Goal: Use online tool/utility: Utilize a website feature to perform a specific function

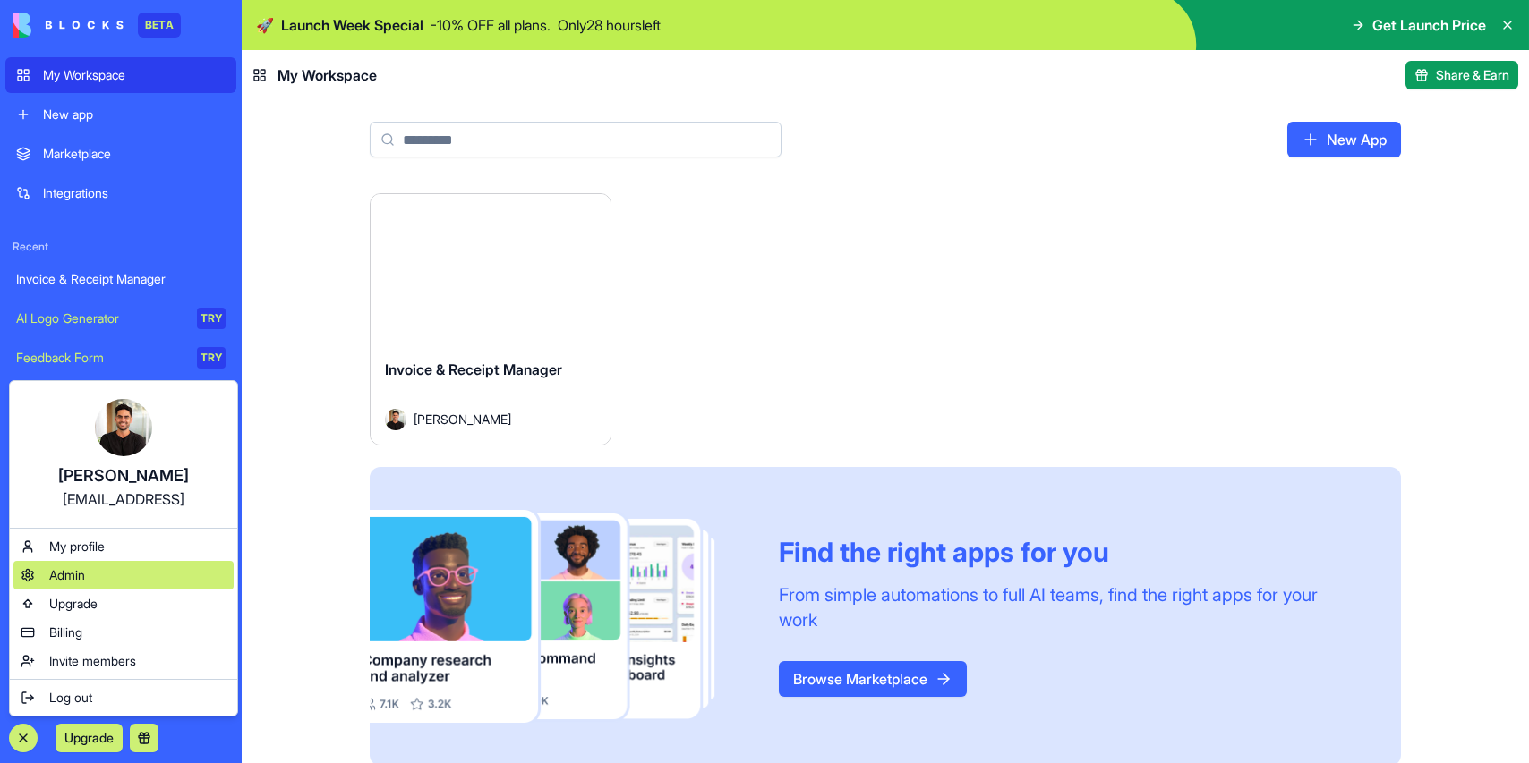
click at [94, 573] on div "Admin" at bounding box center [123, 575] width 220 height 29
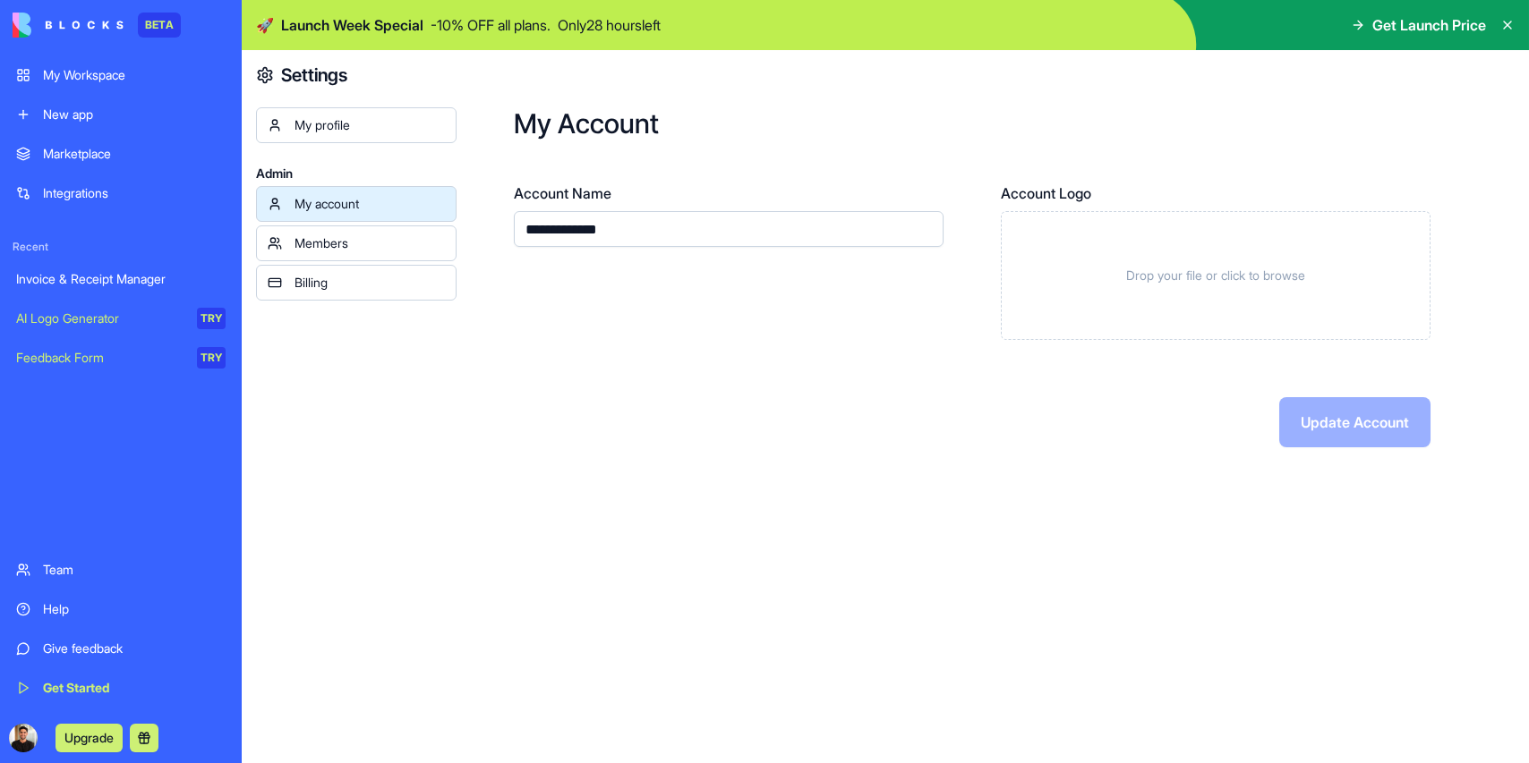
click at [339, 280] on div "Billing" at bounding box center [369, 283] width 150 height 18
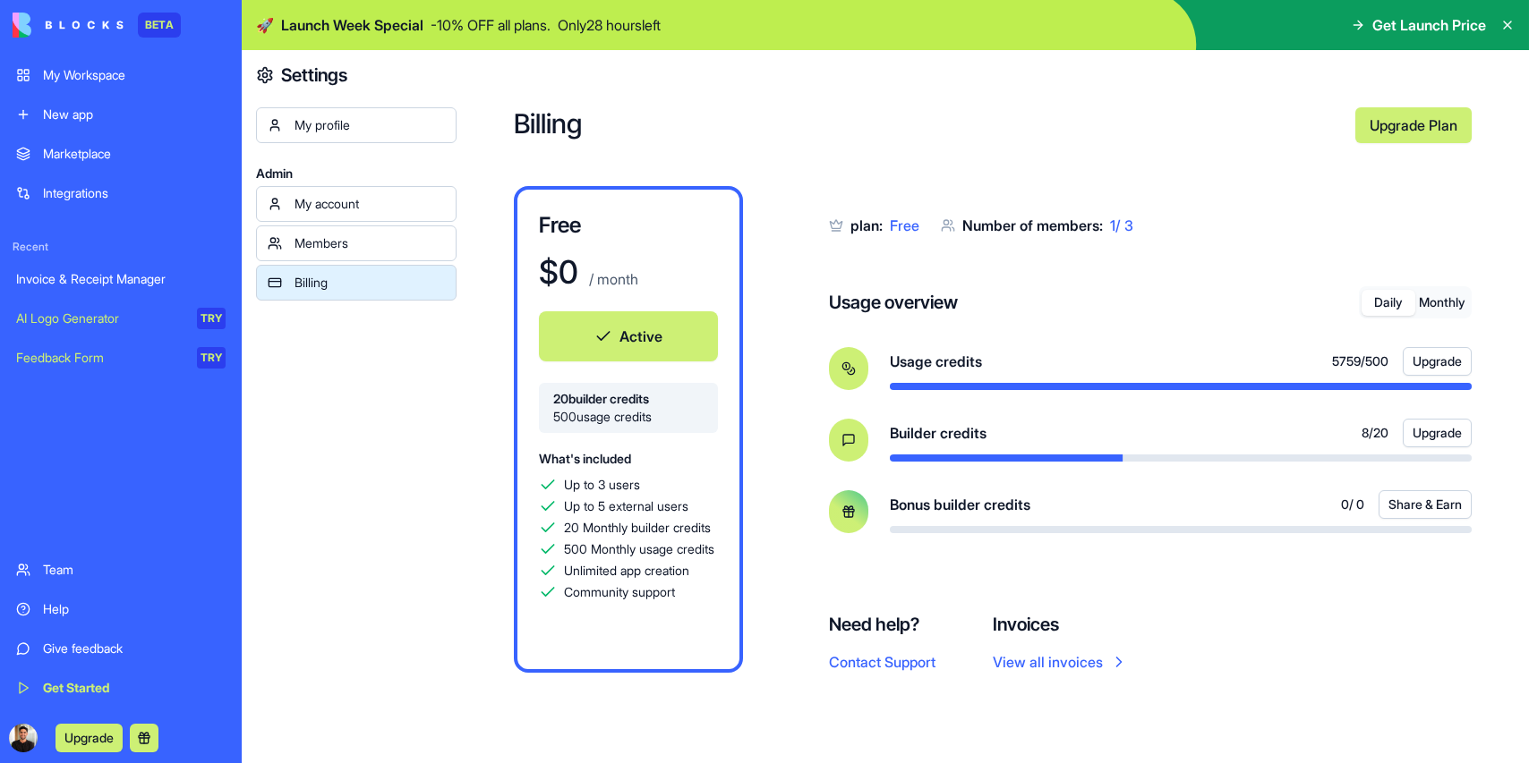
click at [72, 81] on div "My Workspace" at bounding box center [134, 75] width 183 height 18
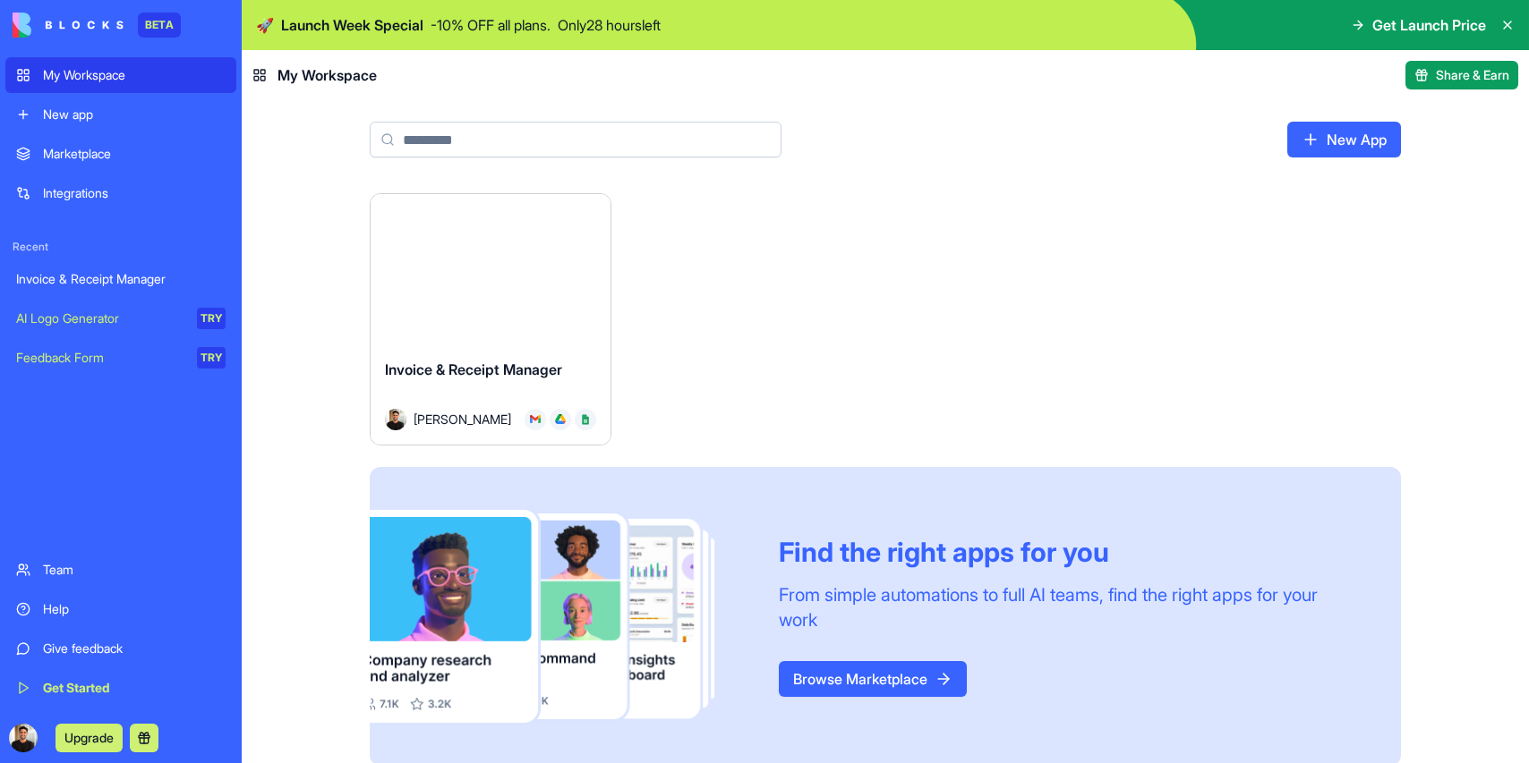
click at [447, 328] on div "Launch" at bounding box center [490, 269] width 240 height 150
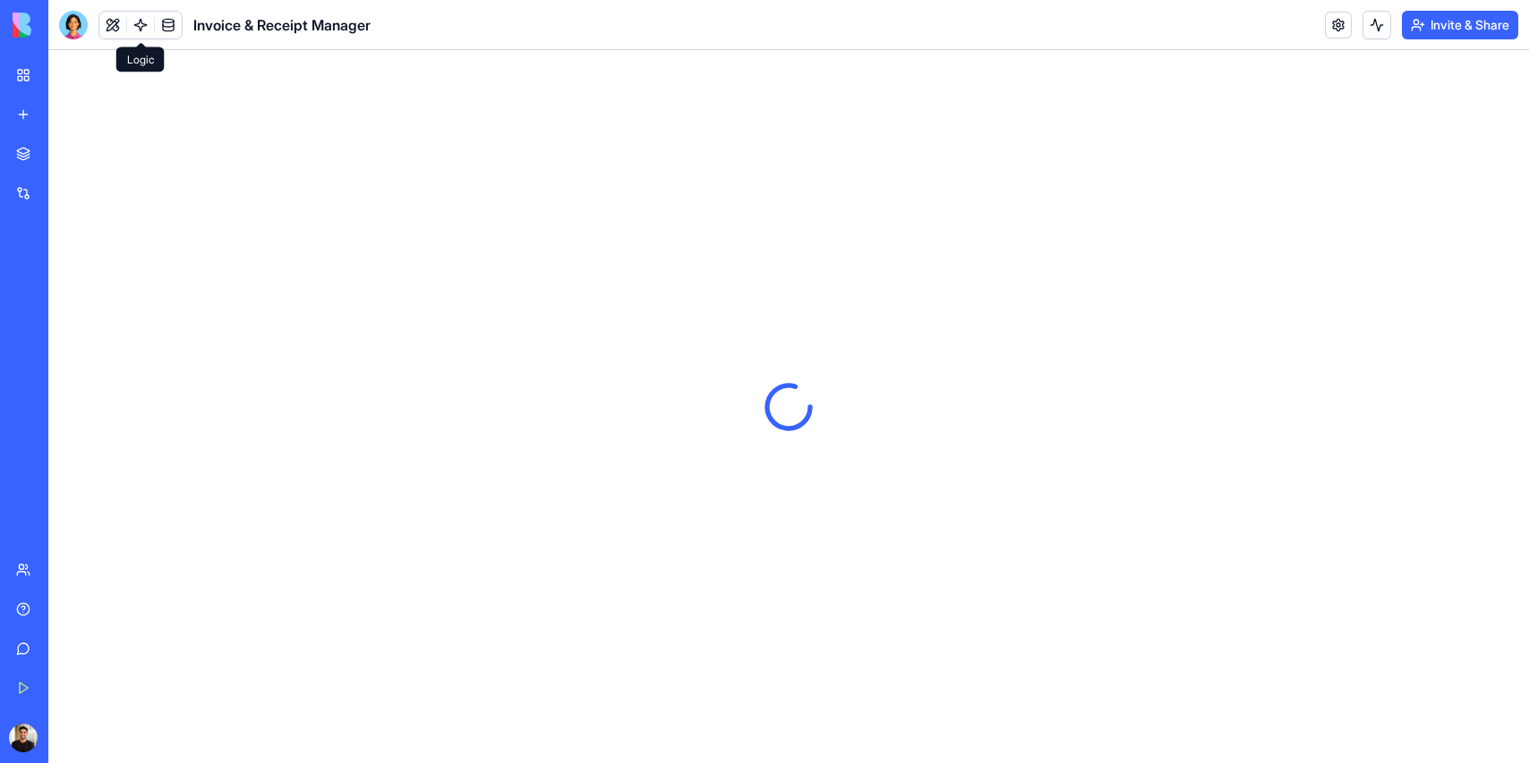
click at [133, 26] on link at bounding box center [140, 25] width 27 height 27
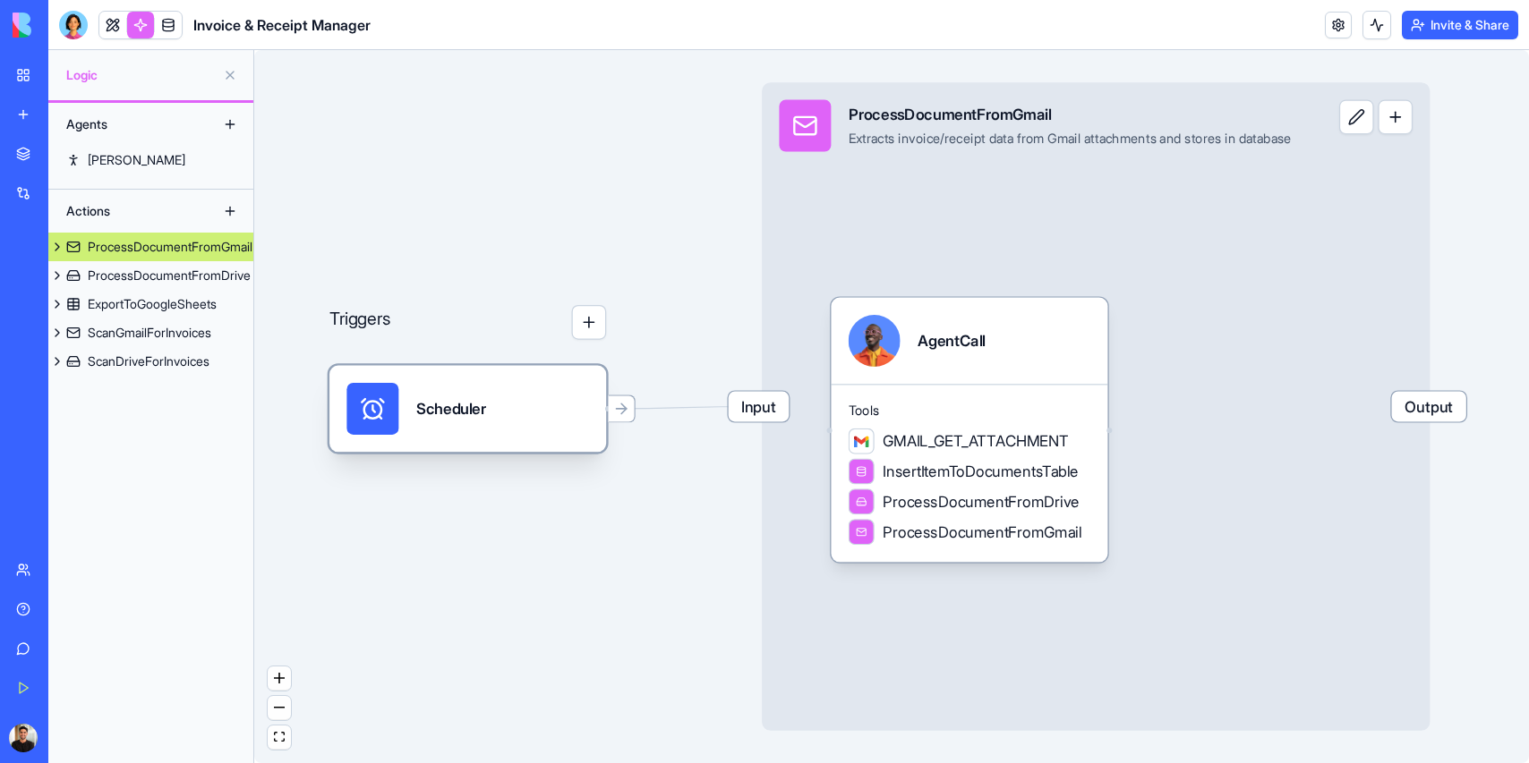
click at [481, 403] on div "Scheduler" at bounding box center [451, 408] width 70 height 21
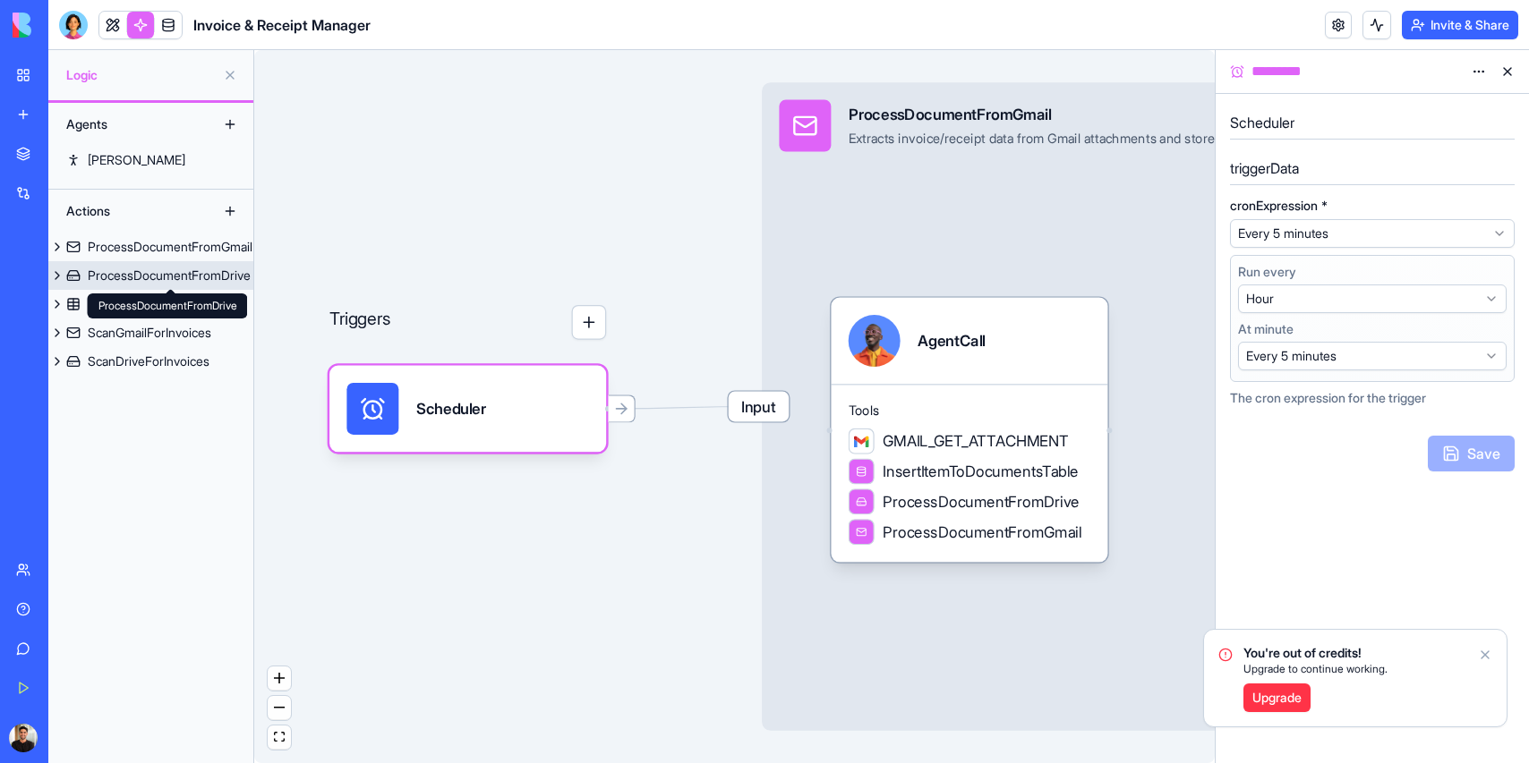
click at [146, 272] on div "ProcessDocumentFromDrive" at bounding box center [169, 276] width 163 height 18
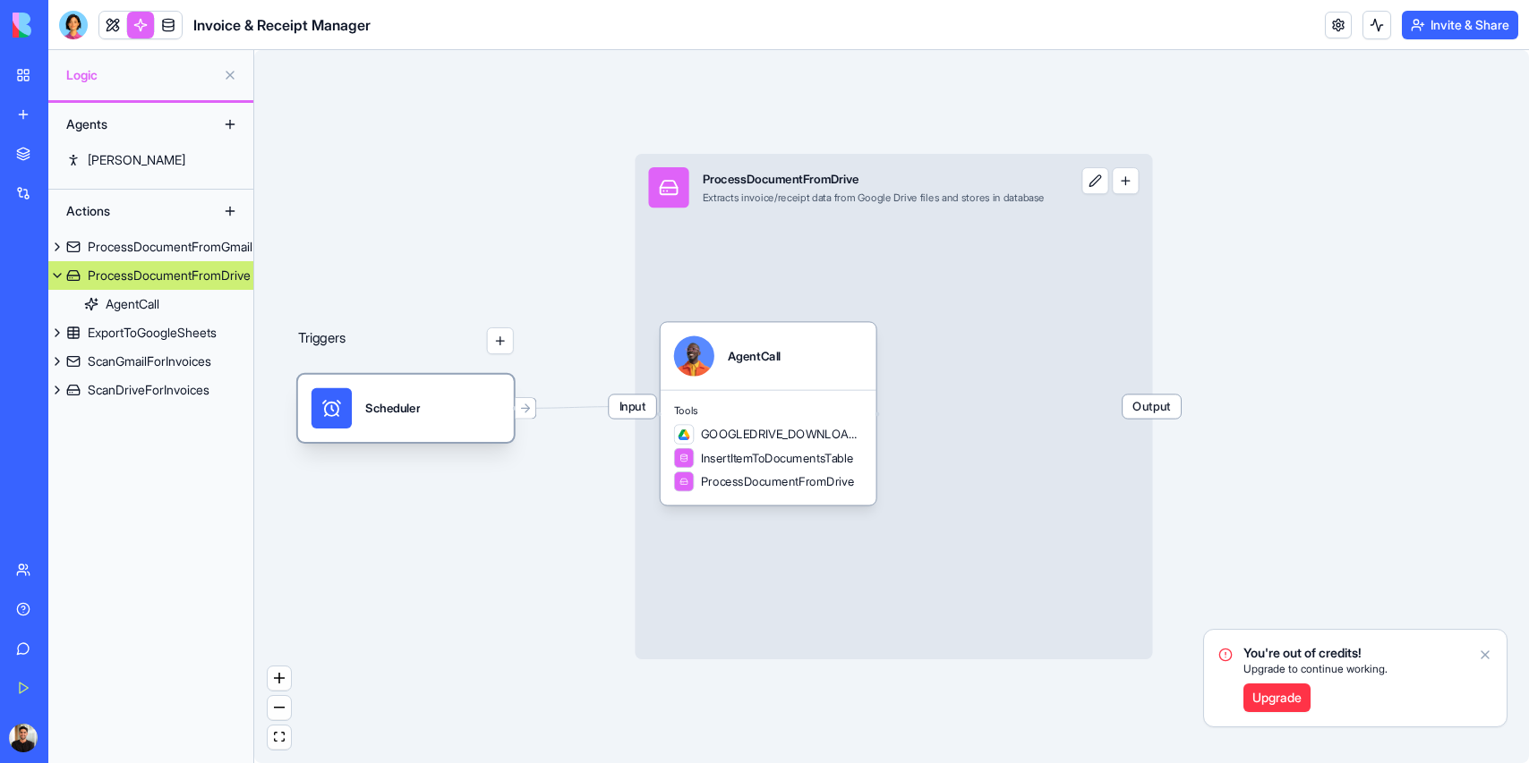
click at [426, 409] on div "Scheduler" at bounding box center [405, 408] width 189 height 40
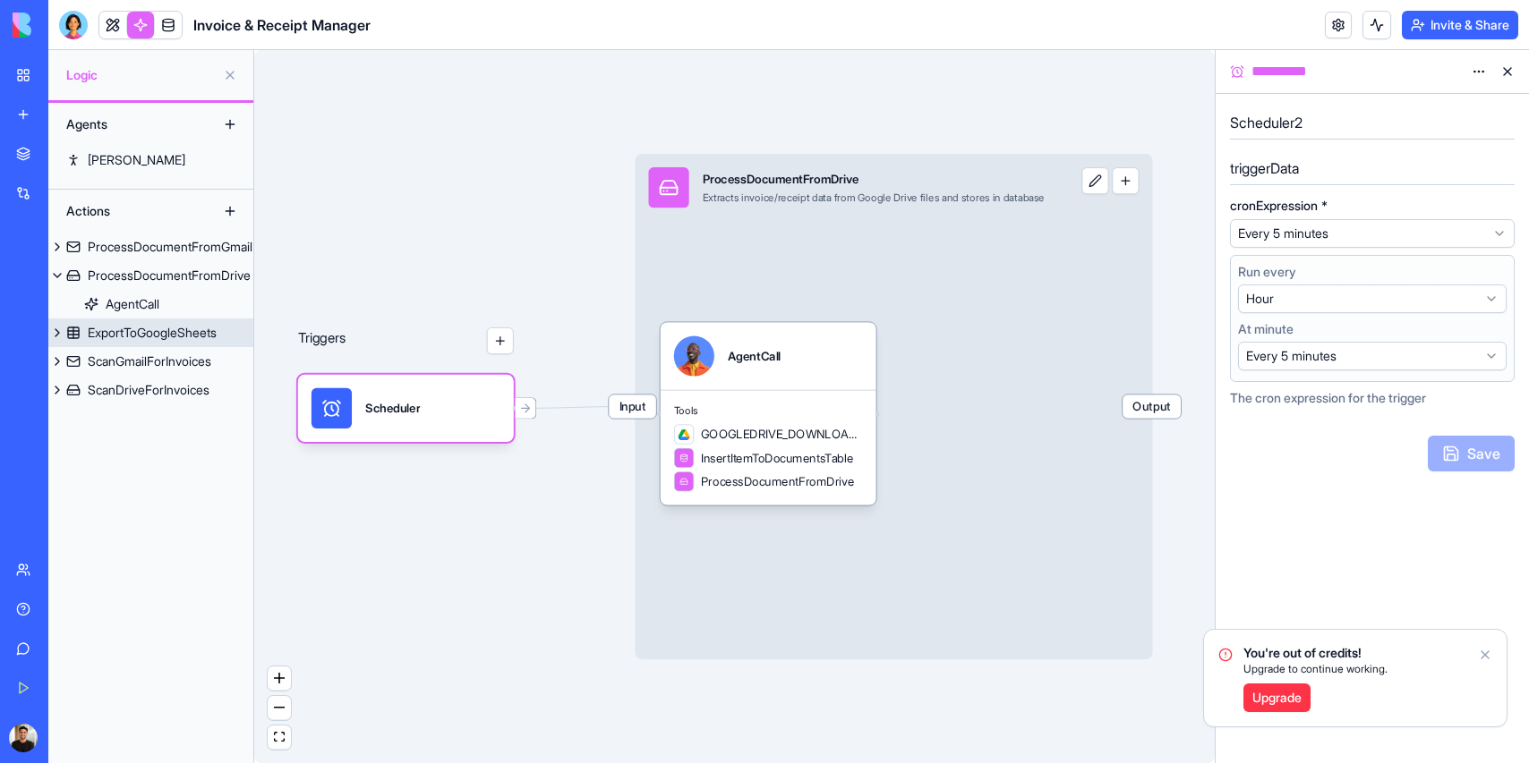
click at [155, 326] on div "ExportToGoogleSheets" at bounding box center [152, 333] width 129 height 18
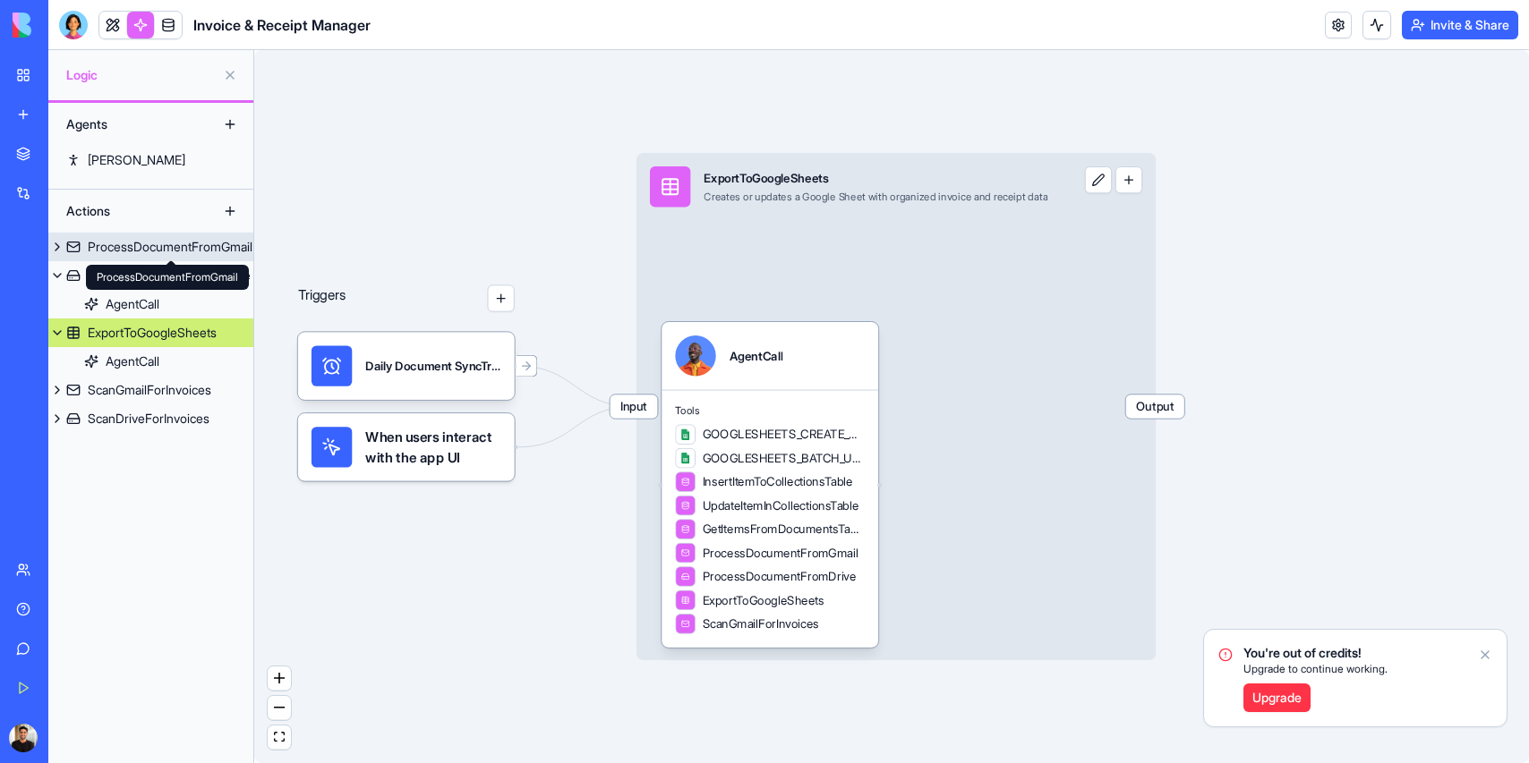
click at [155, 251] on div "ProcessDocumentFromGmail" at bounding box center [170, 247] width 165 height 18
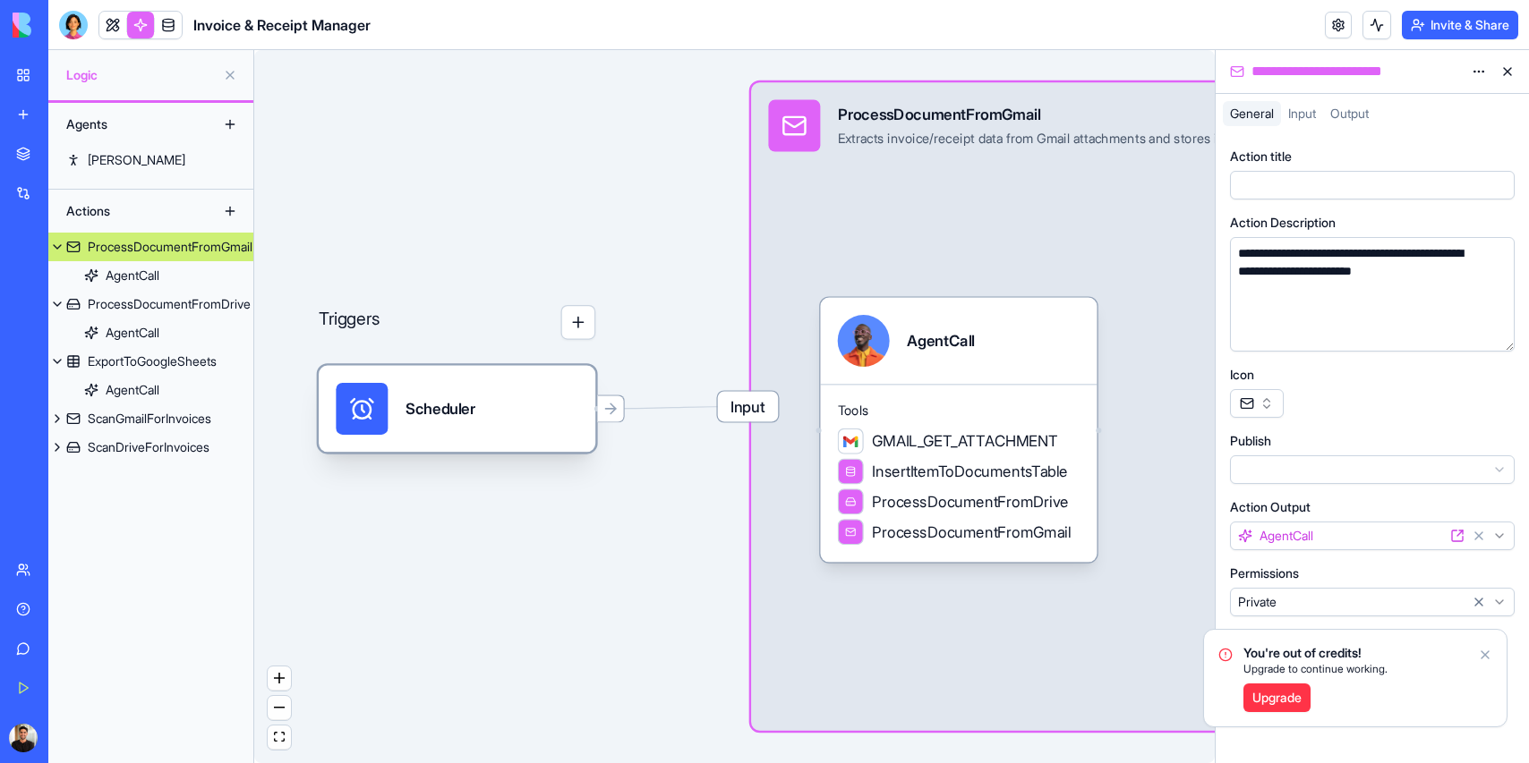
click at [445, 433] on div "Scheduler" at bounding box center [440, 409] width 70 height 52
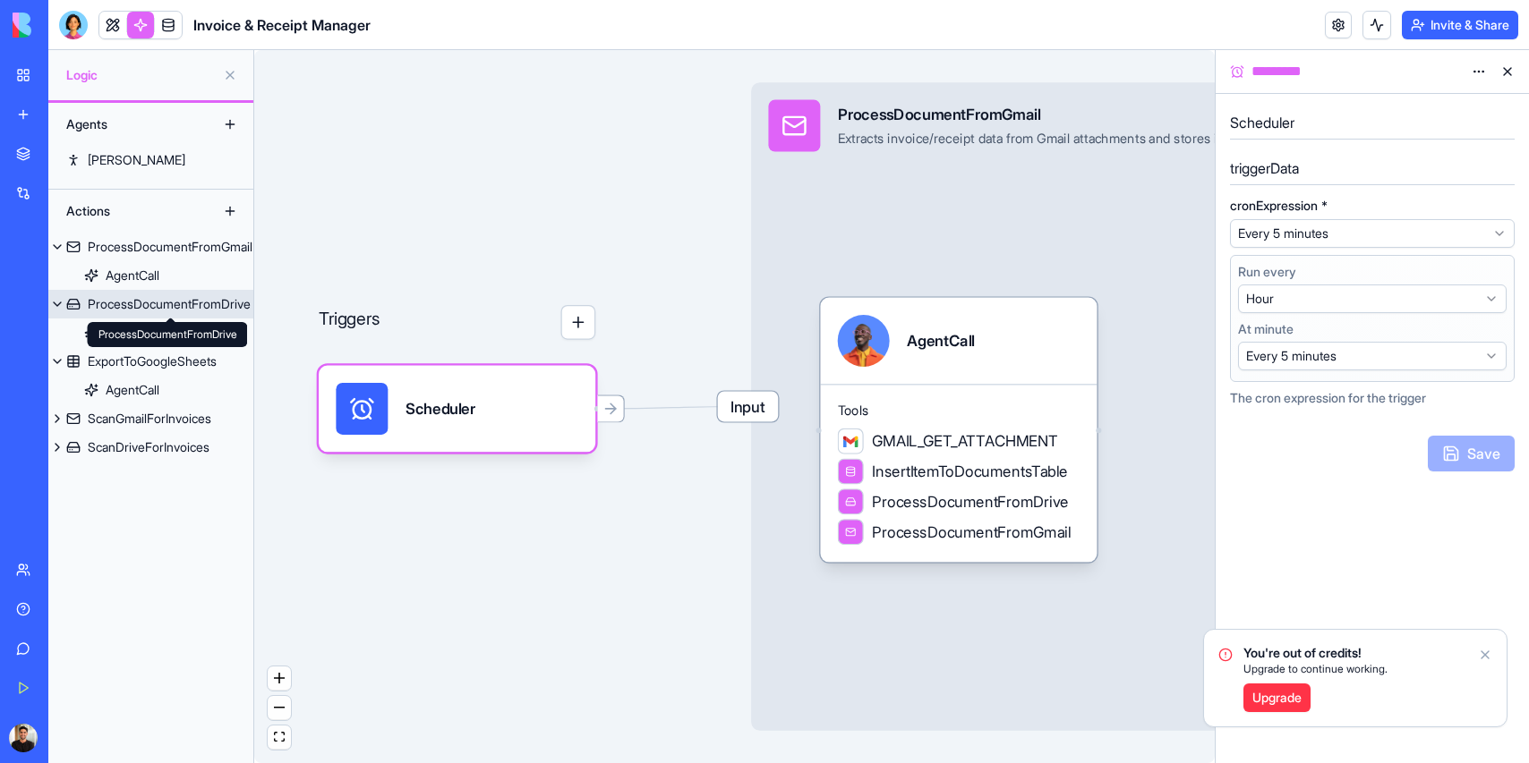
click at [121, 301] on div "ProcessDocumentFromDrive" at bounding box center [169, 304] width 163 height 18
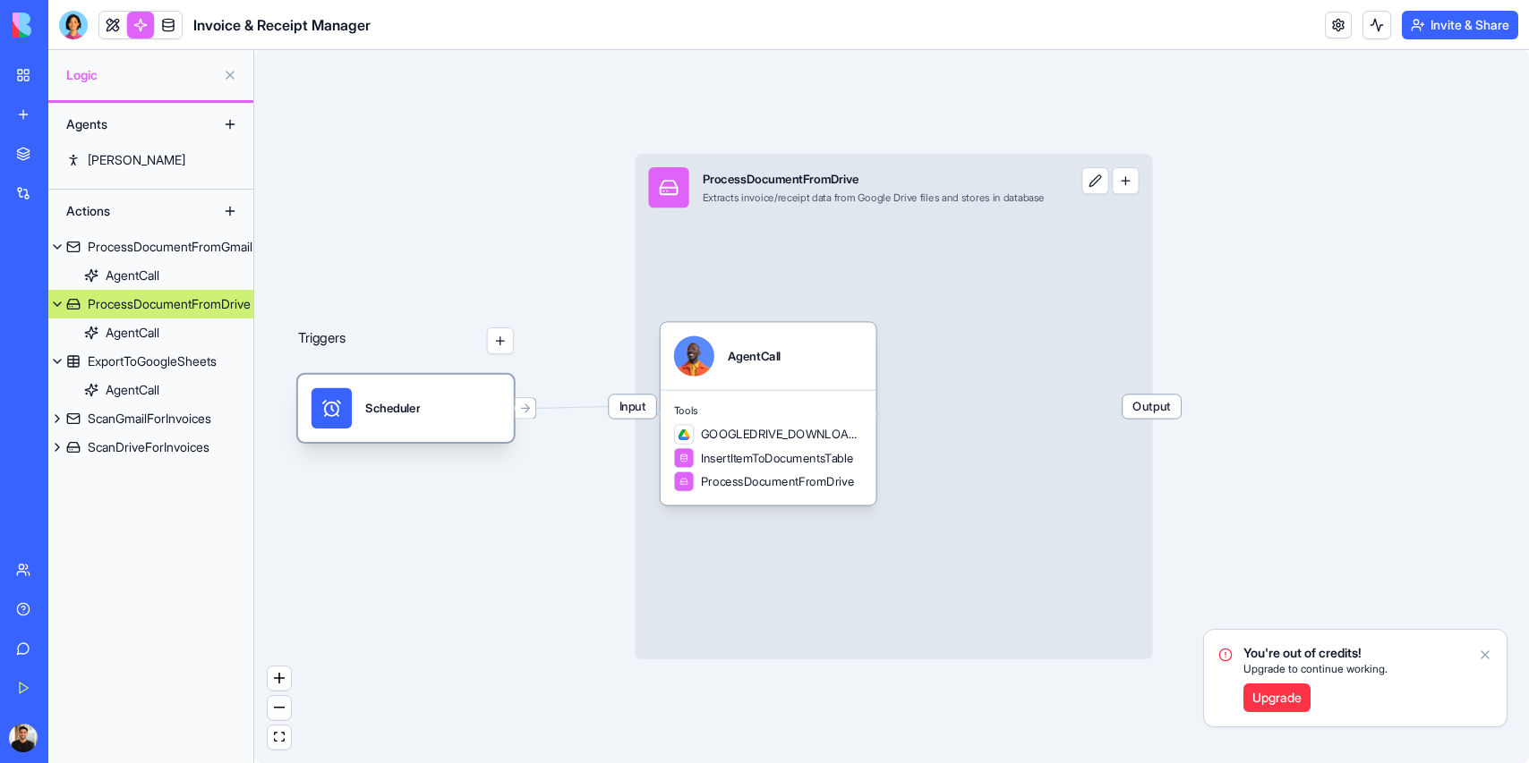
click at [439, 418] on div "Scheduler" at bounding box center [405, 408] width 189 height 40
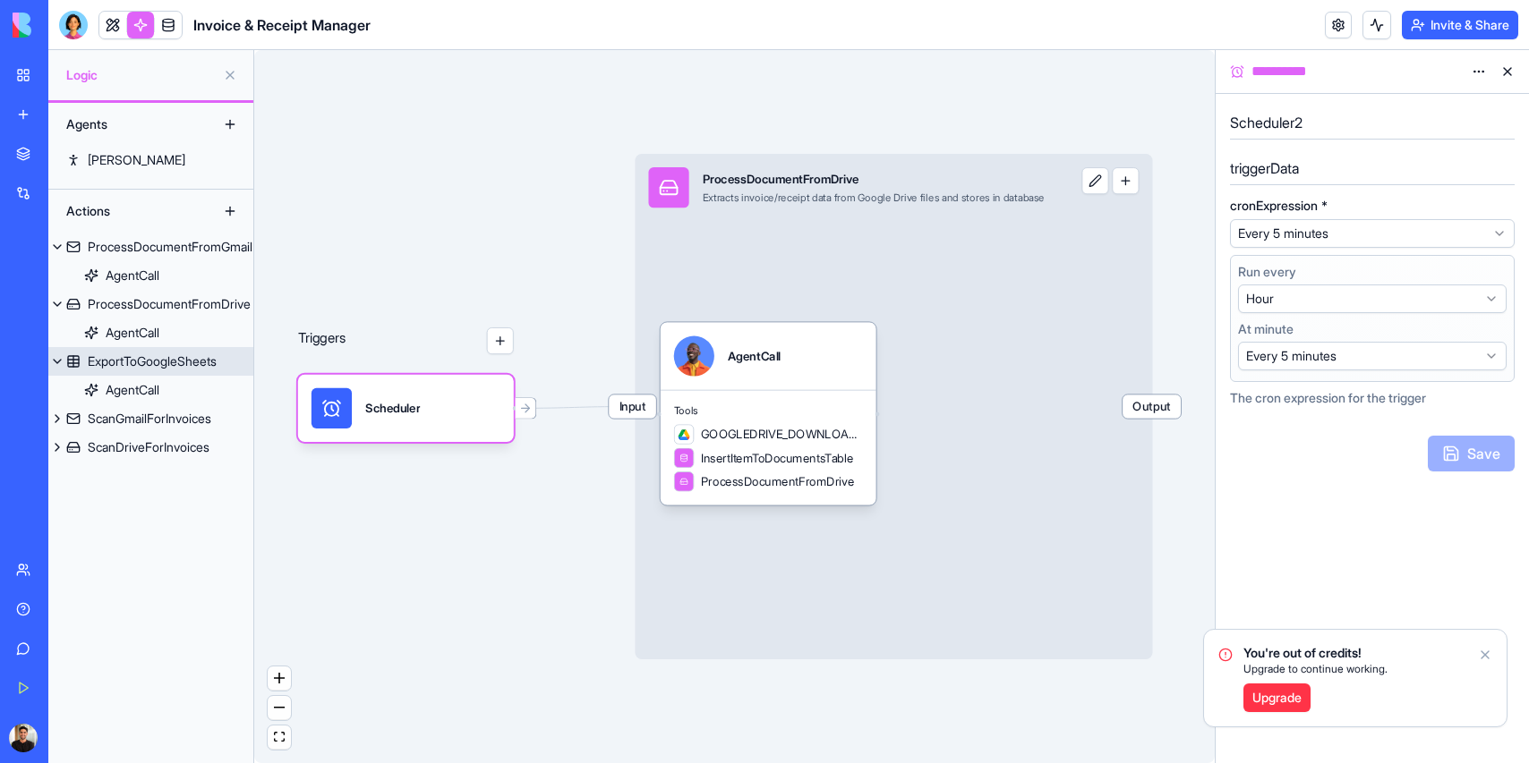
click at [139, 364] on div "ExportToGoogleSheets" at bounding box center [152, 362] width 129 height 18
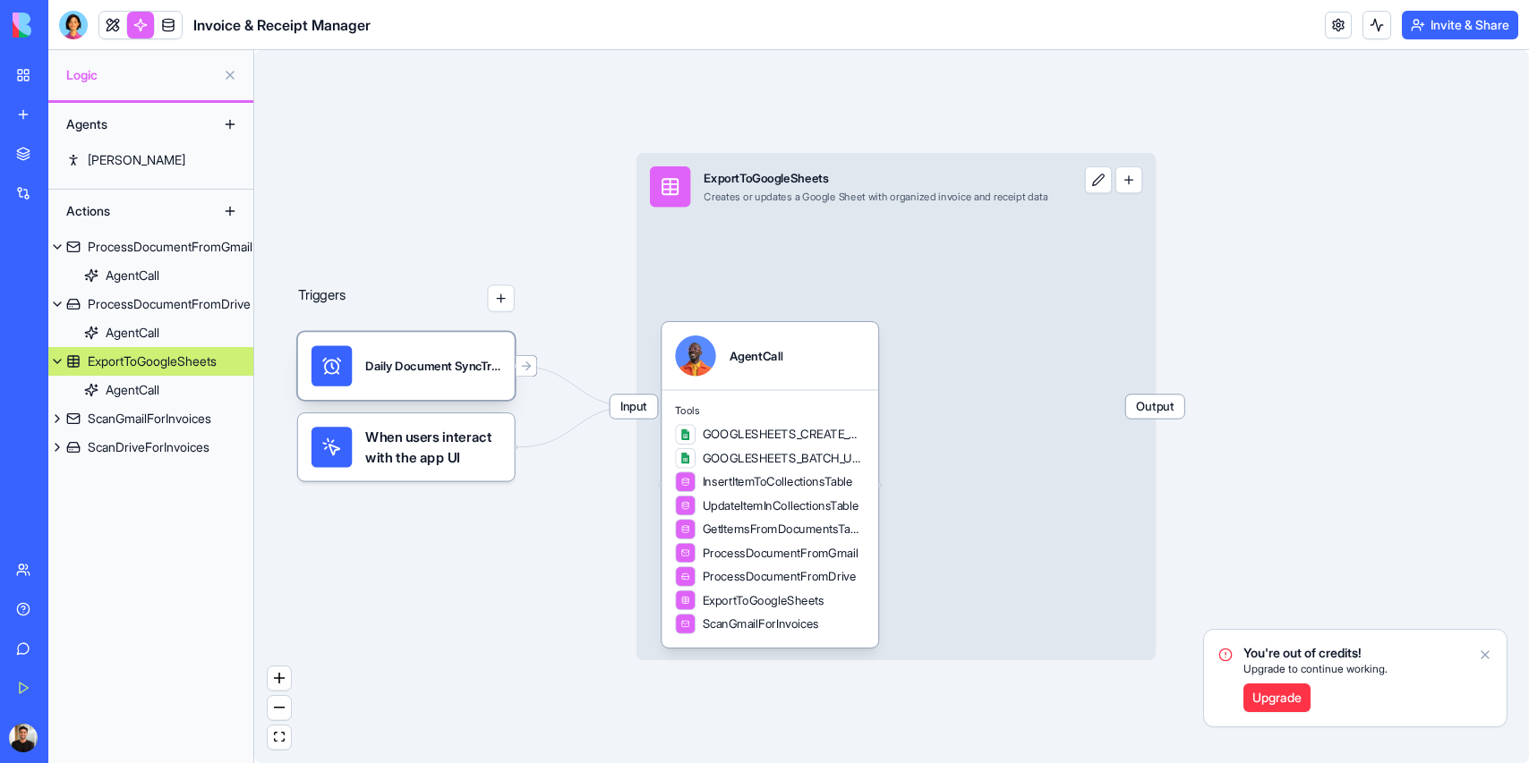
click at [353, 366] on div "Daily Document SyncTrigger" at bounding box center [406, 365] width 190 height 40
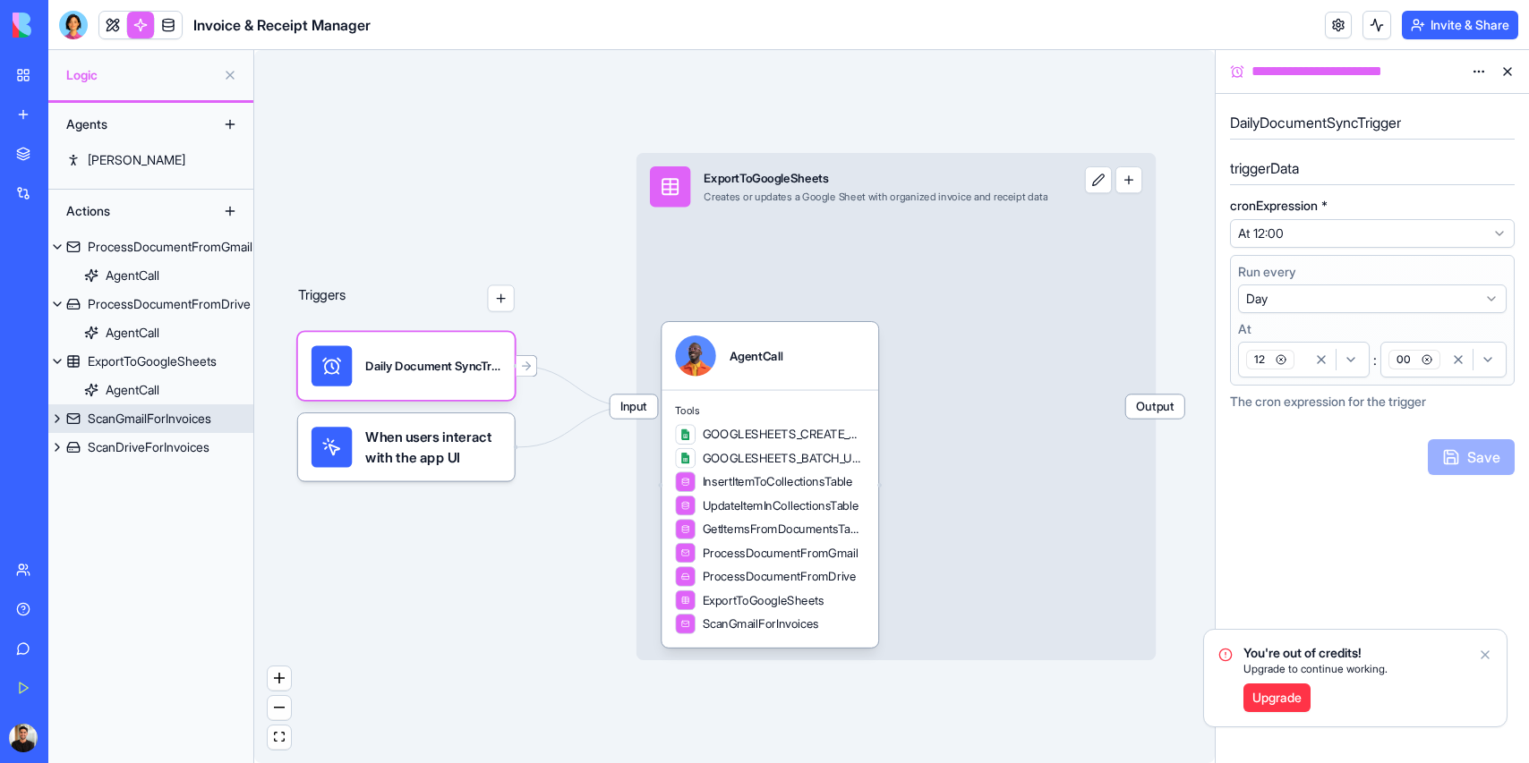
click at [142, 410] on div "ScanGmailForInvoices" at bounding box center [149, 419] width 123 height 18
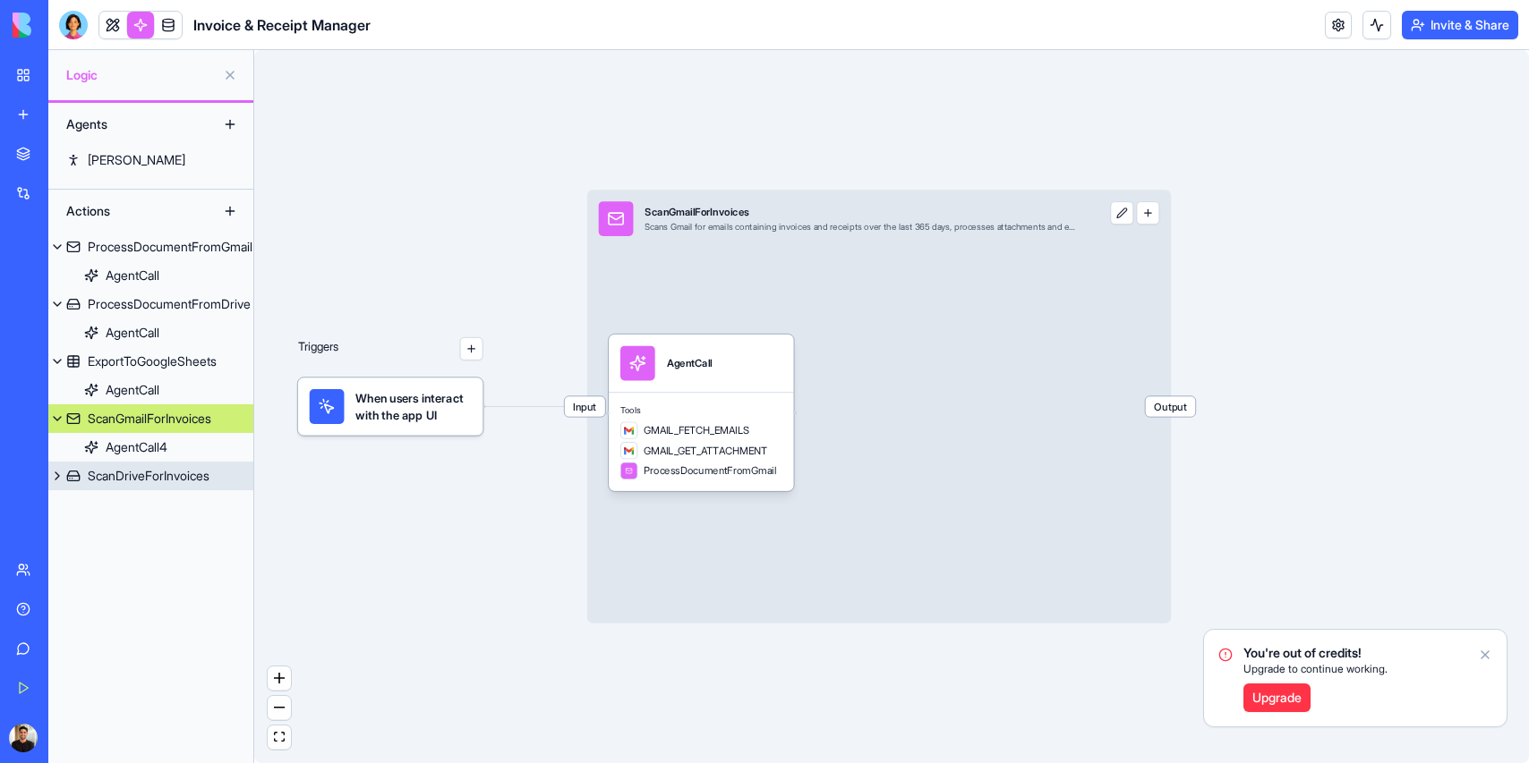
click at [88, 482] on div "ScanDriveForInvoices" at bounding box center [149, 476] width 122 height 18
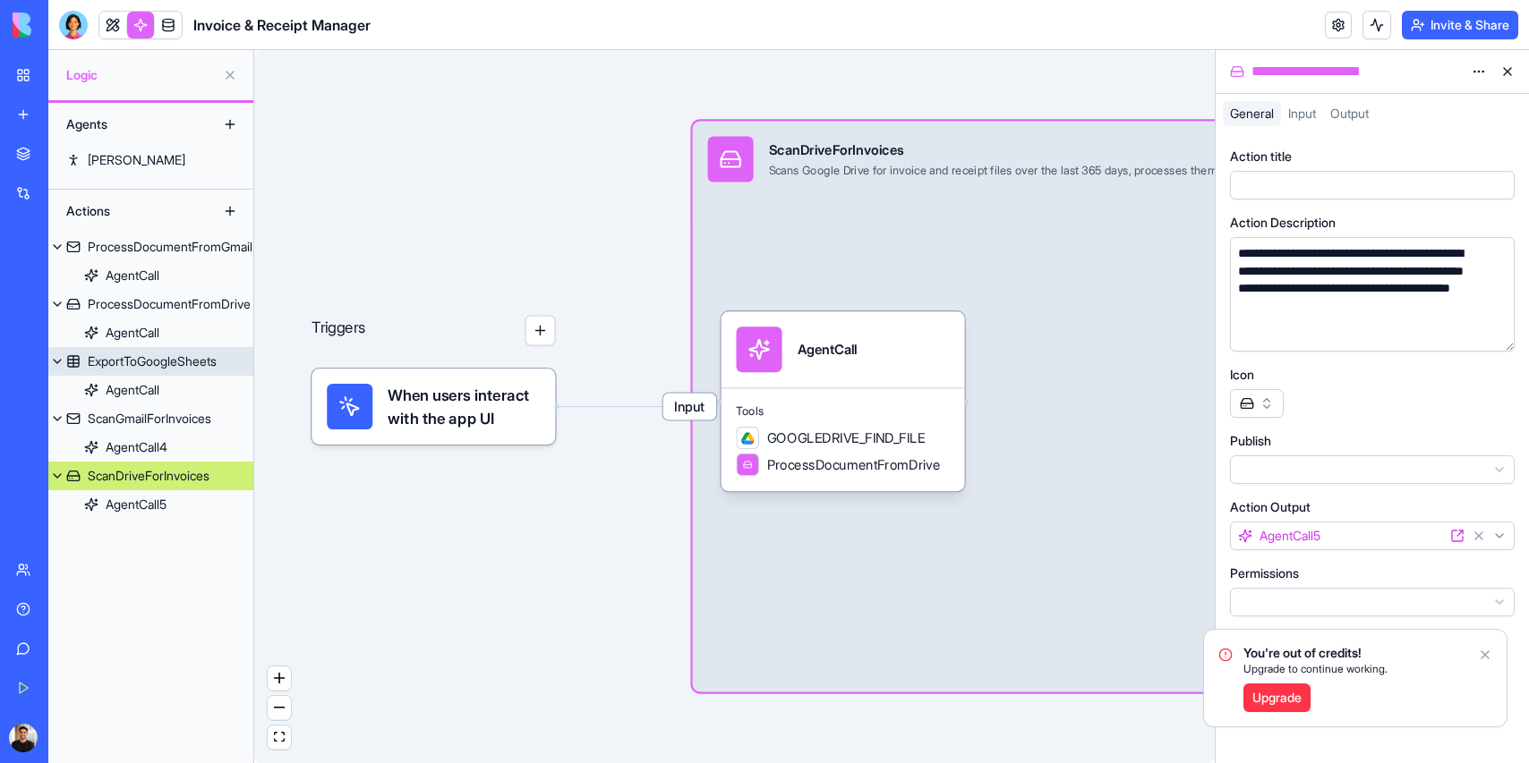
click at [138, 362] on div "ExportToGoogleSheets" at bounding box center [152, 362] width 129 height 18
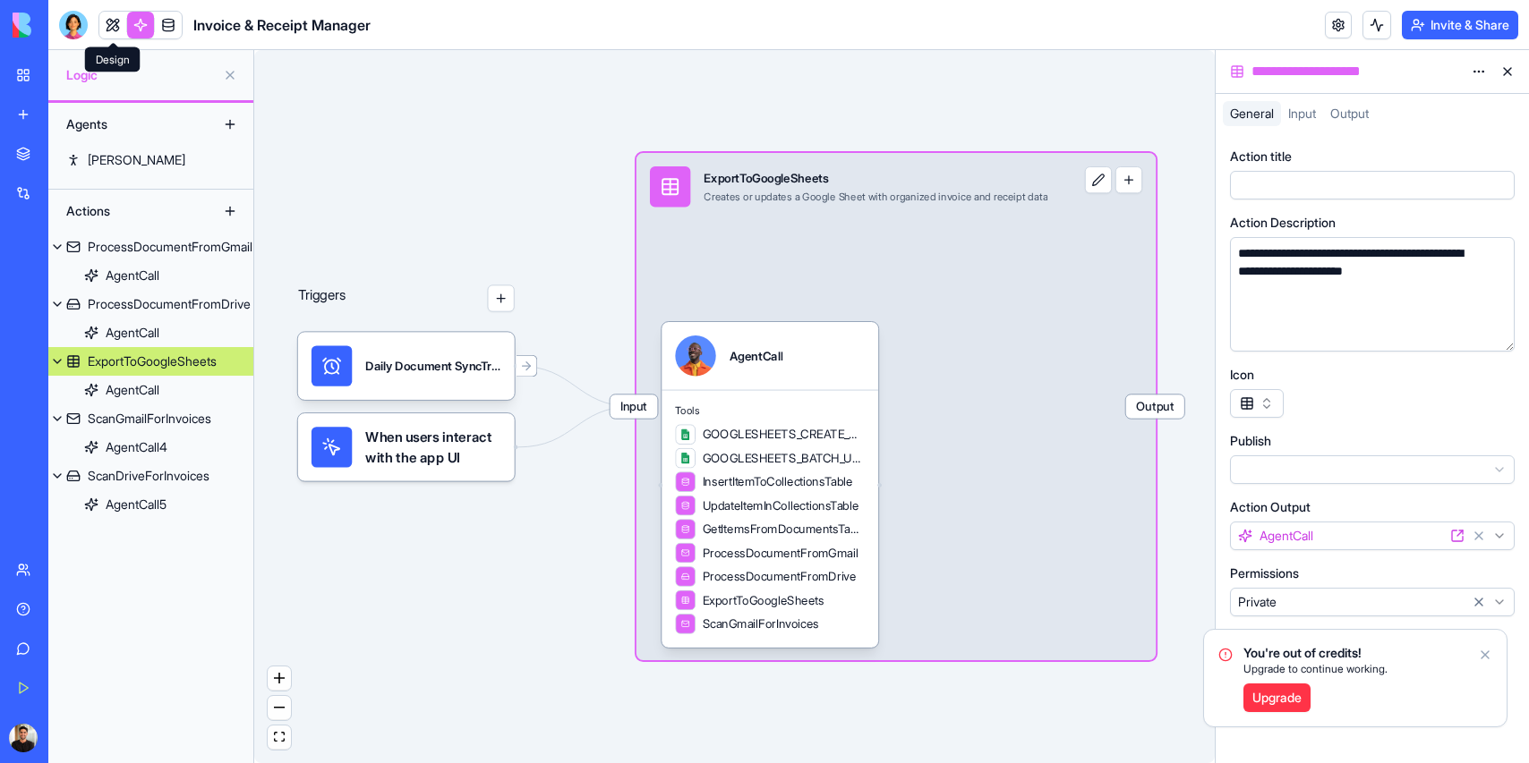
click at [109, 30] on link at bounding box center [112, 25] width 27 height 27
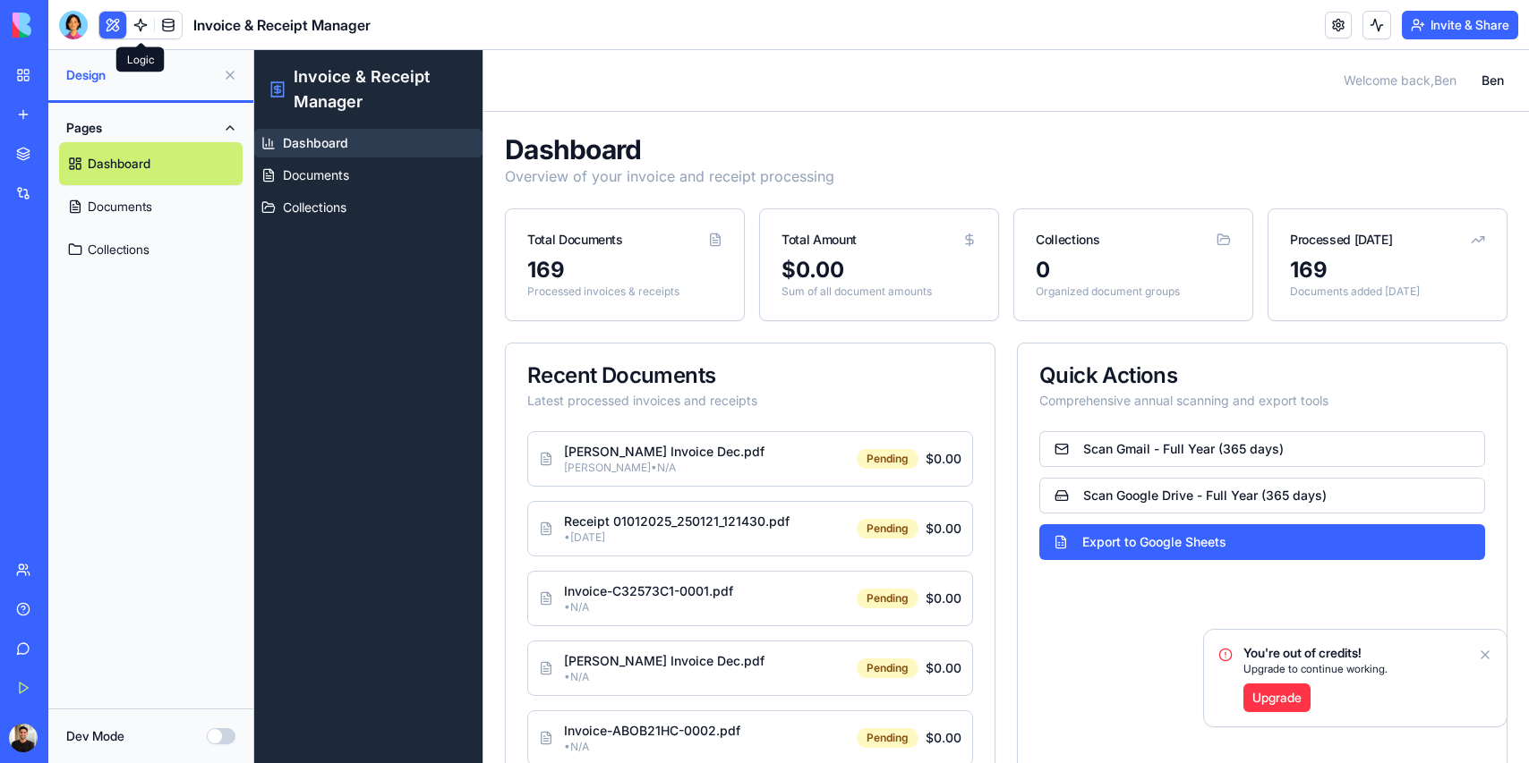
click at [144, 20] on link at bounding box center [140, 25] width 27 height 27
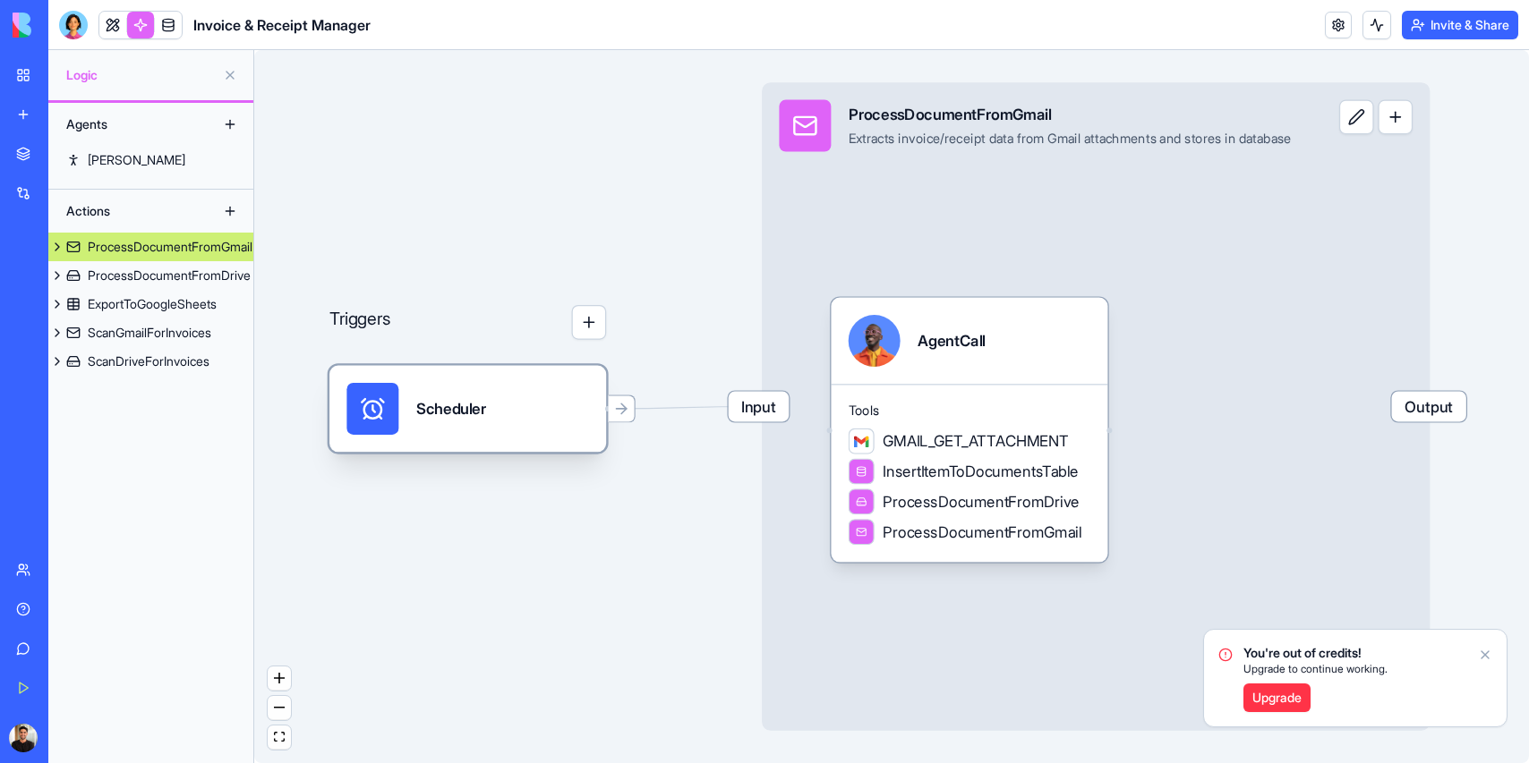
click at [492, 398] on div "Scheduler" at bounding box center [467, 409] width 242 height 52
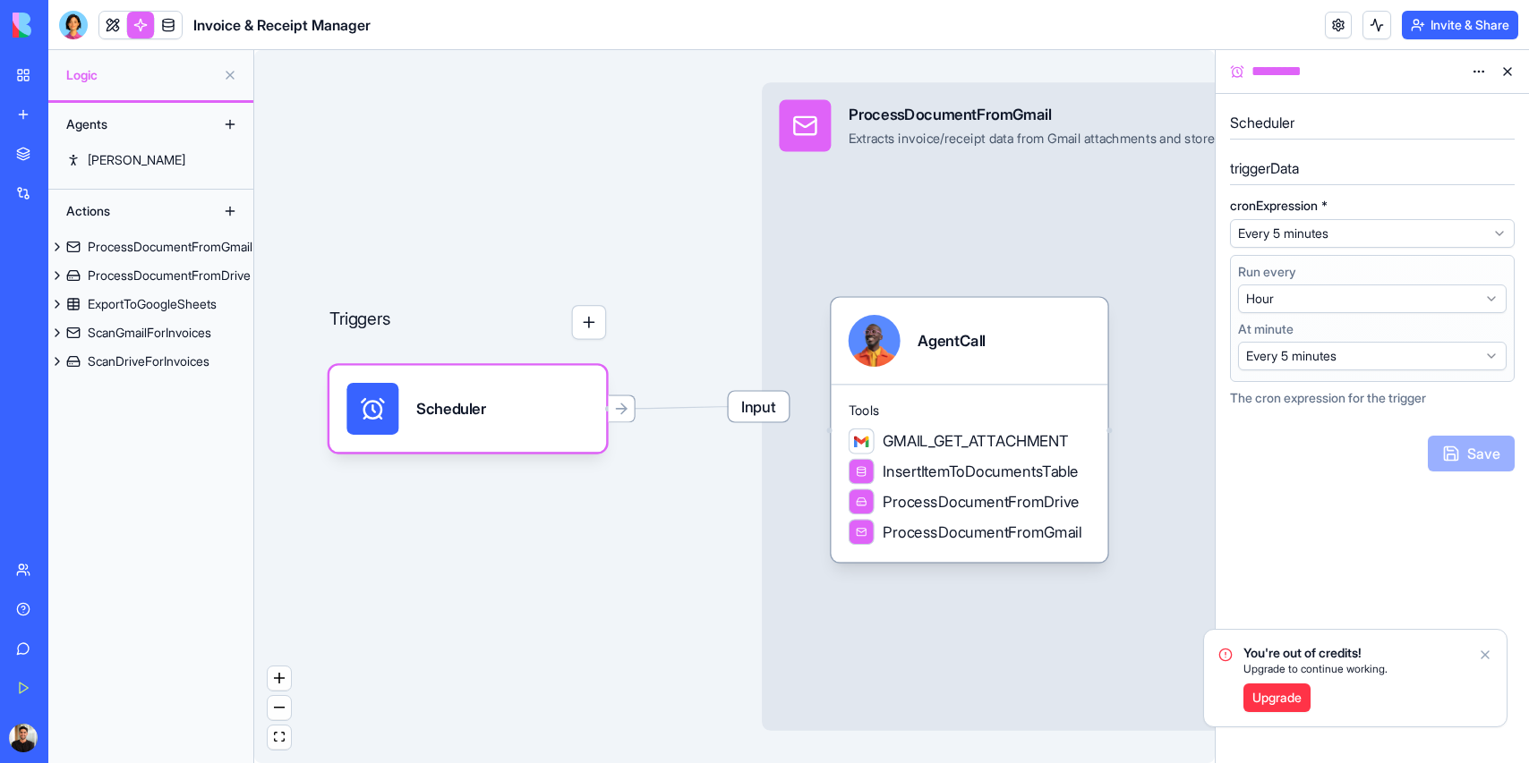
click at [1458, 233] on html "**********" at bounding box center [764, 381] width 1529 height 763
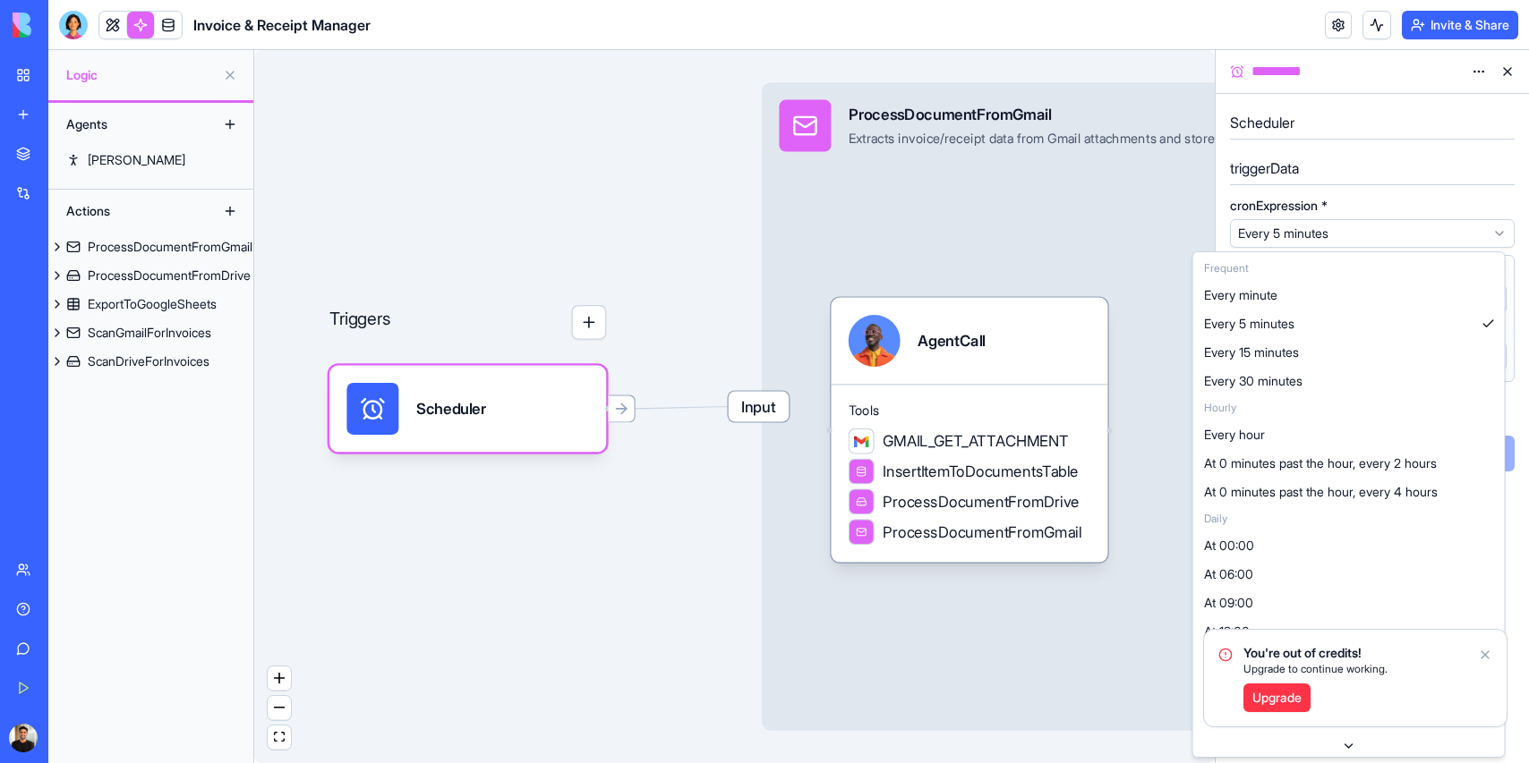
click at [113, 27] on html "**********" at bounding box center [764, 381] width 1529 height 763
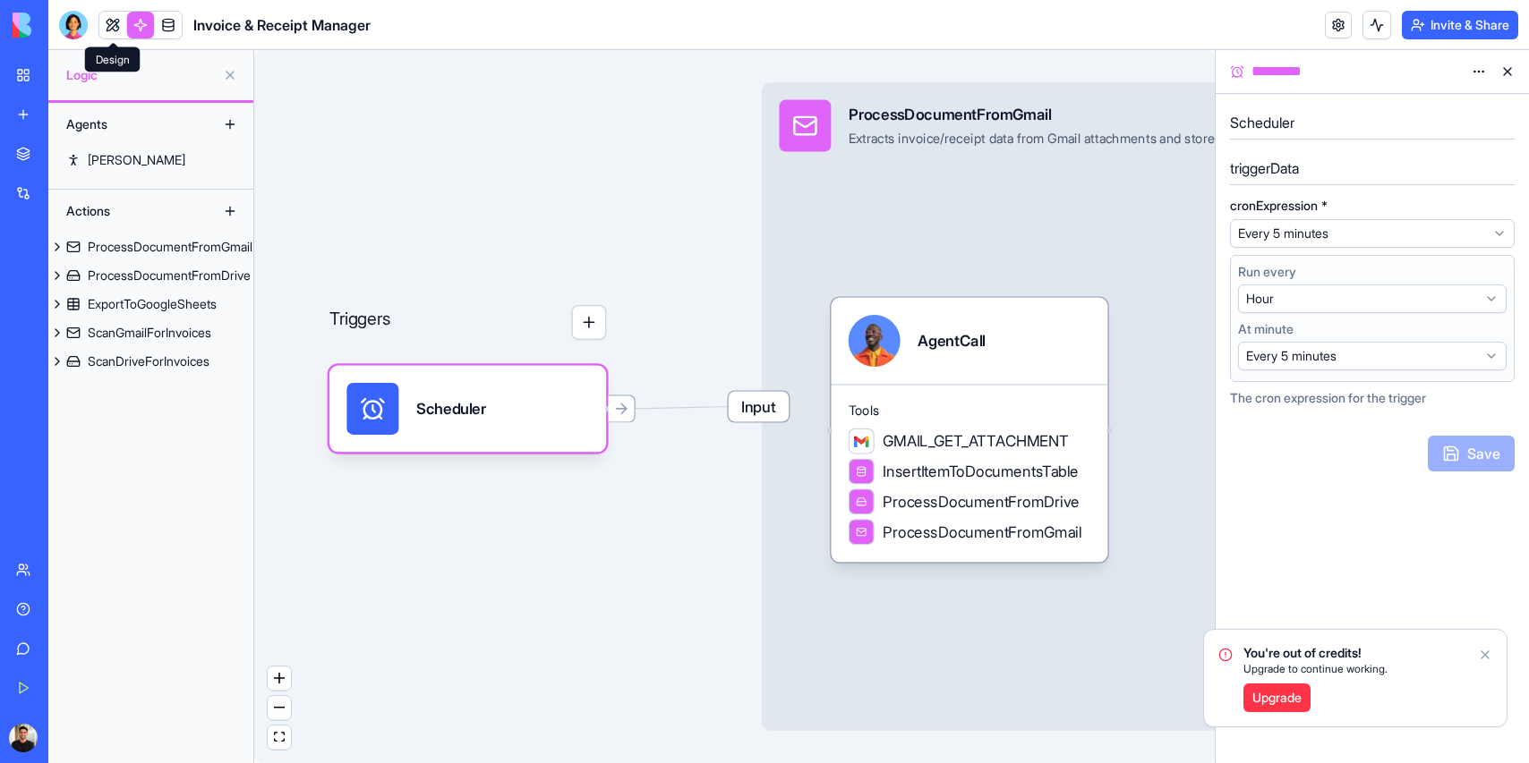
click at [113, 23] on link at bounding box center [112, 25] width 27 height 27
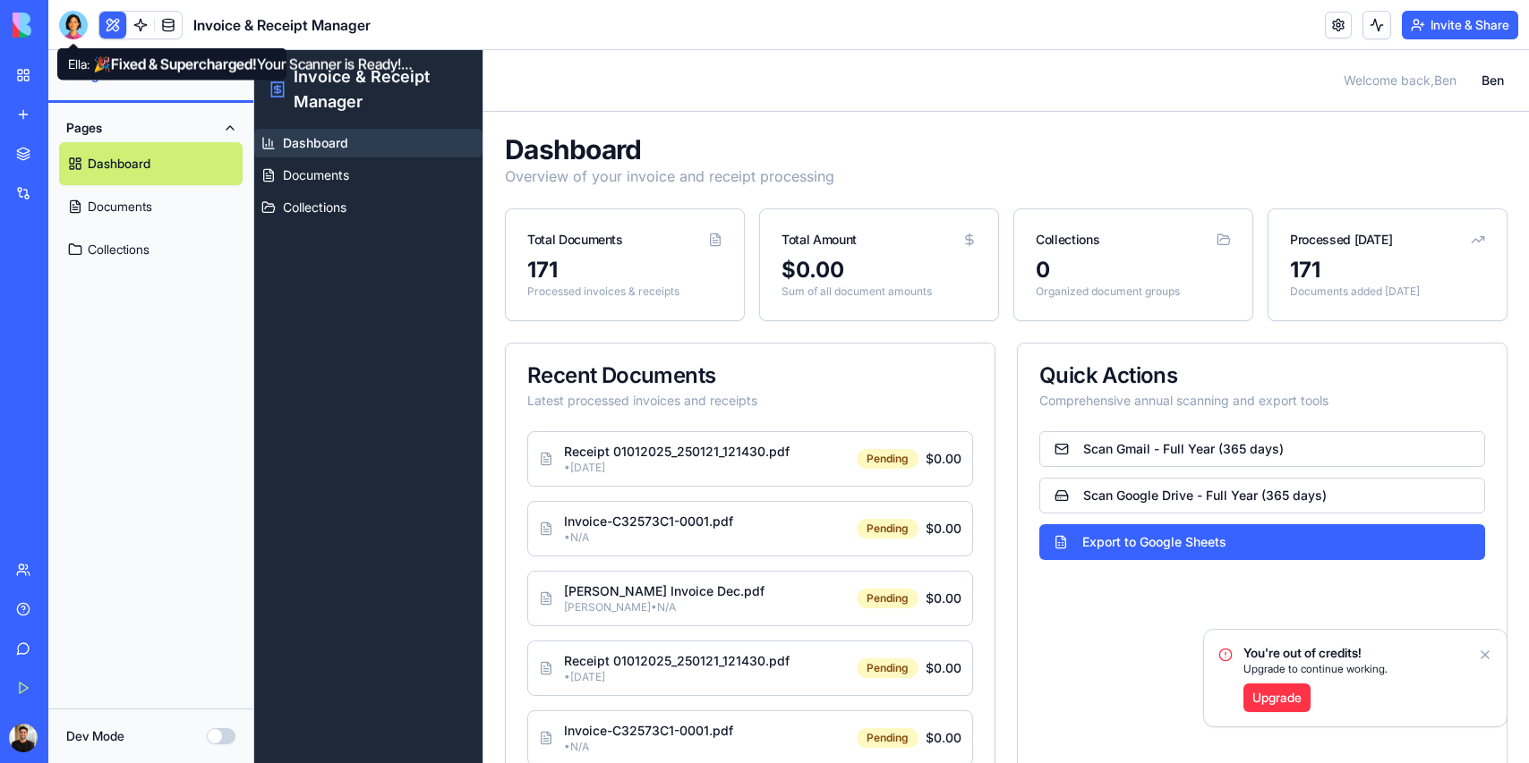
click at [74, 24] on div at bounding box center [73, 25] width 29 height 29
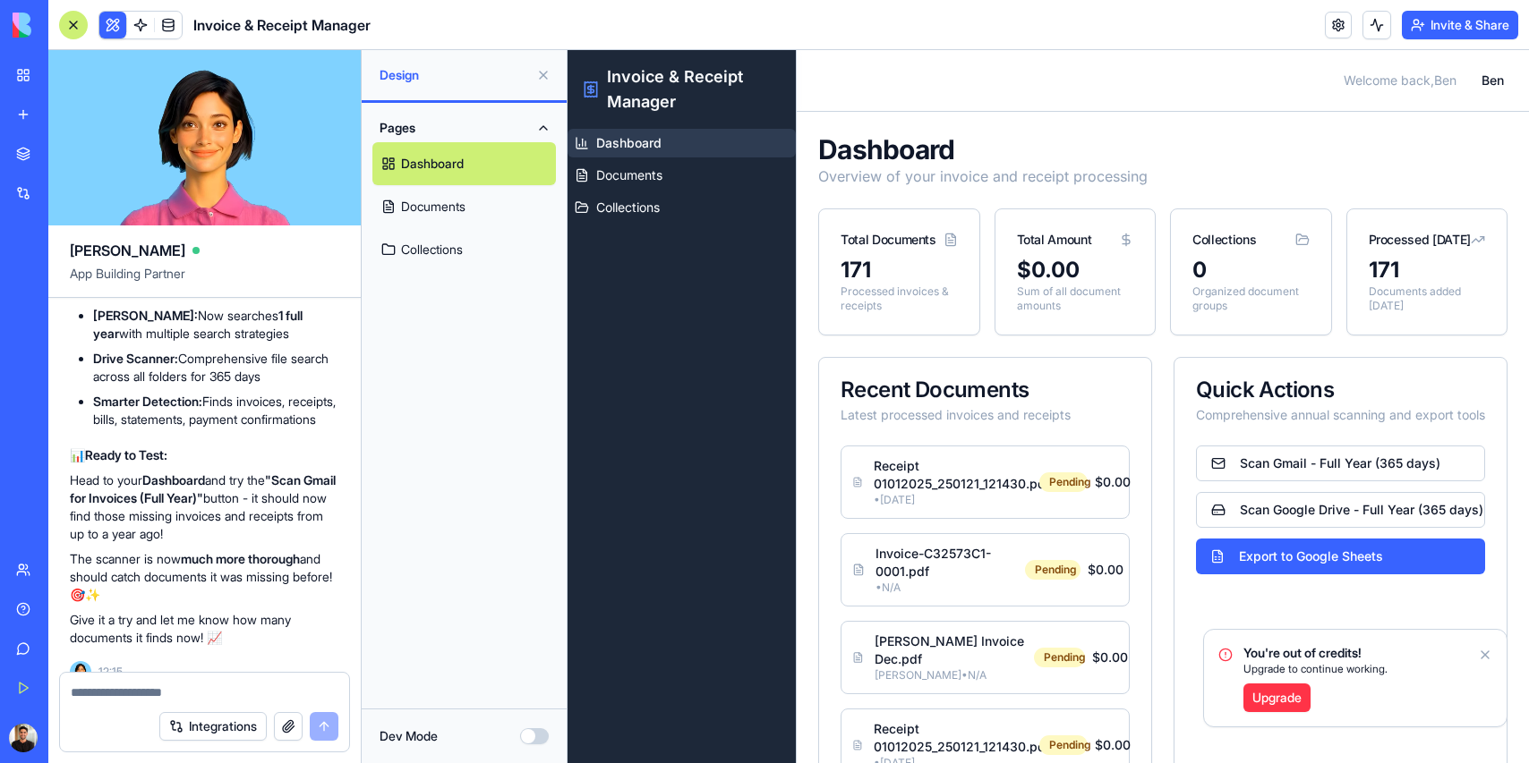
scroll to position [9607, 0]
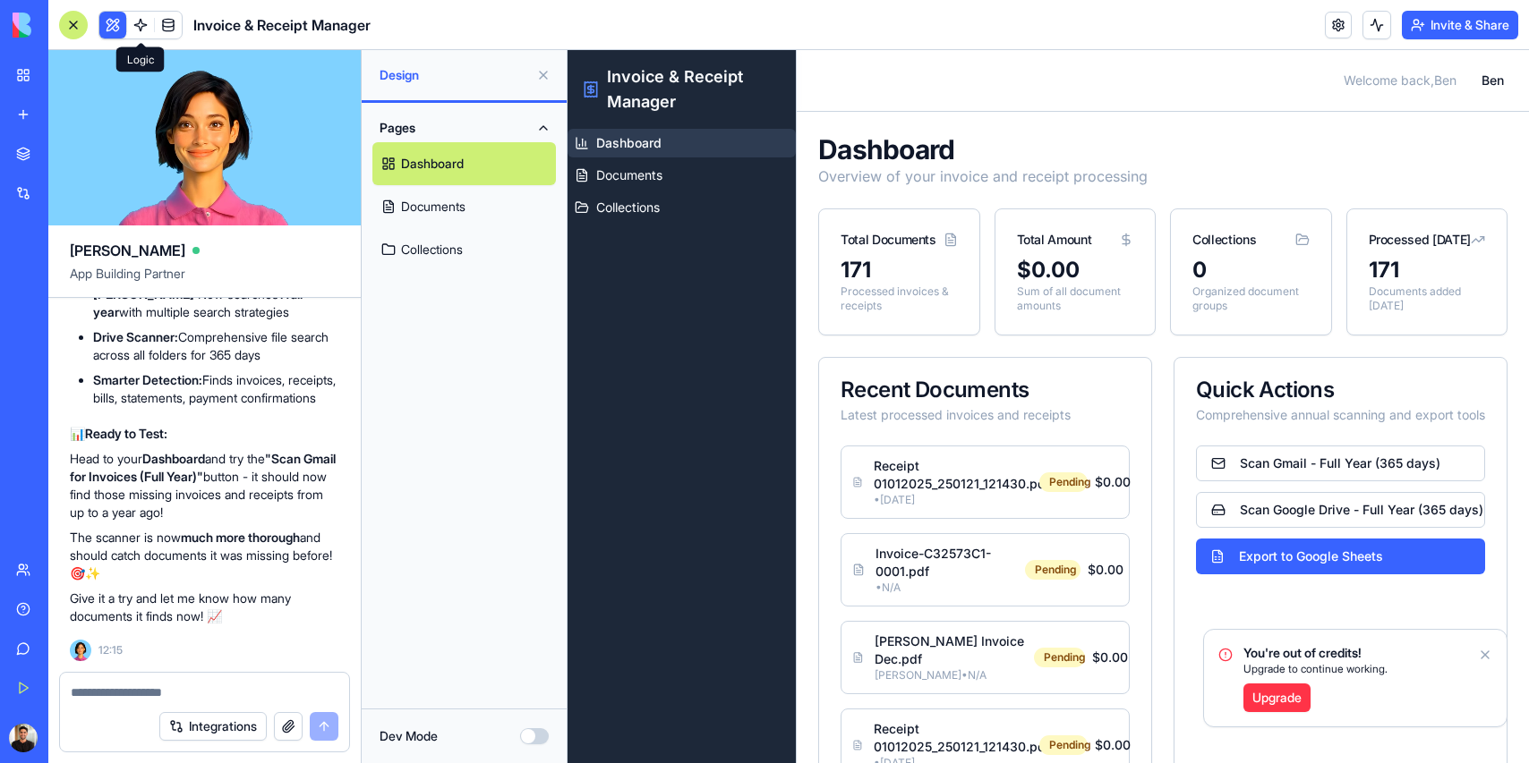
click at [142, 21] on link at bounding box center [140, 25] width 27 height 27
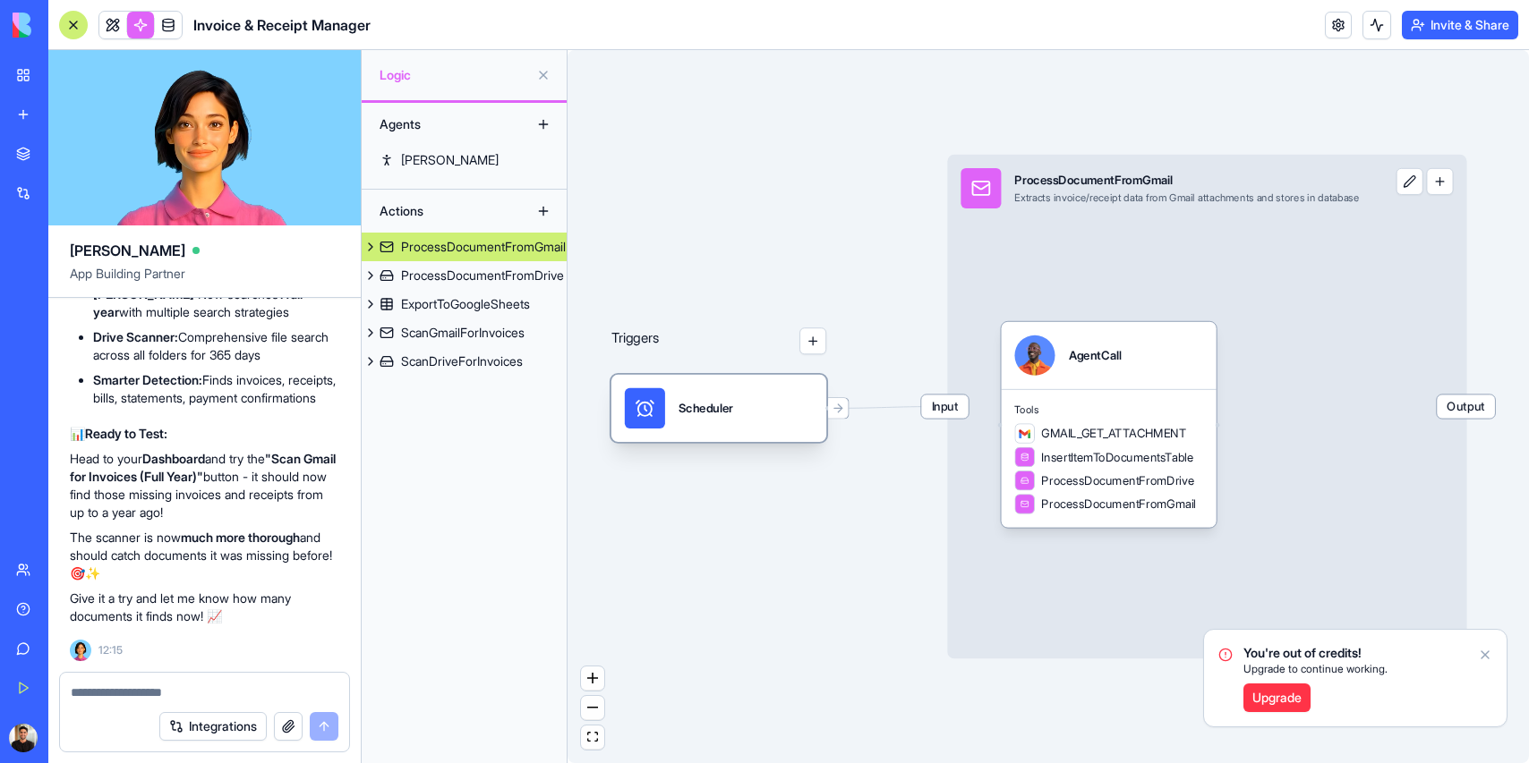
click at [695, 436] on div "Scheduler" at bounding box center [718, 408] width 215 height 67
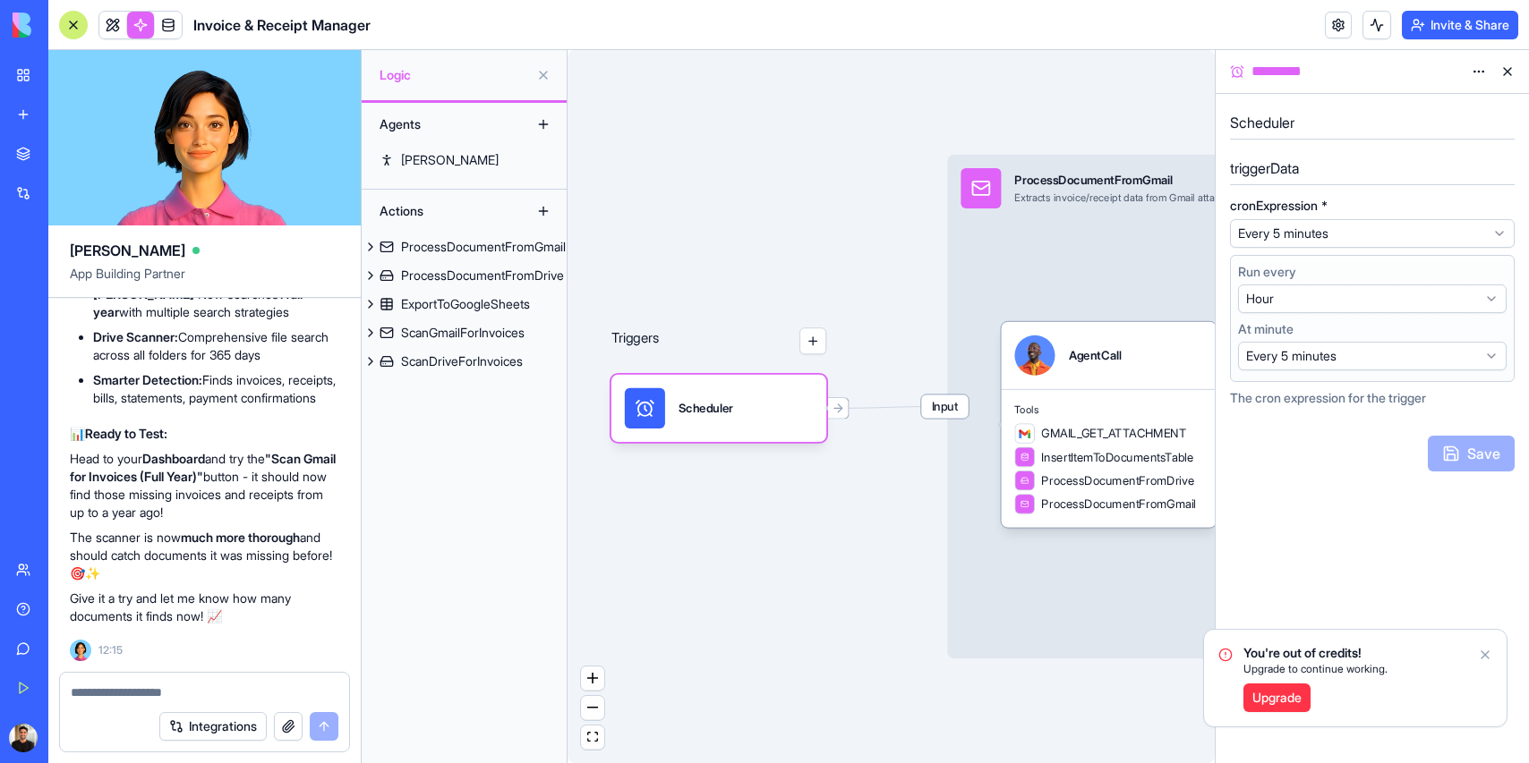
click at [1409, 228] on html "BETA My Workspace New app Marketplace Integrations Recent Invoice & Receipt Man…" at bounding box center [764, 381] width 1529 height 763
click at [1468, 450] on button "Save" at bounding box center [1470, 454] width 87 height 36
click at [1398, 235] on html "BETA My Workspace New app Marketplace Integrations Recent Invoice & Receipt Man…" at bounding box center [764, 381] width 1529 height 763
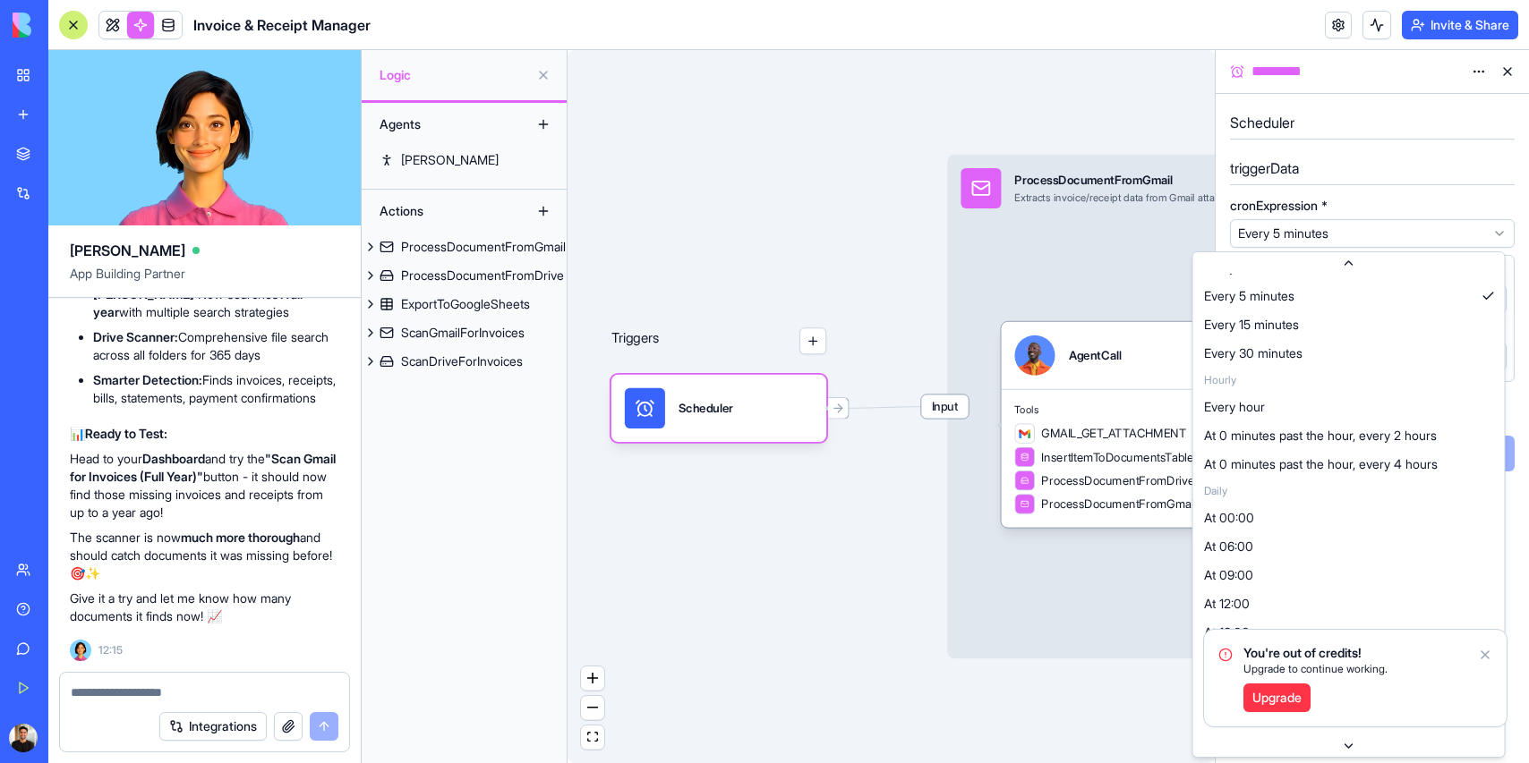
scroll to position [58, 0]
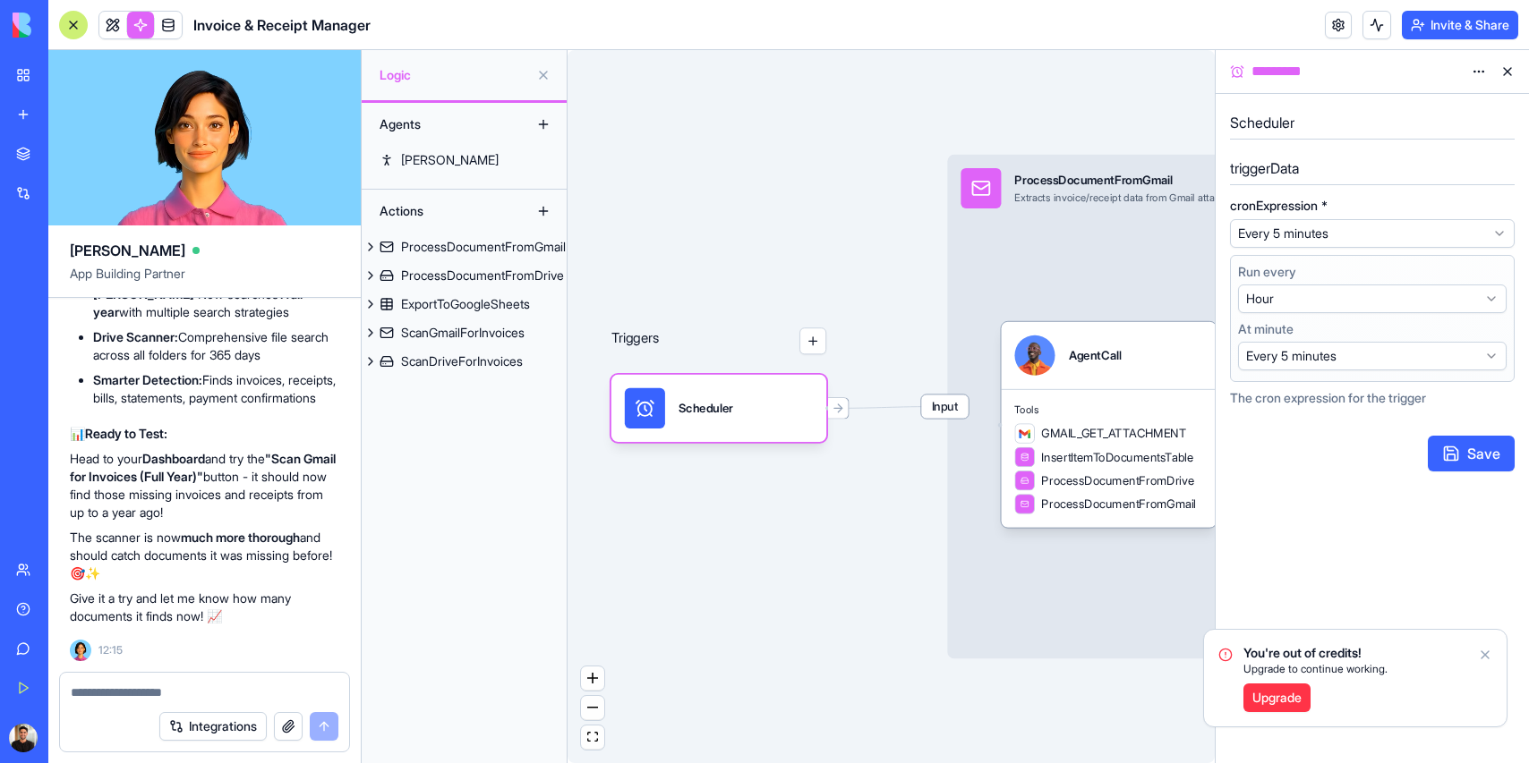
click at [1483, 655] on icon "Notifications alt+T" at bounding box center [1484, 654] width 7 height 7
click at [717, 409] on div "Scheduler" at bounding box center [705, 408] width 55 height 17
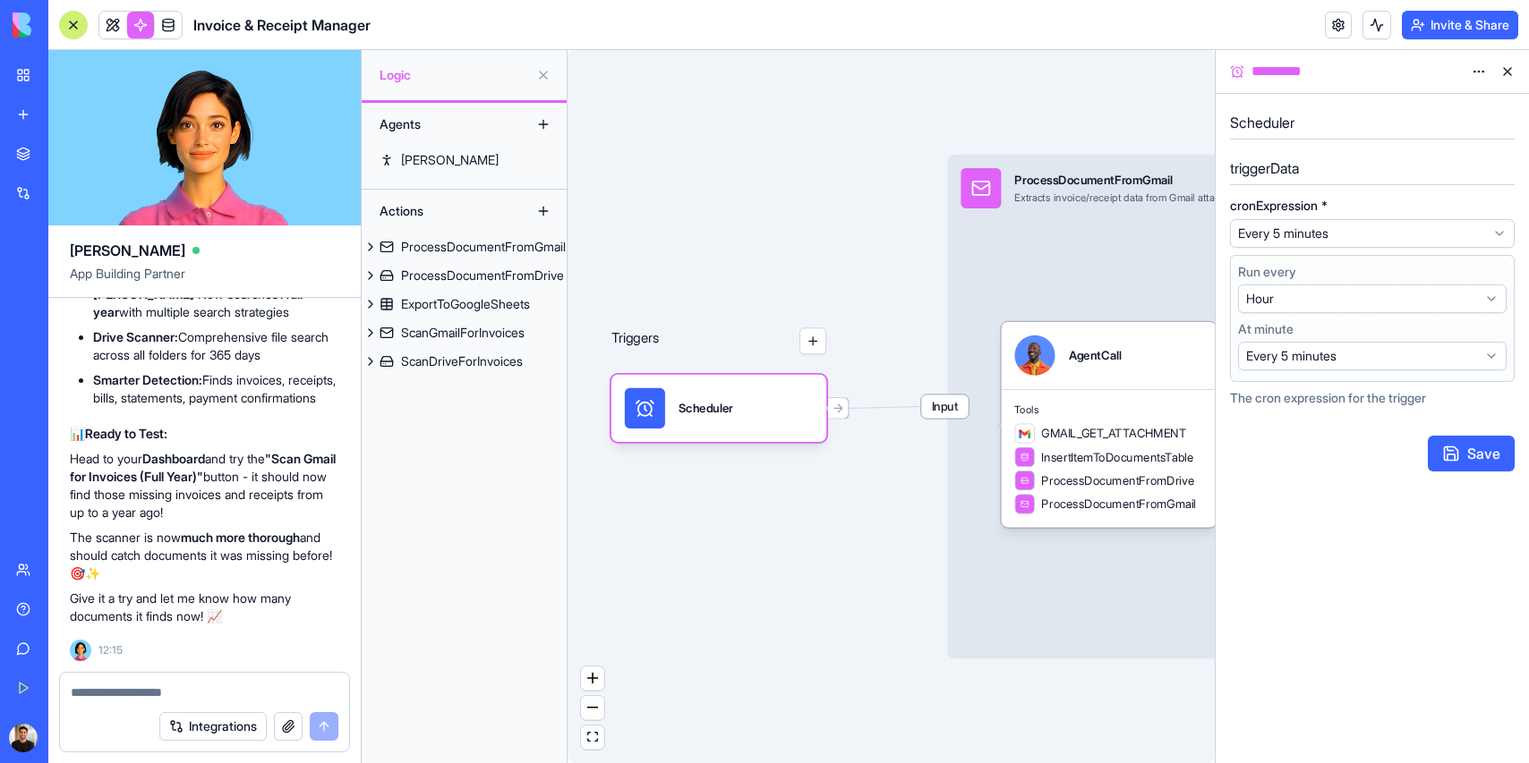
click at [1495, 226] on html "BETA My Workspace New app Marketplace Integrations Recent Invoice & Receipt Man…" at bounding box center [764, 381] width 1529 height 763
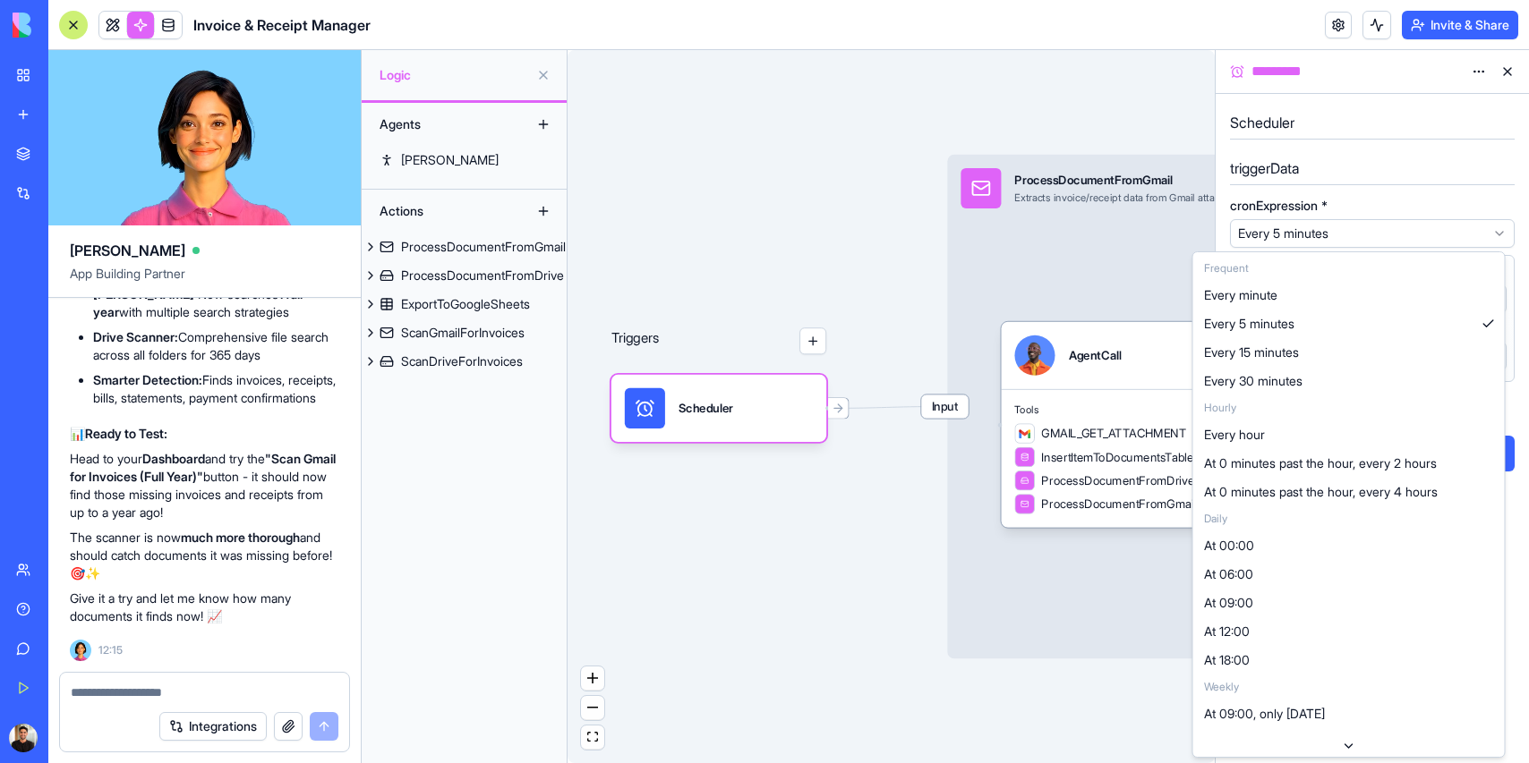
select select "*********"
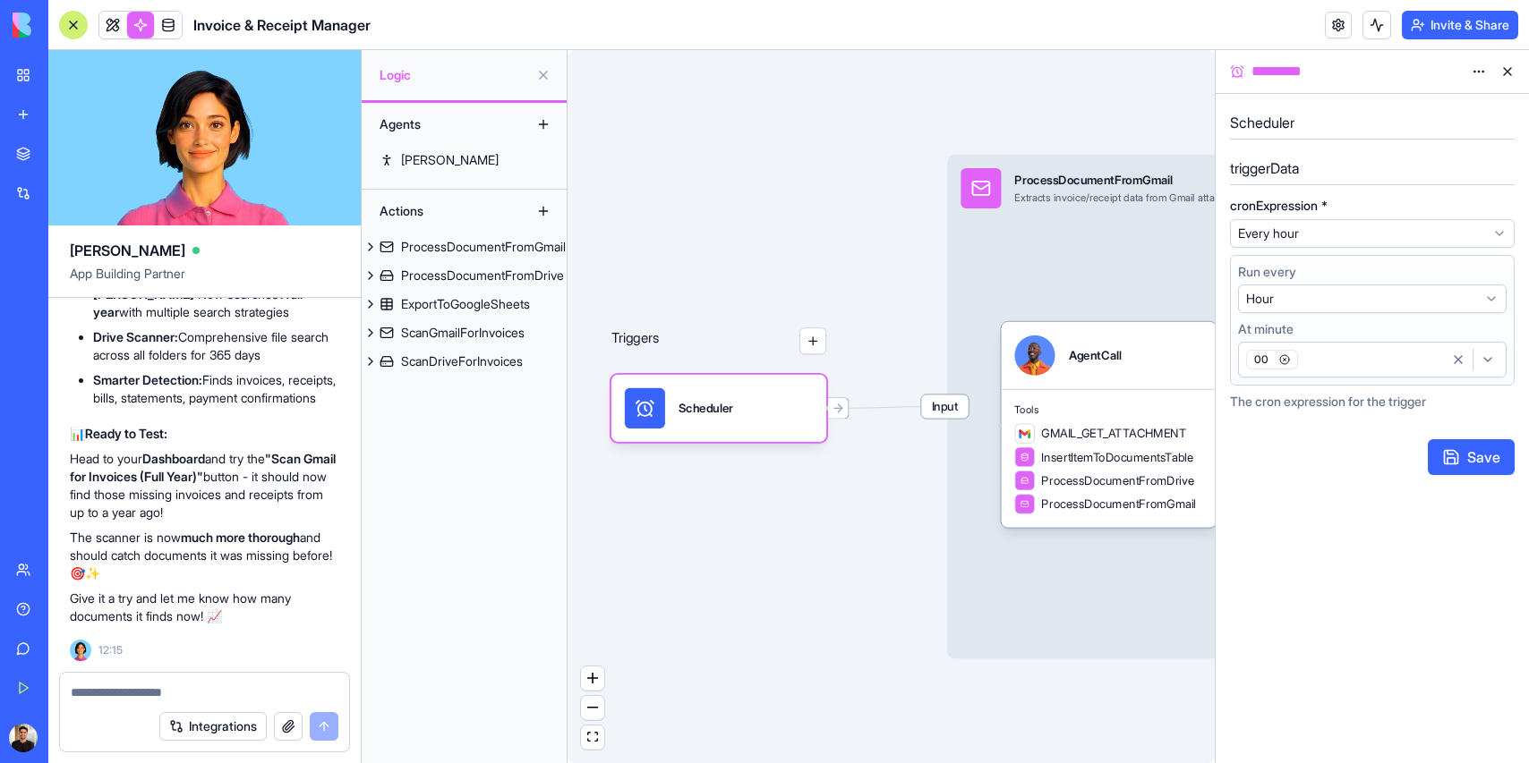
click at [1471, 447] on button "Save" at bounding box center [1470, 457] width 87 height 36
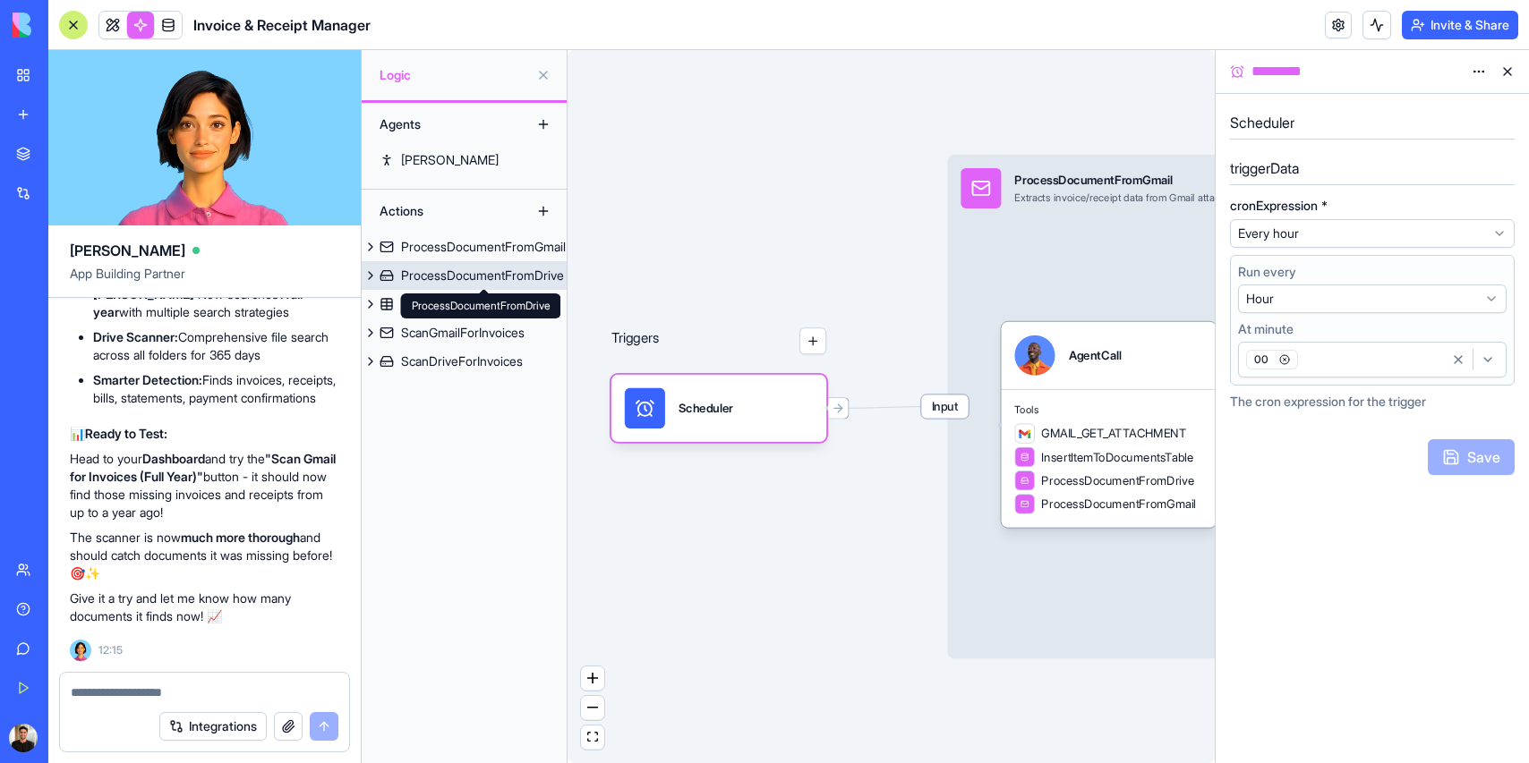
click at [463, 278] on div "ProcessDocumentFromDrive" at bounding box center [482, 276] width 163 height 18
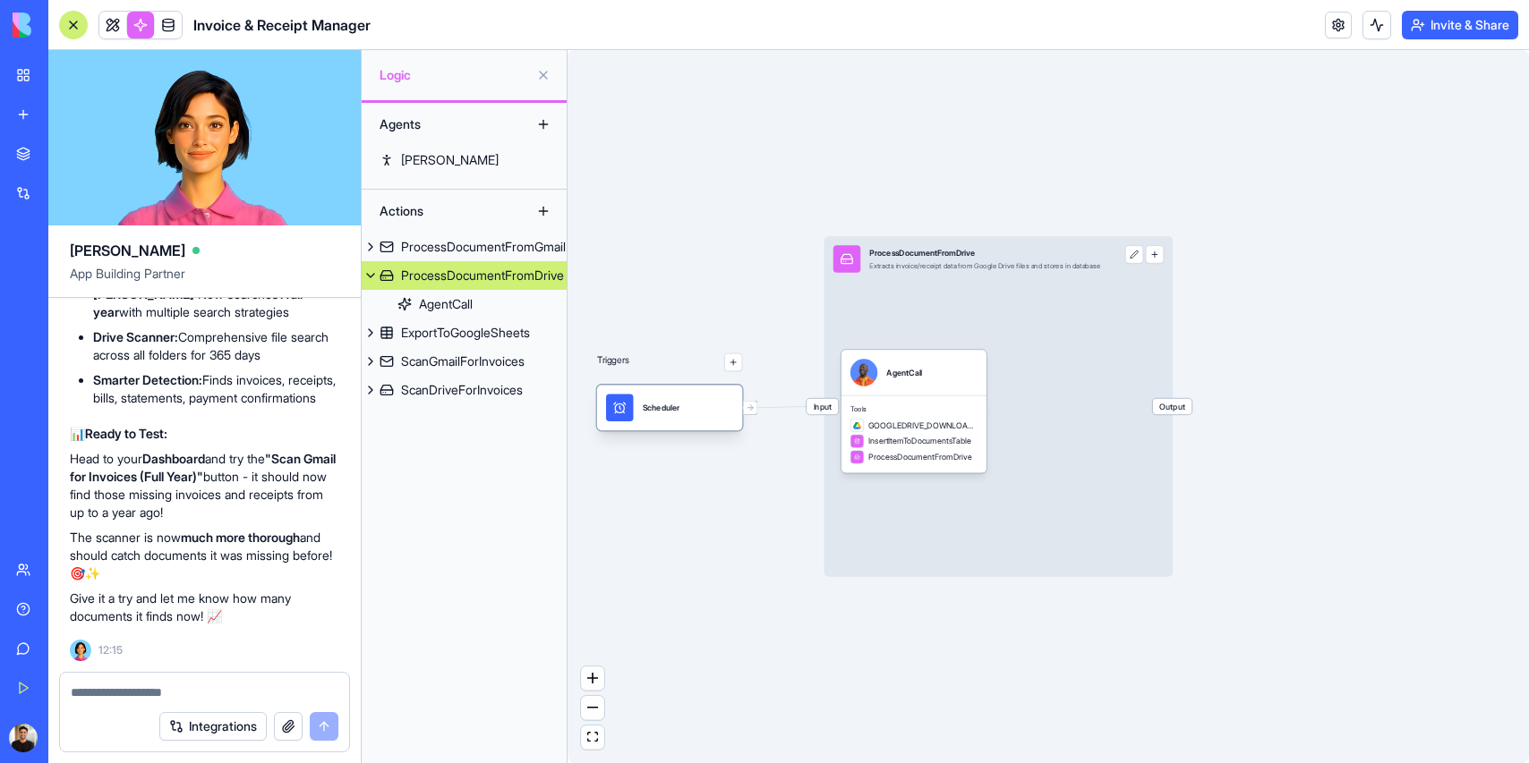
click at [684, 420] on div "Scheduler" at bounding box center [669, 408] width 127 height 27
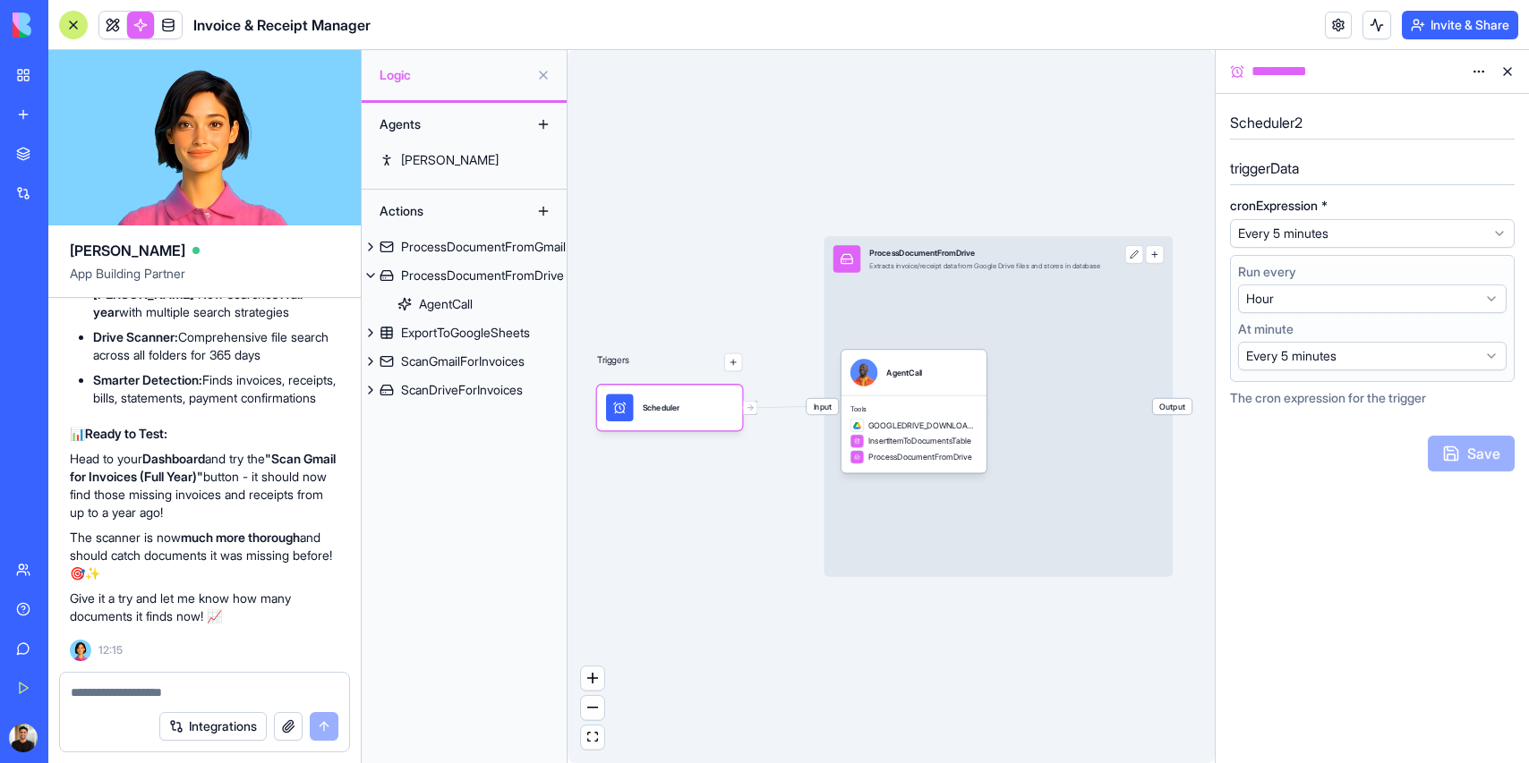
click at [1426, 235] on html "BETA My Workspace New app Marketplace Integrations Recent Invoice & Receipt Man…" at bounding box center [764, 381] width 1529 height 763
click at [1363, 227] on html "BETA My Workspace New app Marketplace Integrations Recent Invoice & Receipt Man…" at bounding box center [764, 381] width 1529 height 763
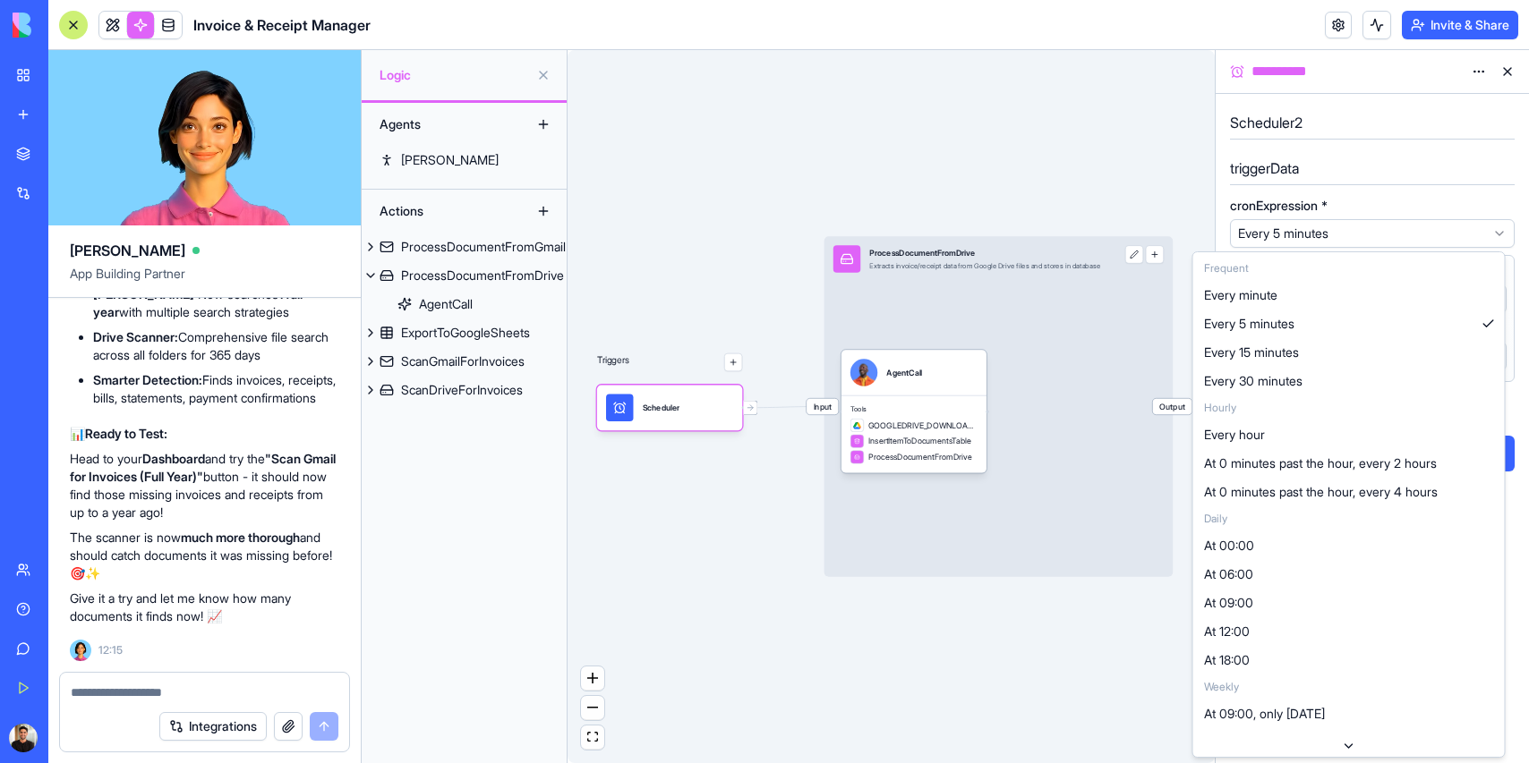
select select "*********"
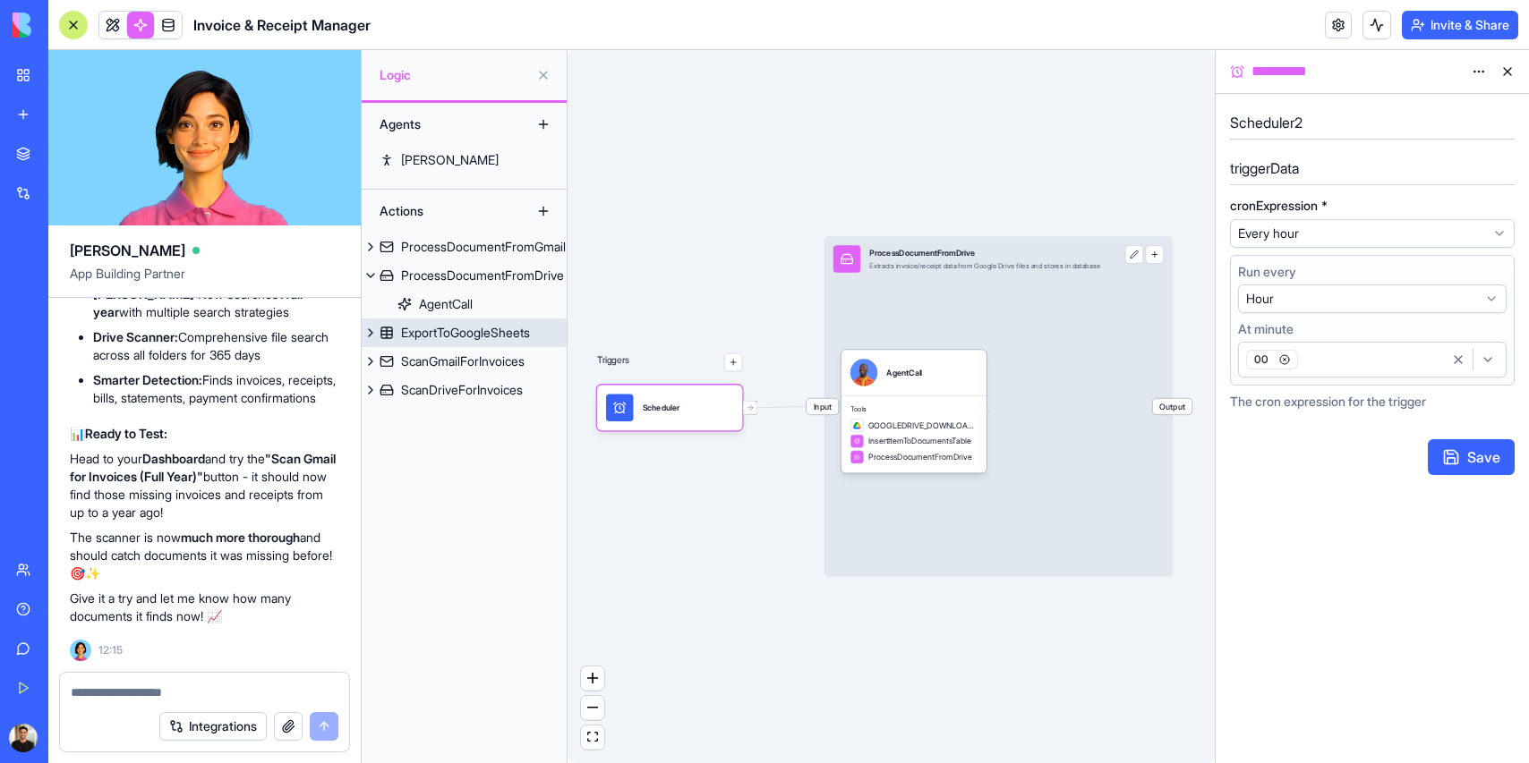
click at [443, 325] on div "ExportToGoogleSheets" at bounding box center [465, 333] width 129 height 18
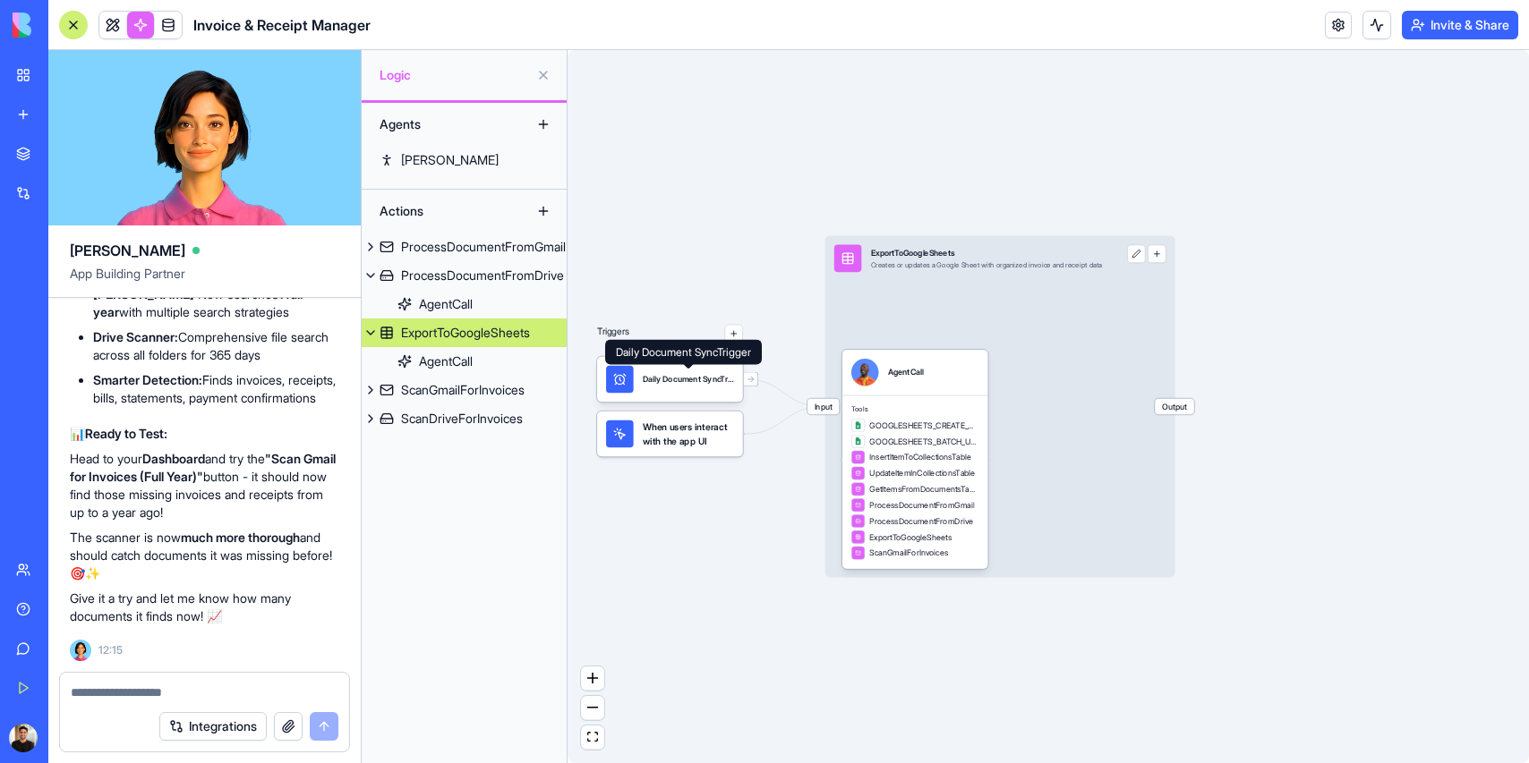
click at [683, 378] on div "Daily Document SyncTrigger" at bounding box center [688, 380] width 91 height 12
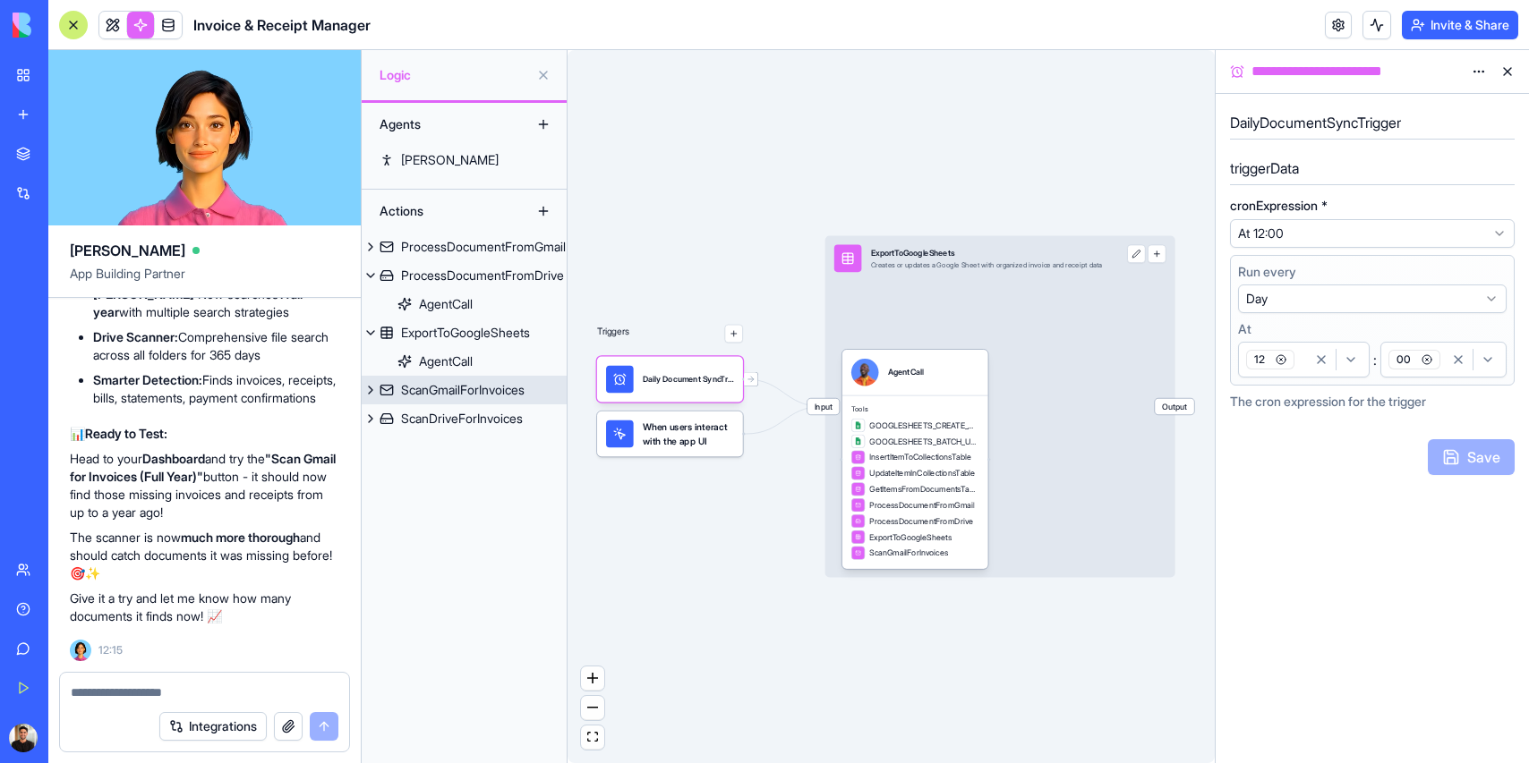
click at [454, 387] on div "ScanGmailForInvoices" at bounding box center [462, 390] width 123 height 18
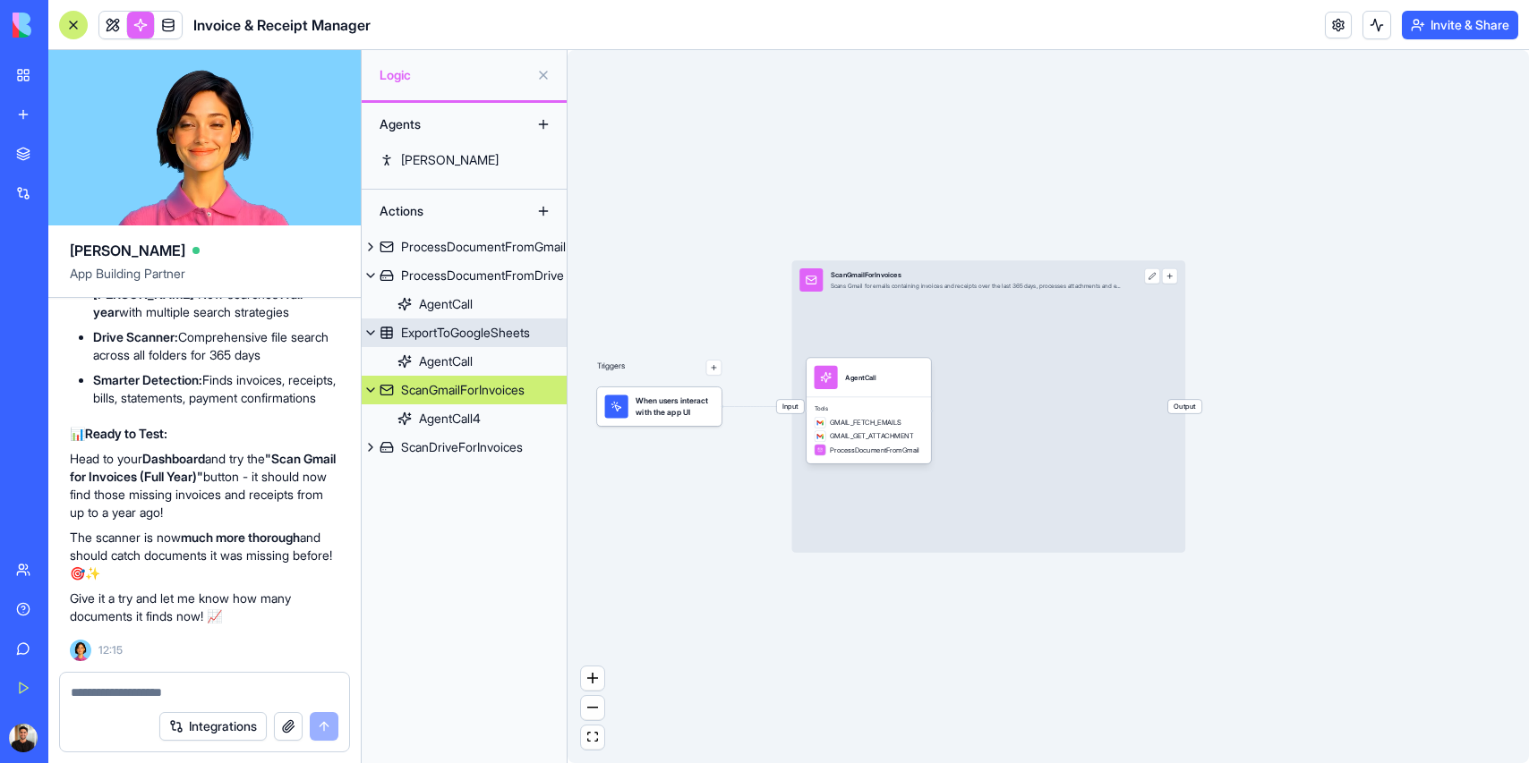
click at [454, 337] on div "ExportToGoogleSheets" at bounding box center [465, 333] width 129 height 18
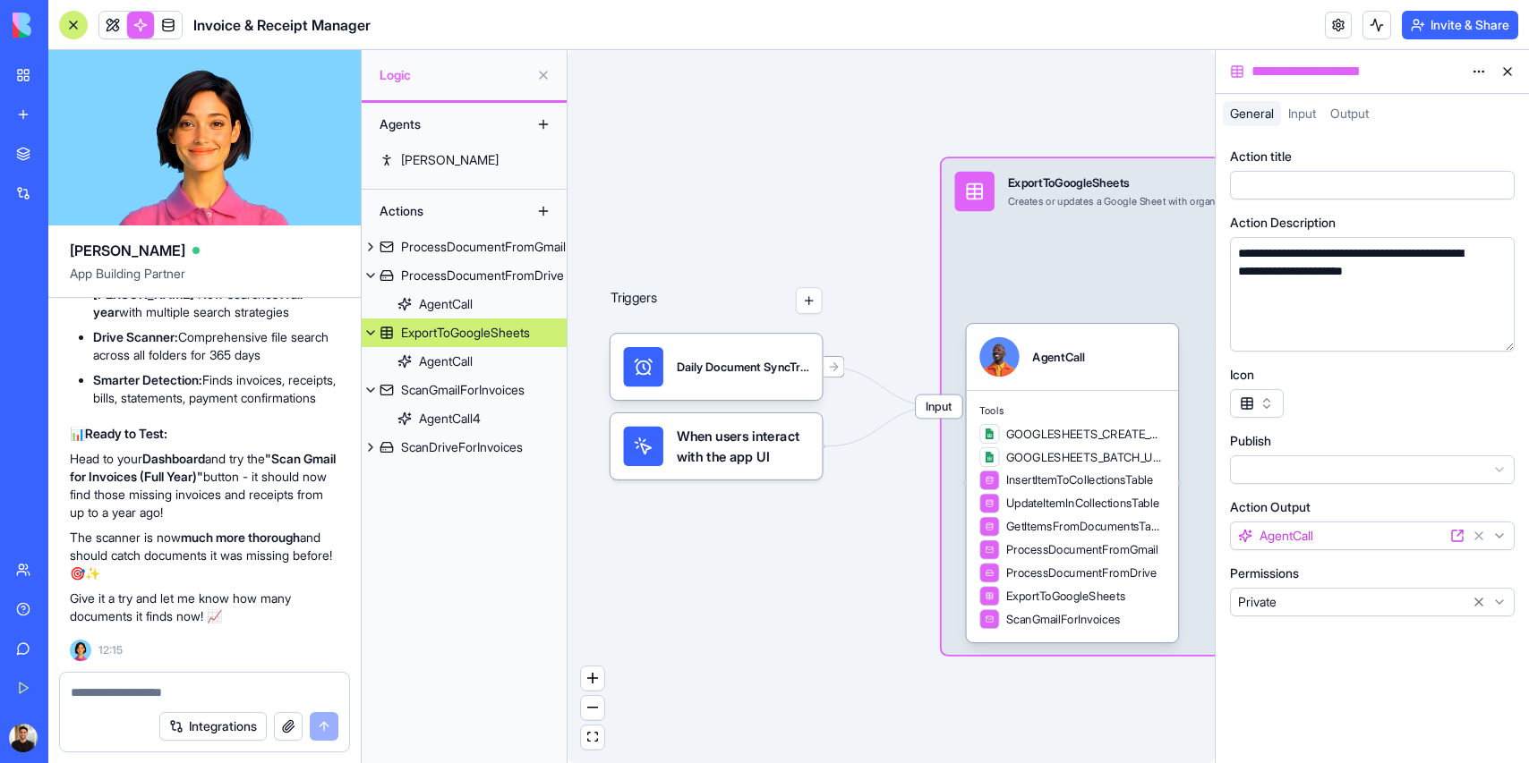
click at [733, 463] on span "When users interact with the app UI" at bounding box center [743, 446] width 132 height 39
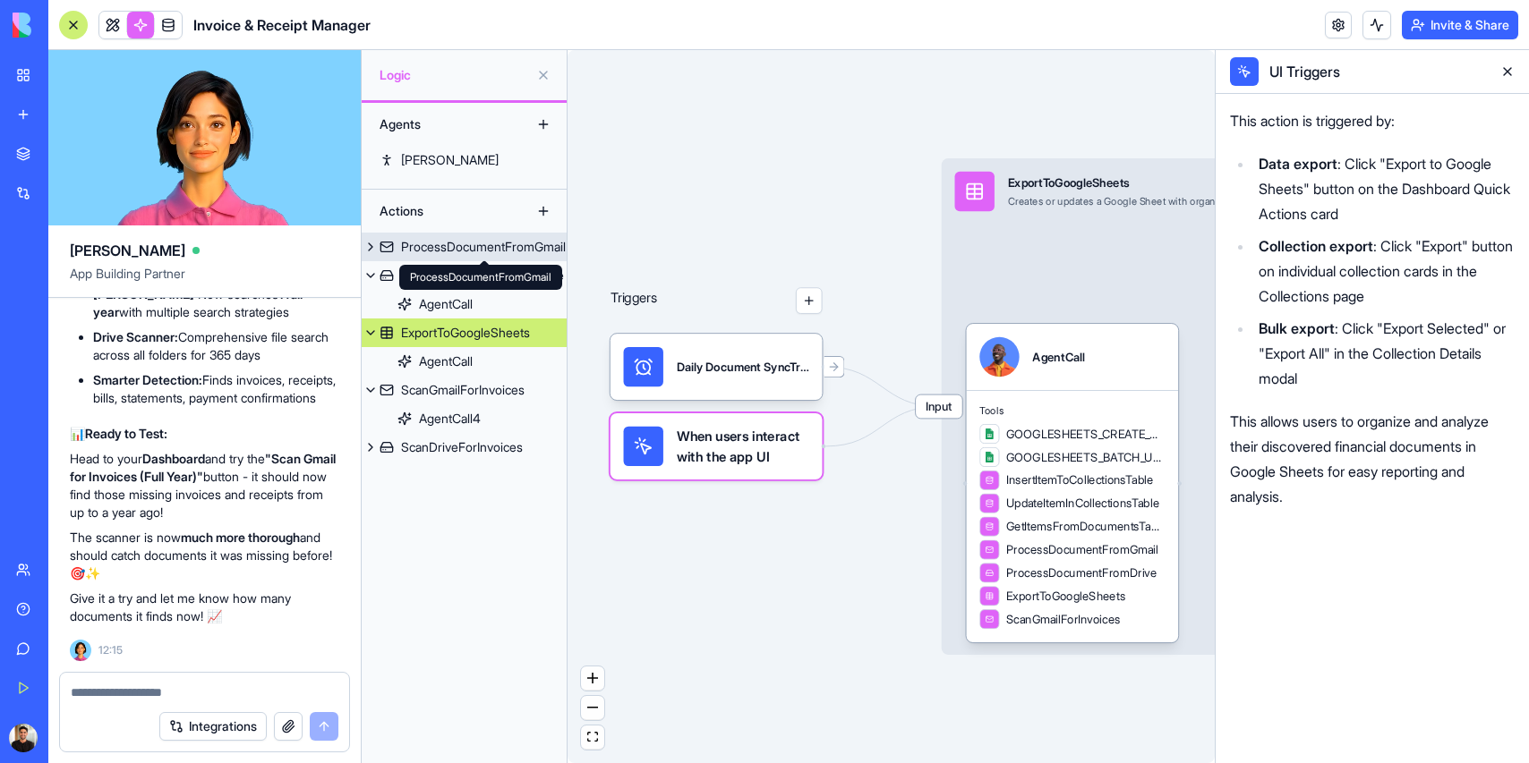
click at [509, 272] on div "ProcessDocumentFromGmail ProcessDocumentFromGmail" at bounding box center [480, 277] width 163 height 25
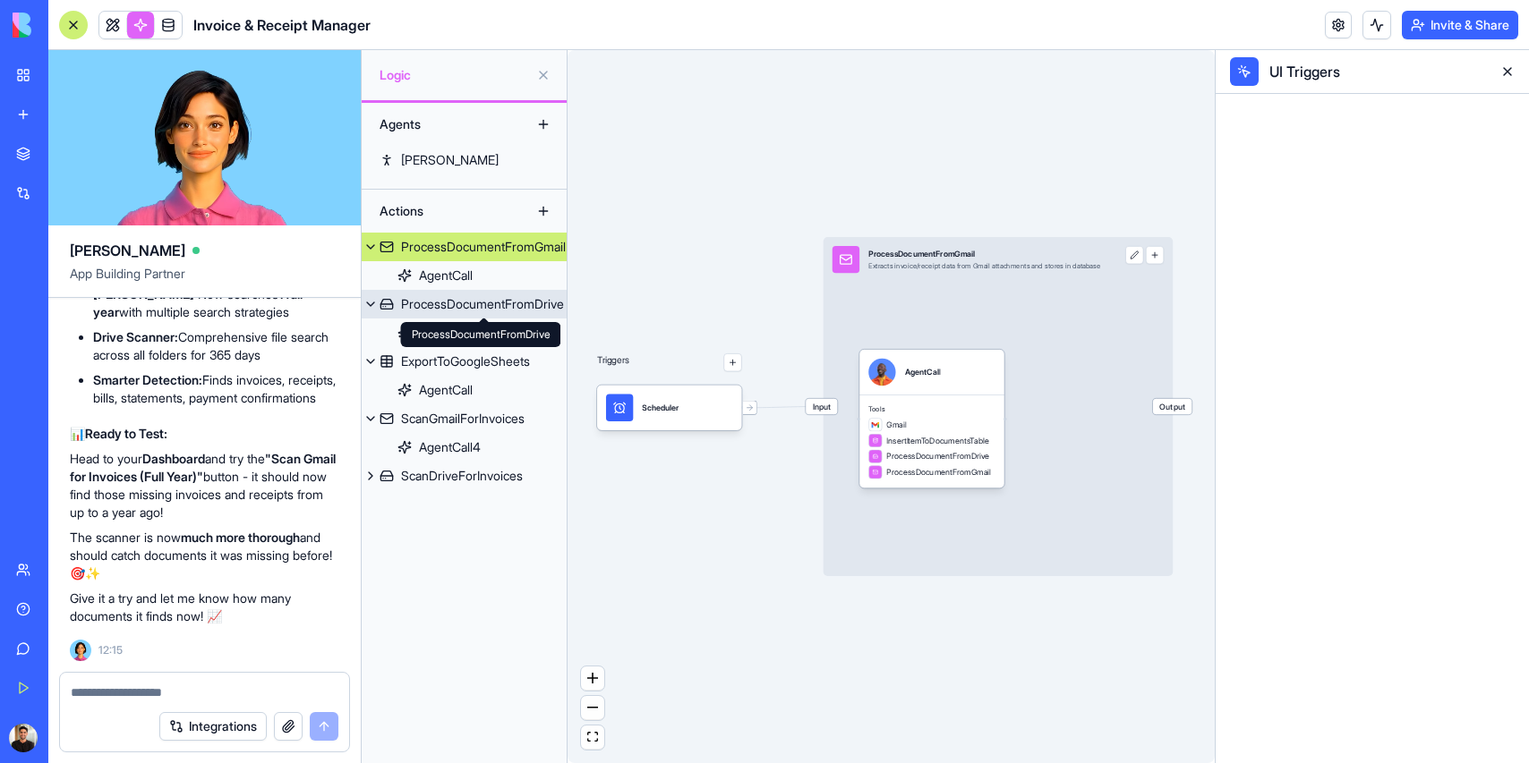
click at [464, 300] on div "ProcessDocumentFromDrive" at bounding box center [482, 304] width 163 height 18
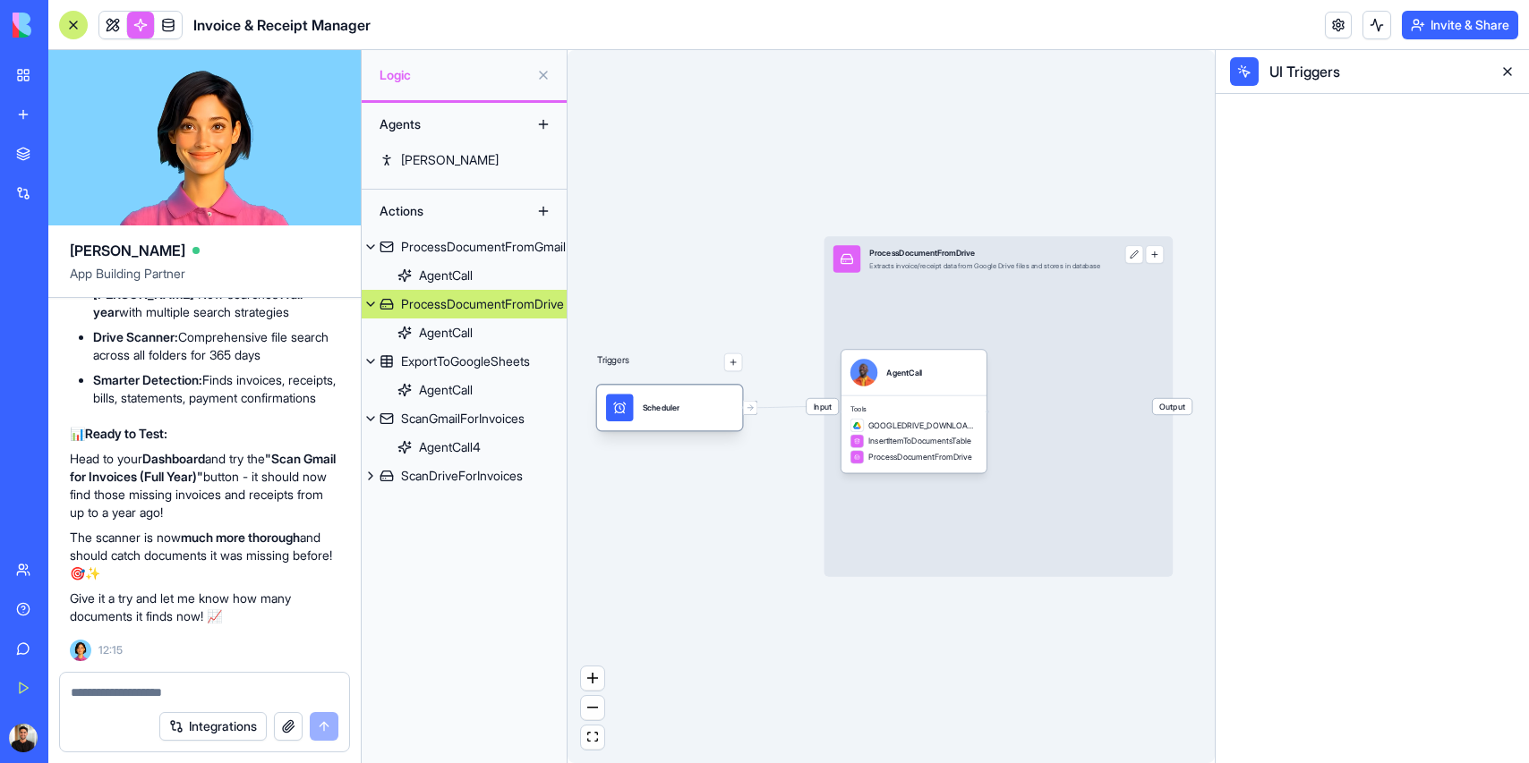
click at [702, 413] on div "Scheduler" at bounding box center [669, 408] width 127 height 27
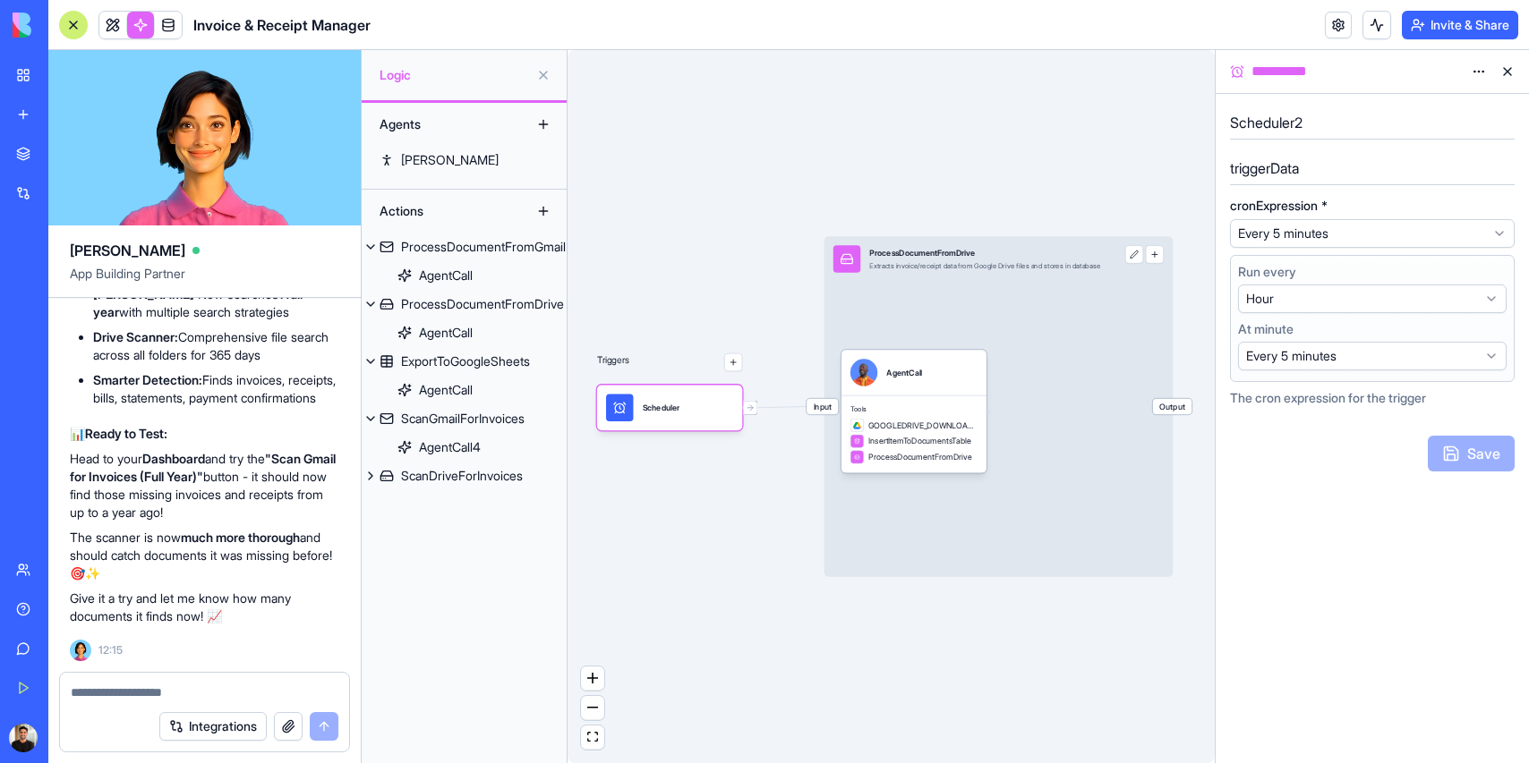
click at [1338, 226] on html "BETA My Workspace New app Marketplace Integrations Recent Invoice & Receipt Man…" at bounding box center [764, 381] width 1529 height 763
click at [1364, 230] on html "BETA My Workspace New app Marketplace Integrations Recent Invoice & Receipt Man…" at bounding box center [764, 381] width 1529 height 763
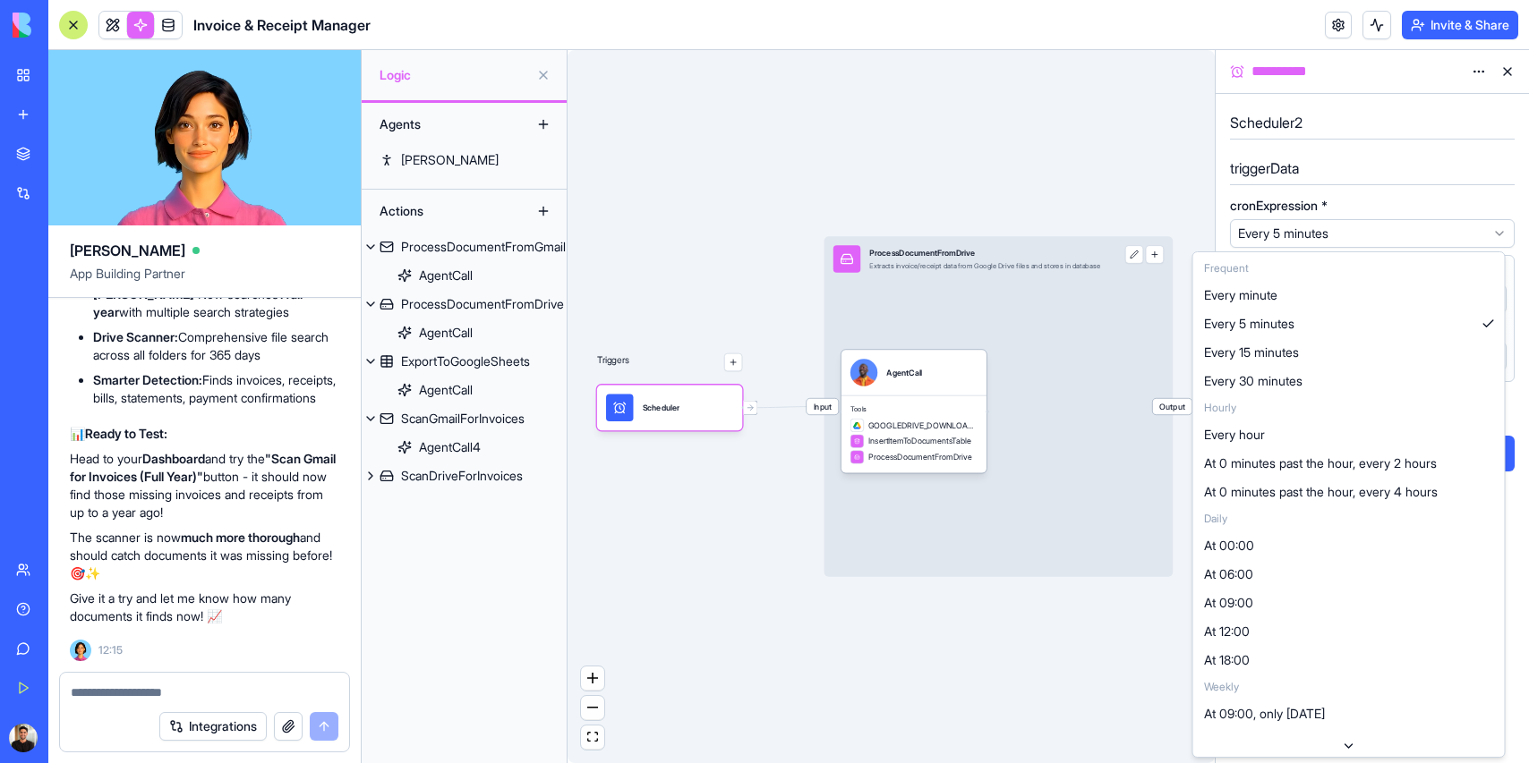
select select "*********"
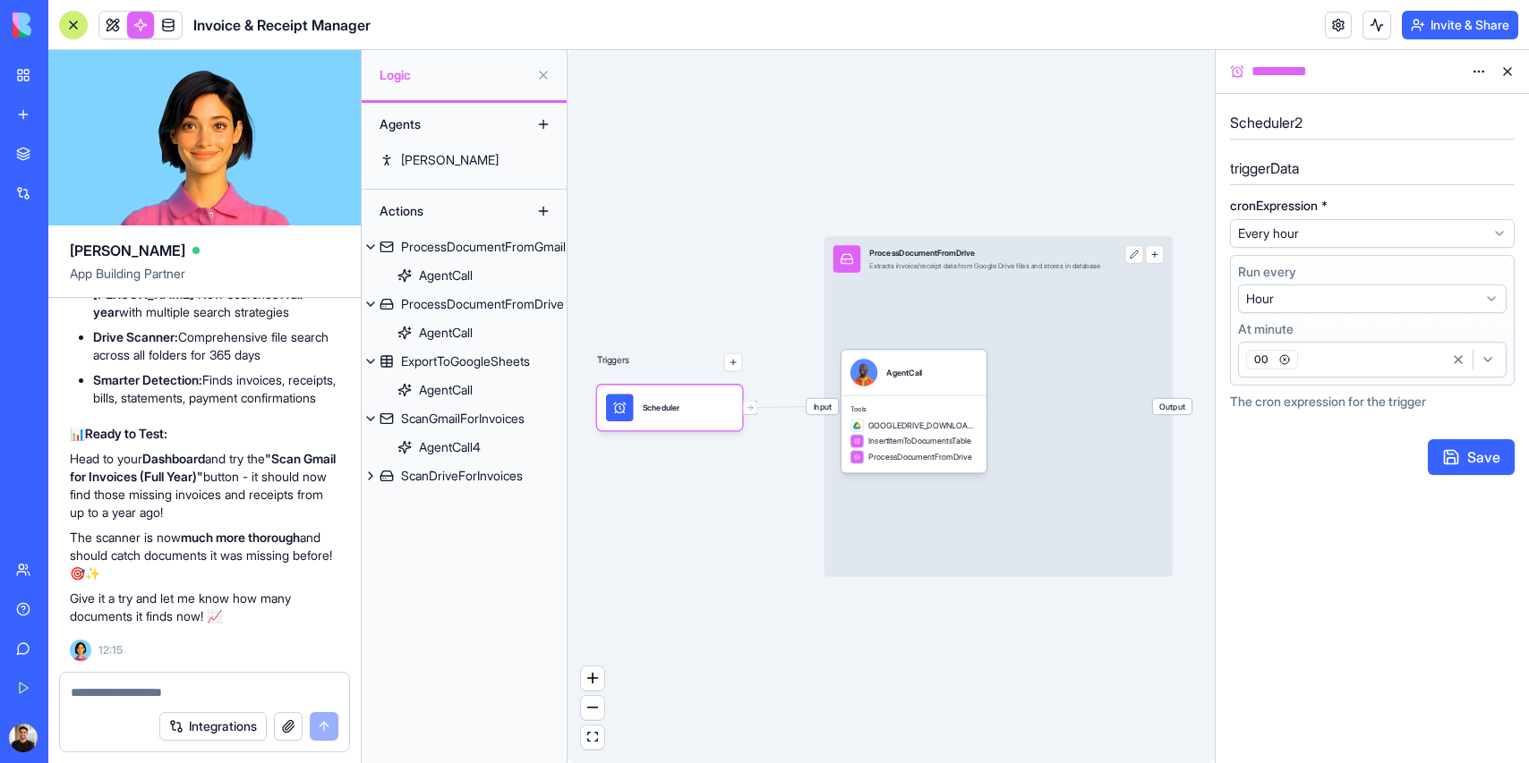
click at [1487, 454] on button "Save" at bounding box center [1470, 457] width 87 height 36
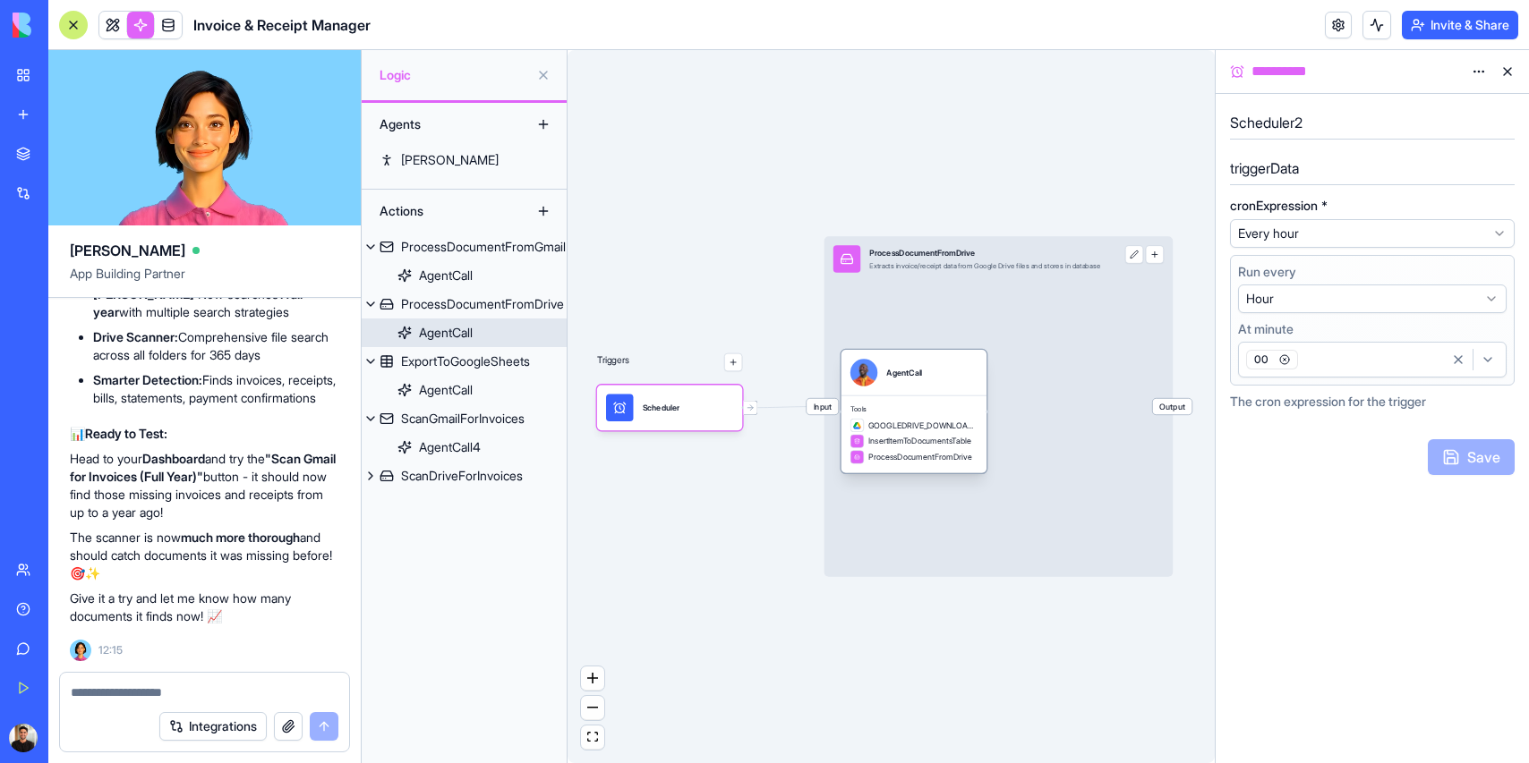
click at [924, 412] on span "Tools" at bounding box center [913, 409] width 127 height 9
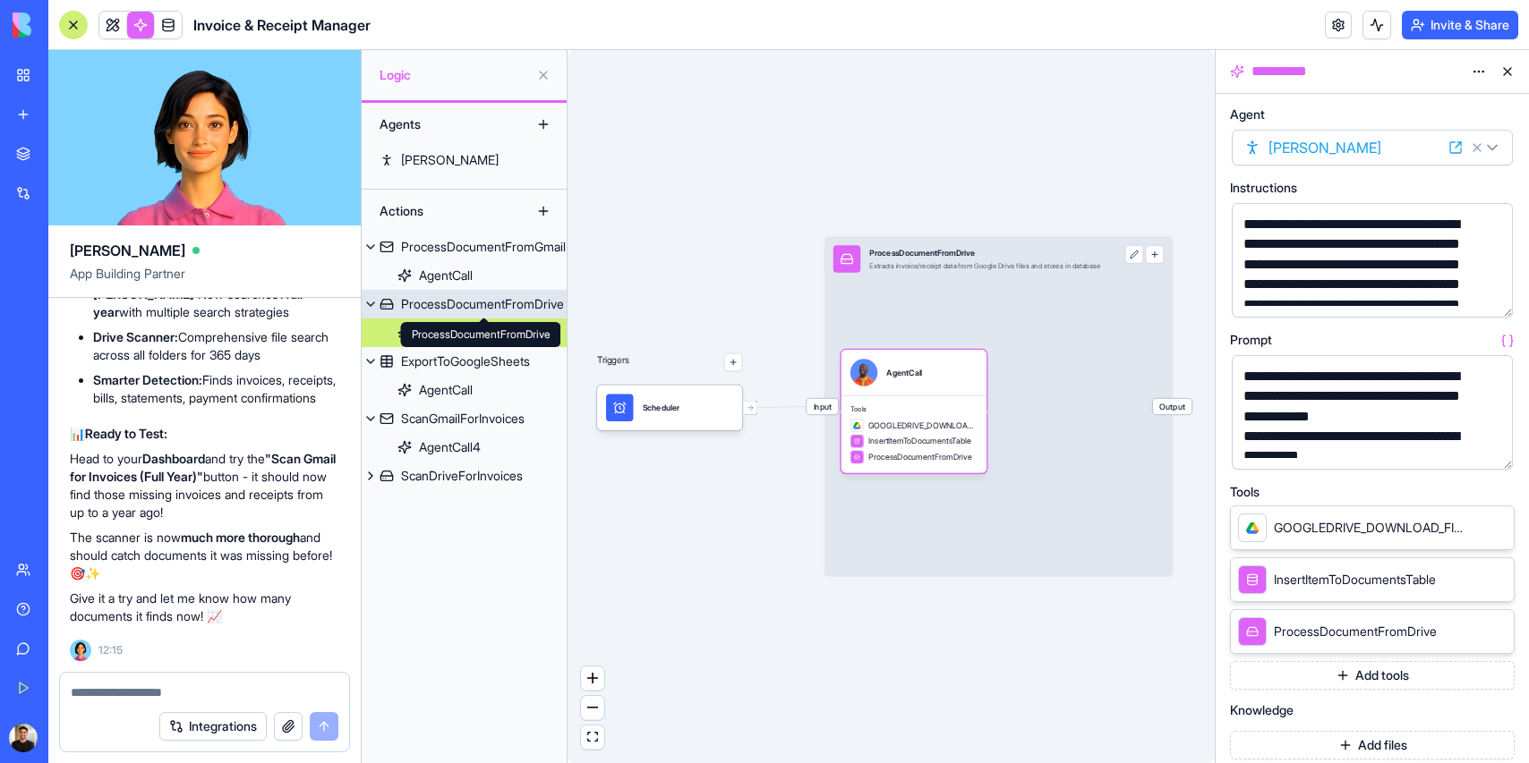
click at [475, 302] on div "ProcessDocumentFromDrive" at bounding box center [482, 304] width 163 height 18
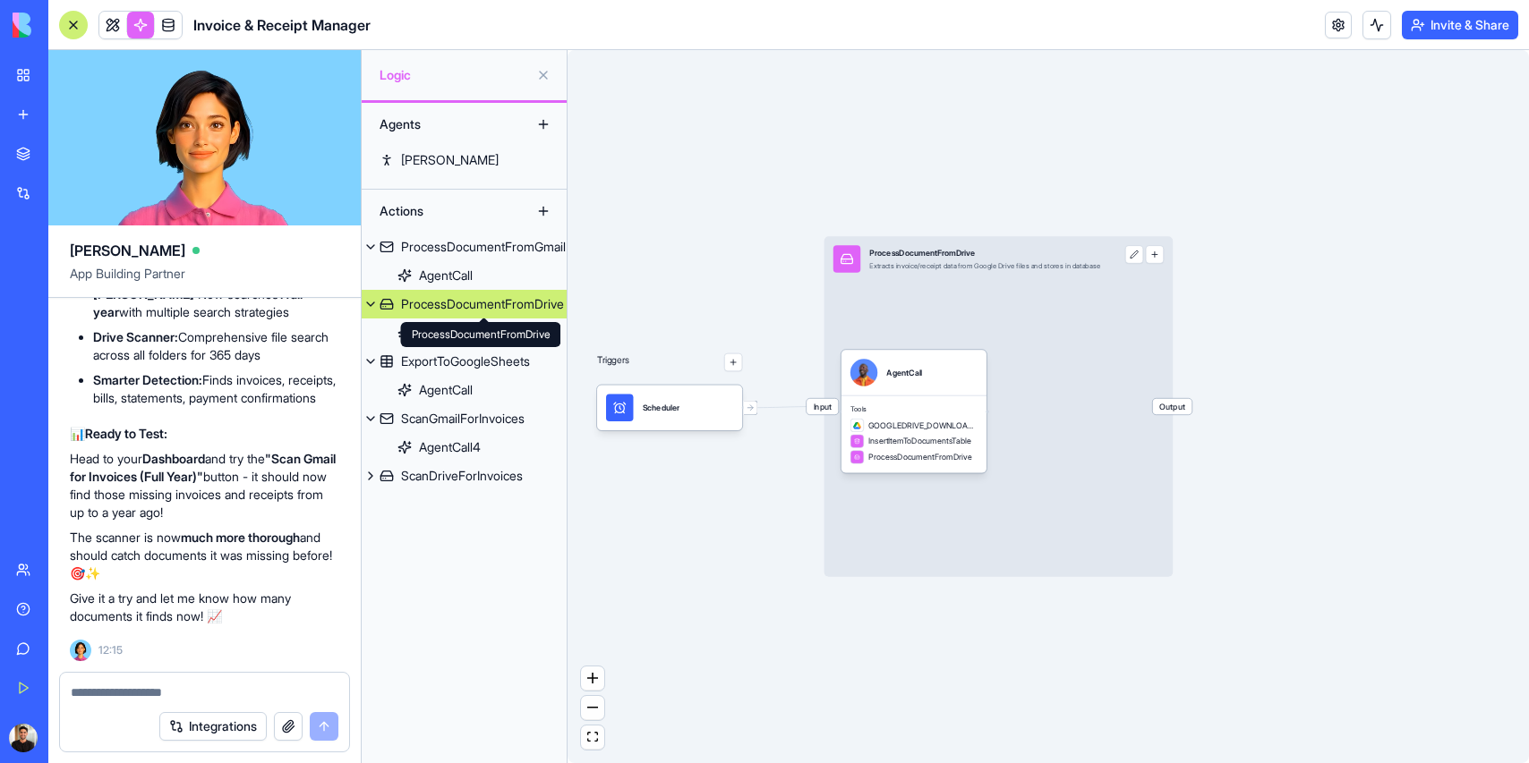
click at [468, 295] on div "ProcessDocumentFromDrive" at bounding box center [482, 304] width 163 height 18
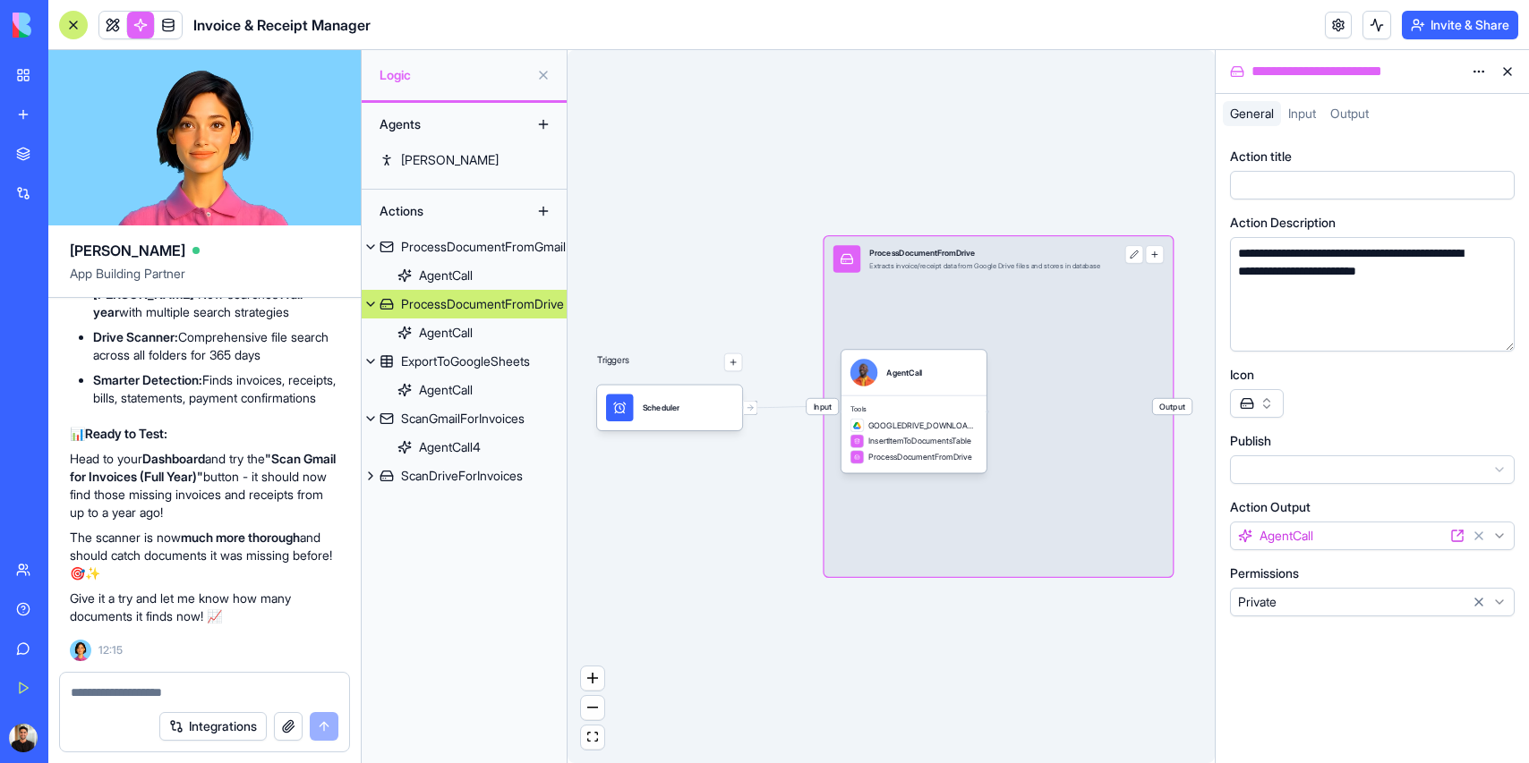
scroll to position [9607, 0]
click at [1011, 308] on div "Input ProcessDocumentFromDrive Extracts invoice/receipt data from Google Drive …" at bounding box center [998, 406] width 349 height 341
click at [463, 246] on div "ProcessDocumentFromGmail" at bounding box center [483, 247] width 165 height 18
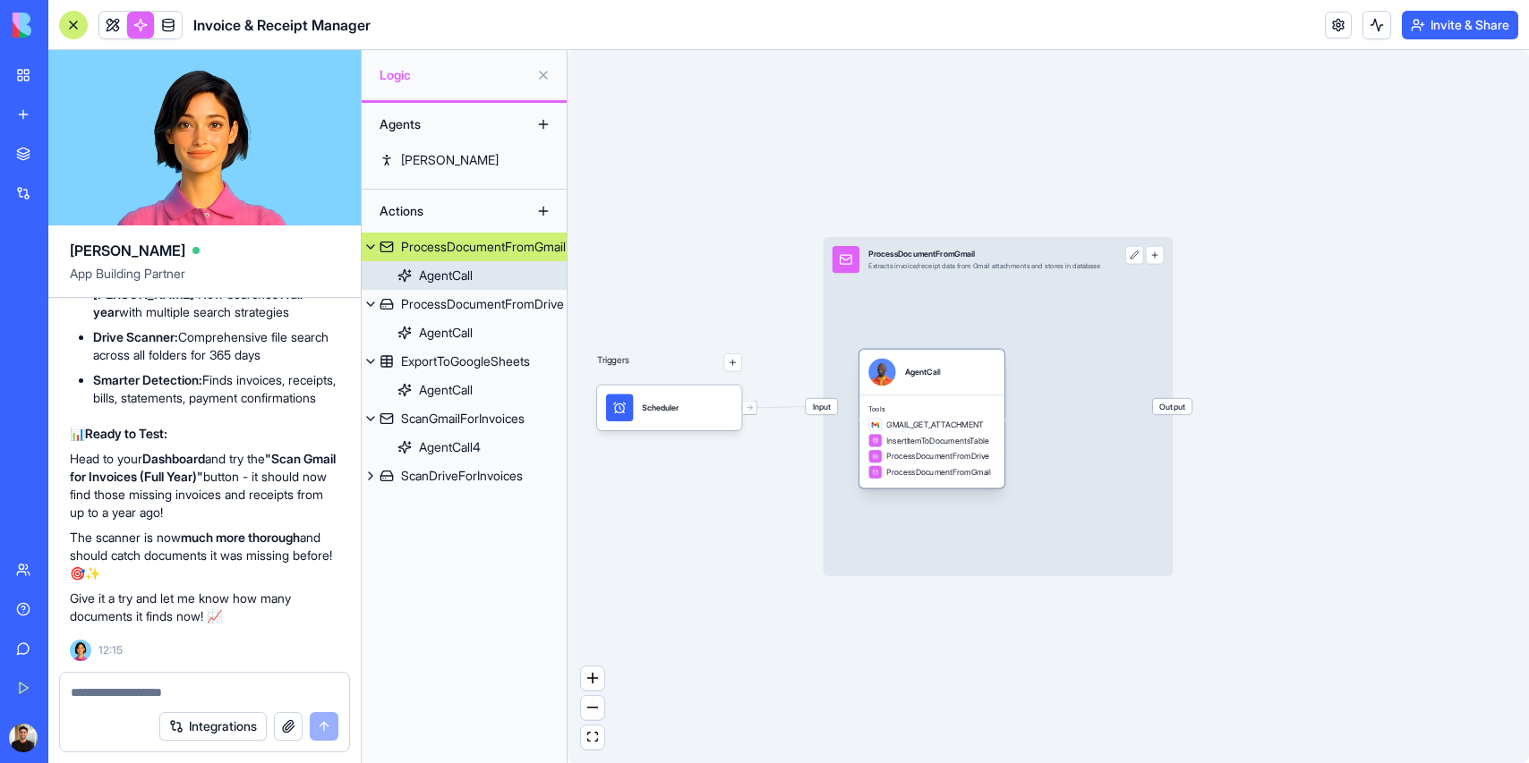
click at [938, 458] on span "ProcessDocumentFromDrive" at bounding box center [937, 457] width 103 height 12
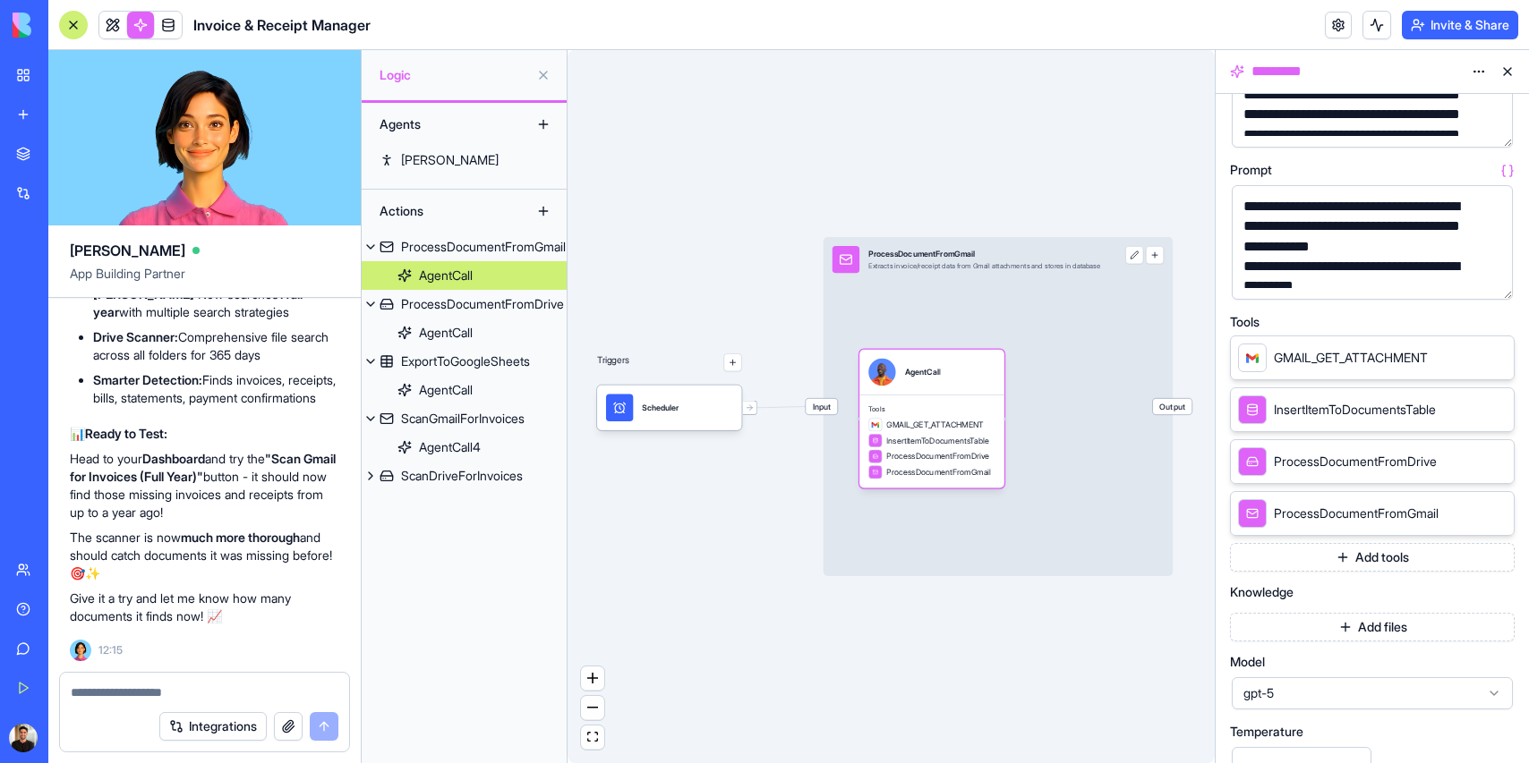
scroll to position [174, 0]
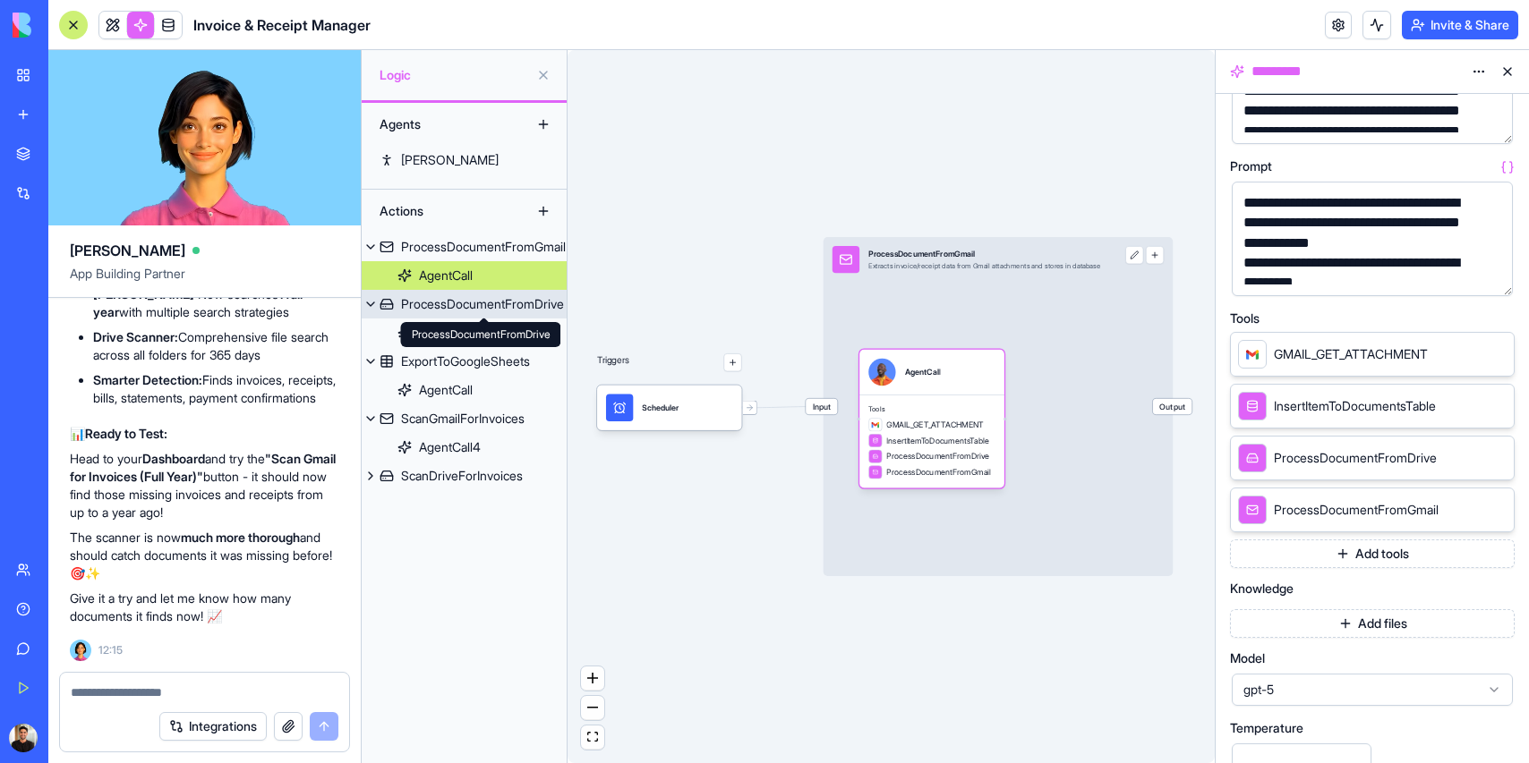
click at [477, 305] on div "ProcessDocumentFromDrive" at bounding box center [482, 304] width 163 height 18
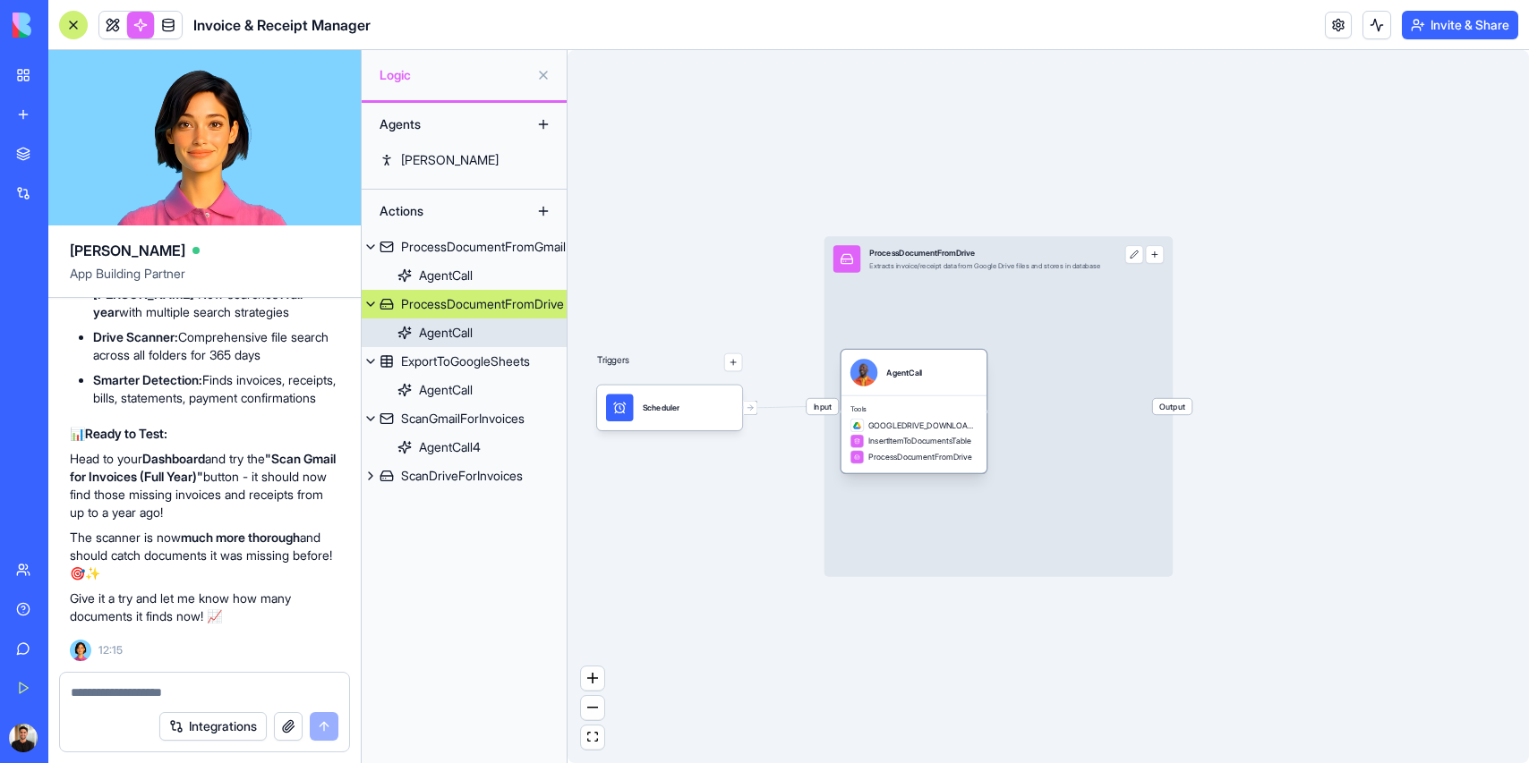
click at [917, 425] on span "GOOGLEDRIVE_DOWNLOAD_FILE" at bounding box center [922, 426] width 109 height 12
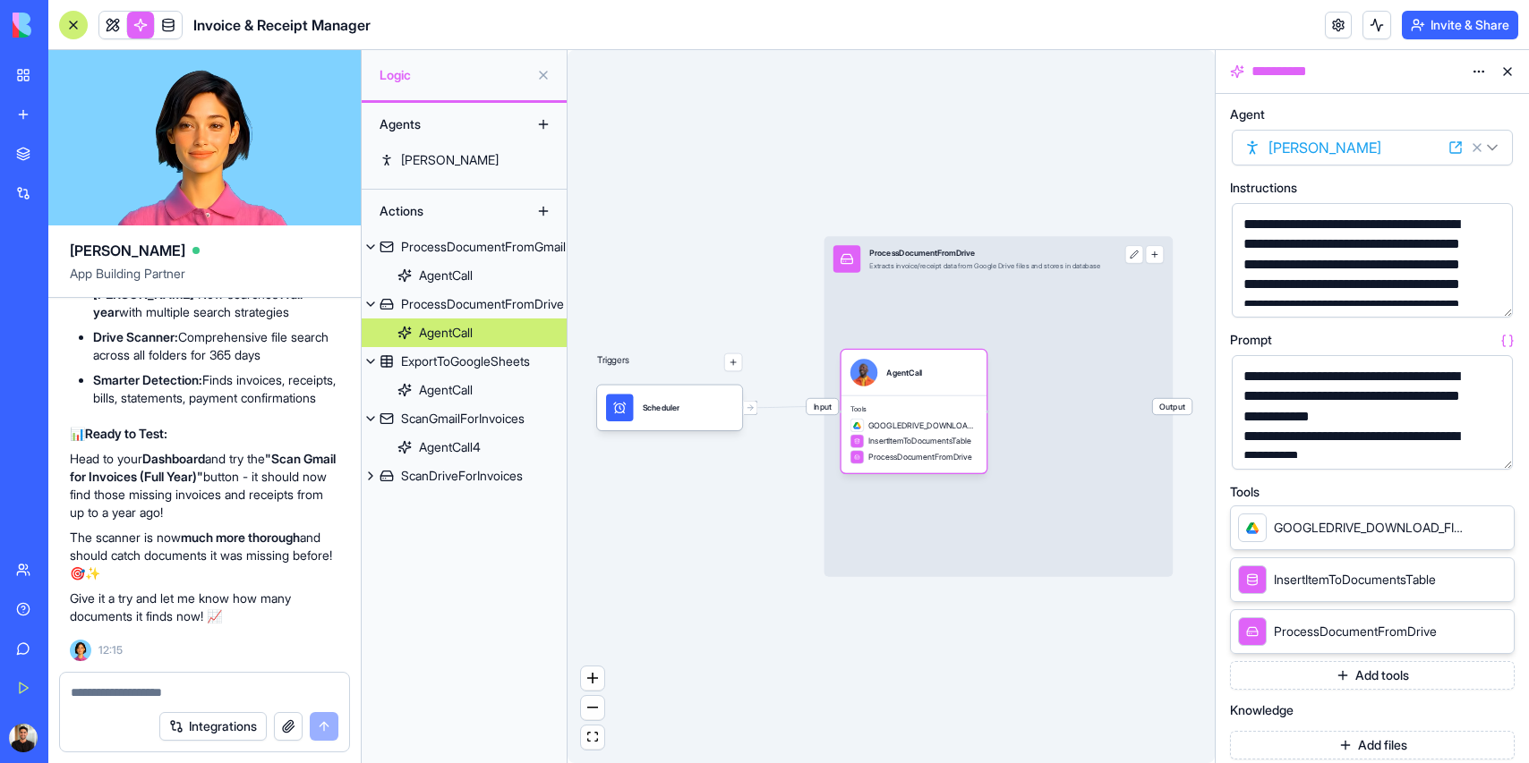
click at [1470, 525] on icon at bounding box center [1474, 527] width 14 height 14
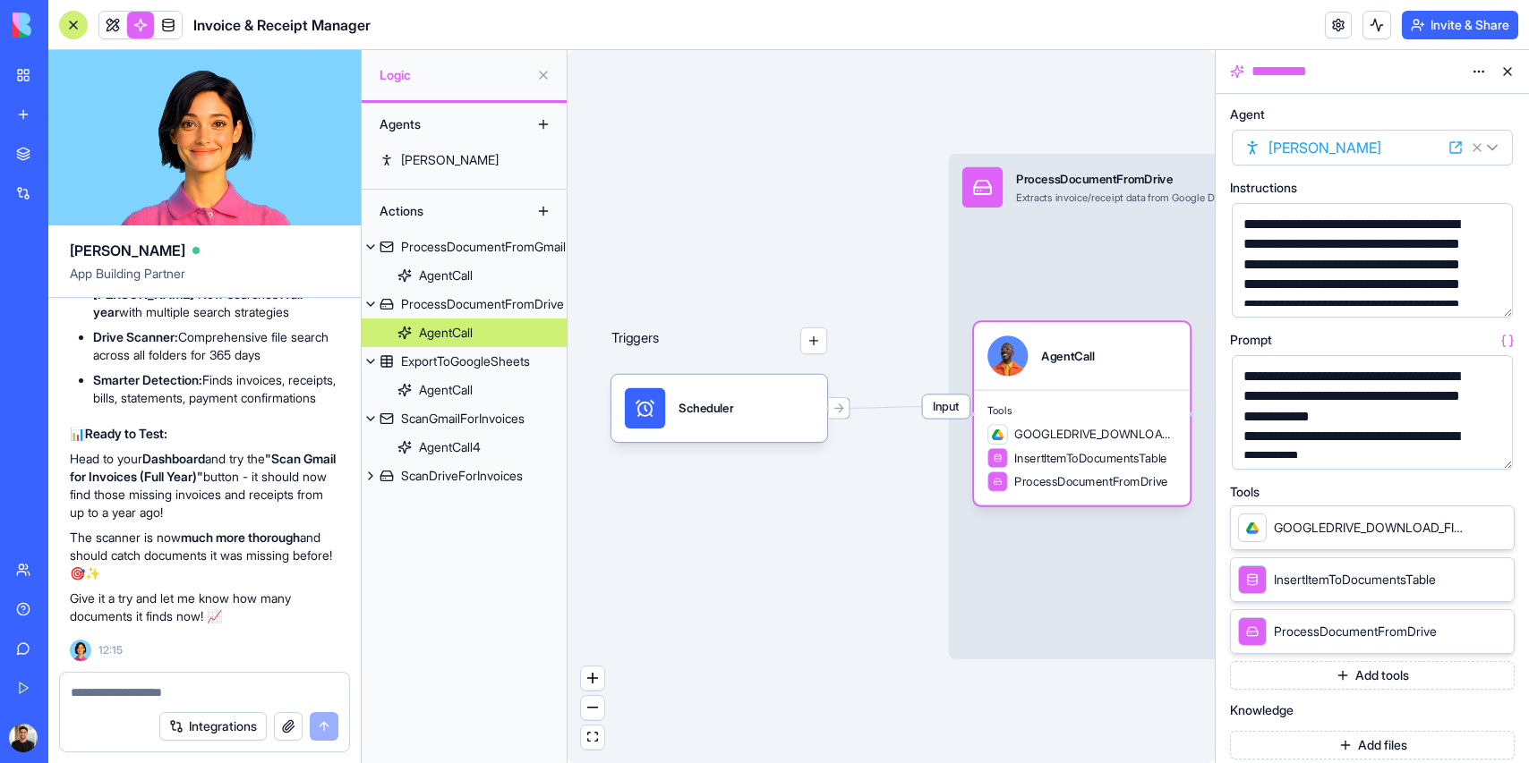
click at [1489, 444] on button "button" at bounding box center [1494, 452] width 29 height 29
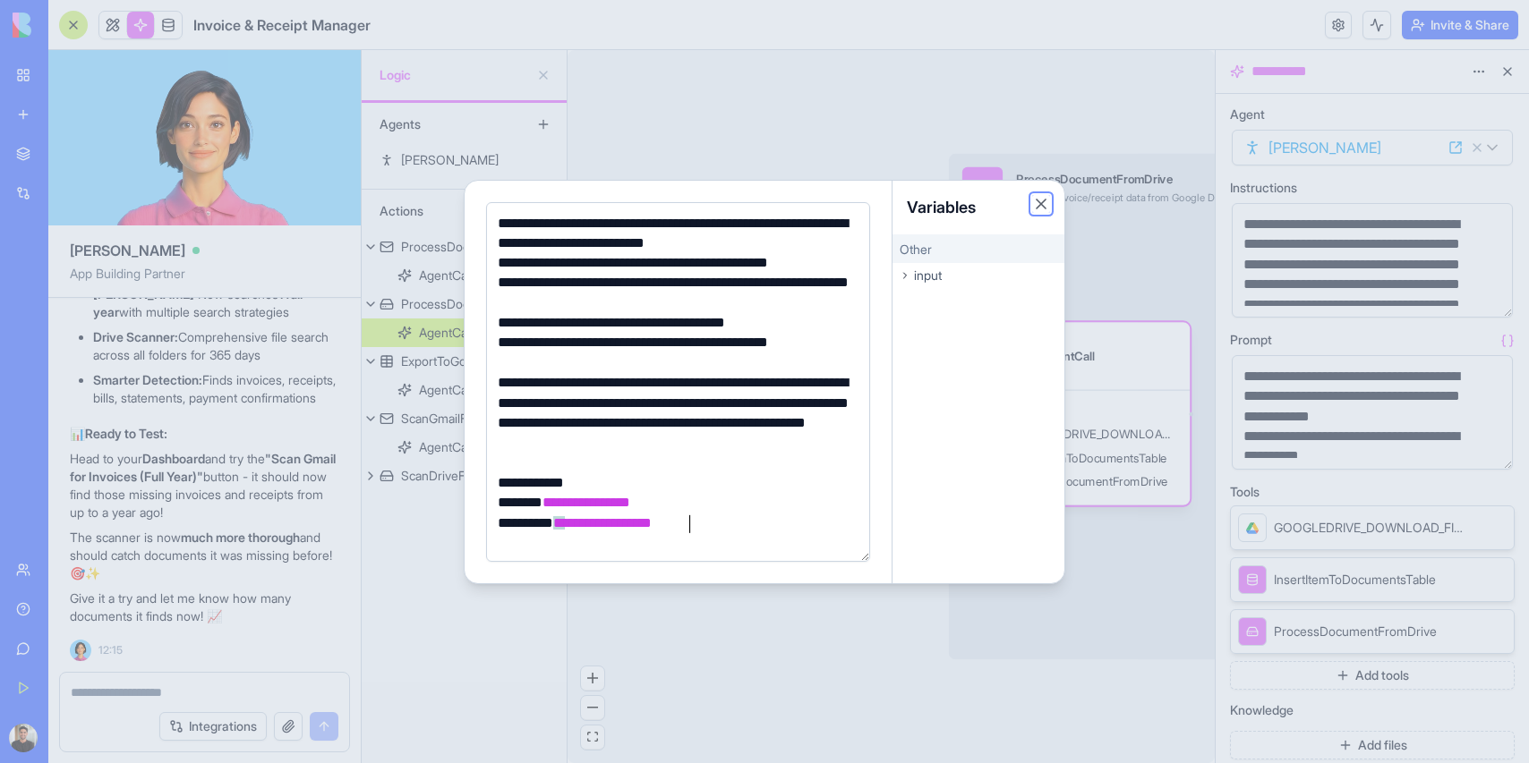
click at [1040, 198] on button "Close" at bounding box center [1041, 204] width 18 height 18
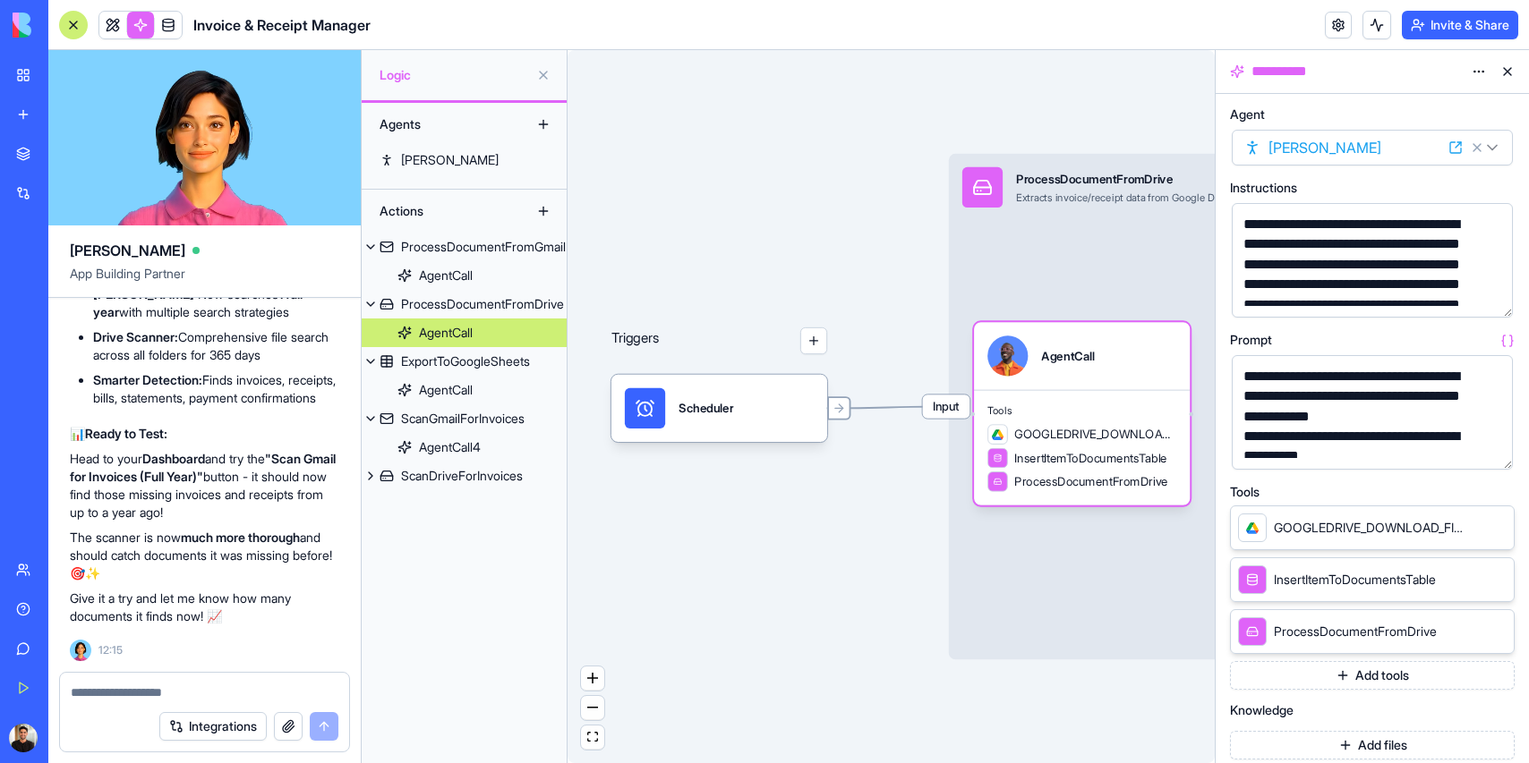
click at [841, 407] on icon at bounding box center [841, 408] width 4 height 8
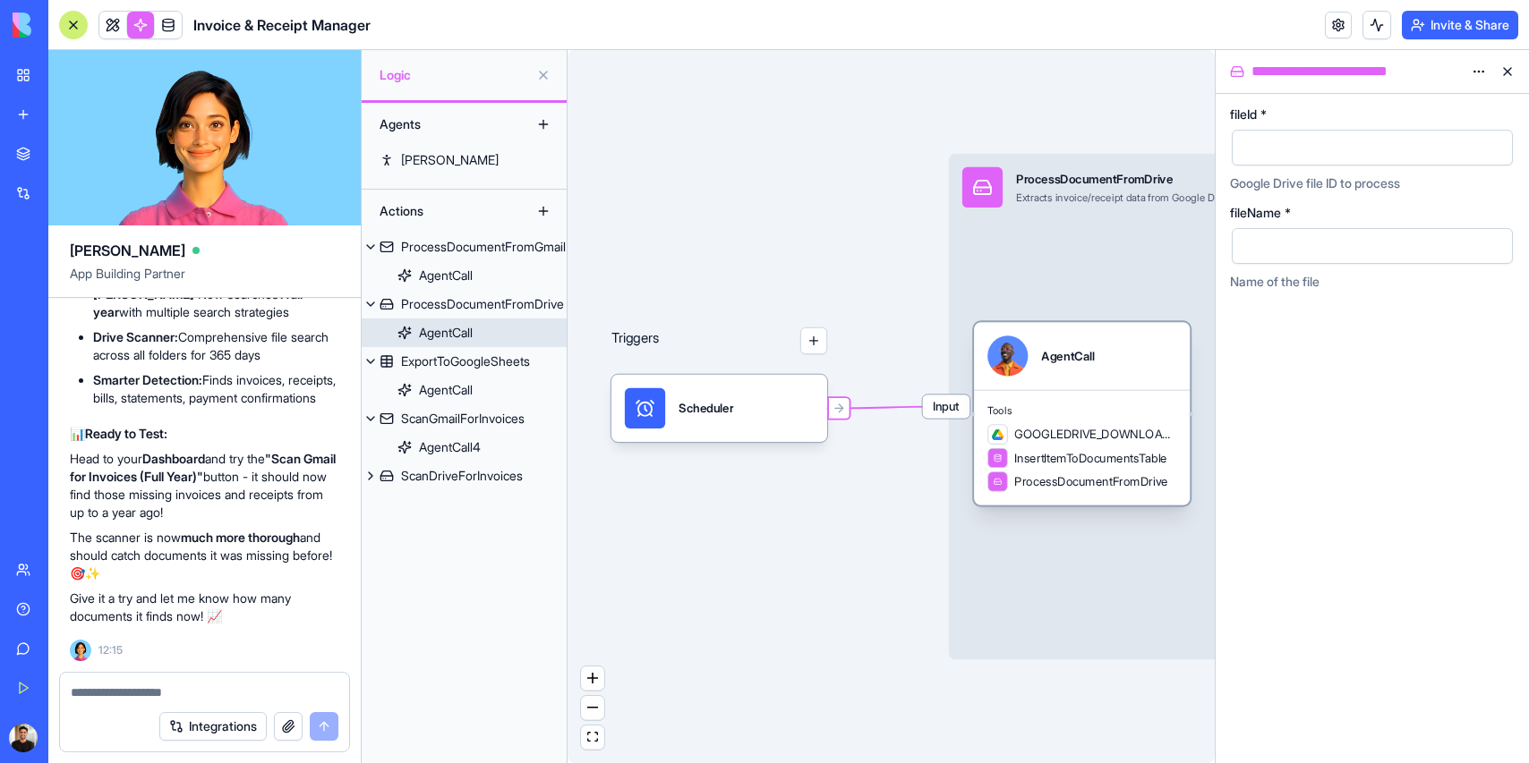
click at [1116, 444] on div "GOOGLEDRIVE_DOWNLOAD_FILE" at bounding box center [1081, 434] width 189 height 21
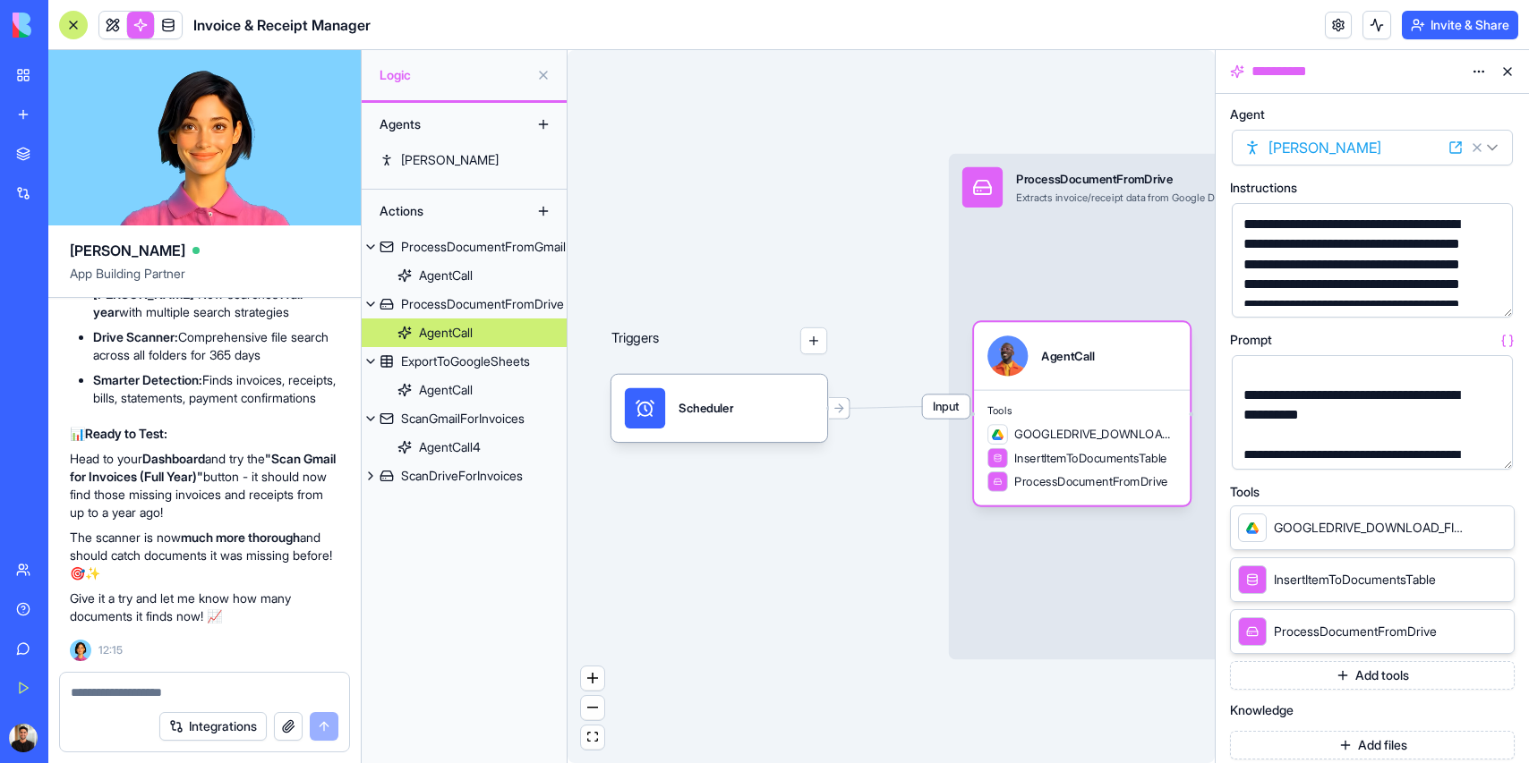
scroll to position [185, 0]
click at [1494, 453] on button "button" at bounding box center [1494, 452] width 29 height 29
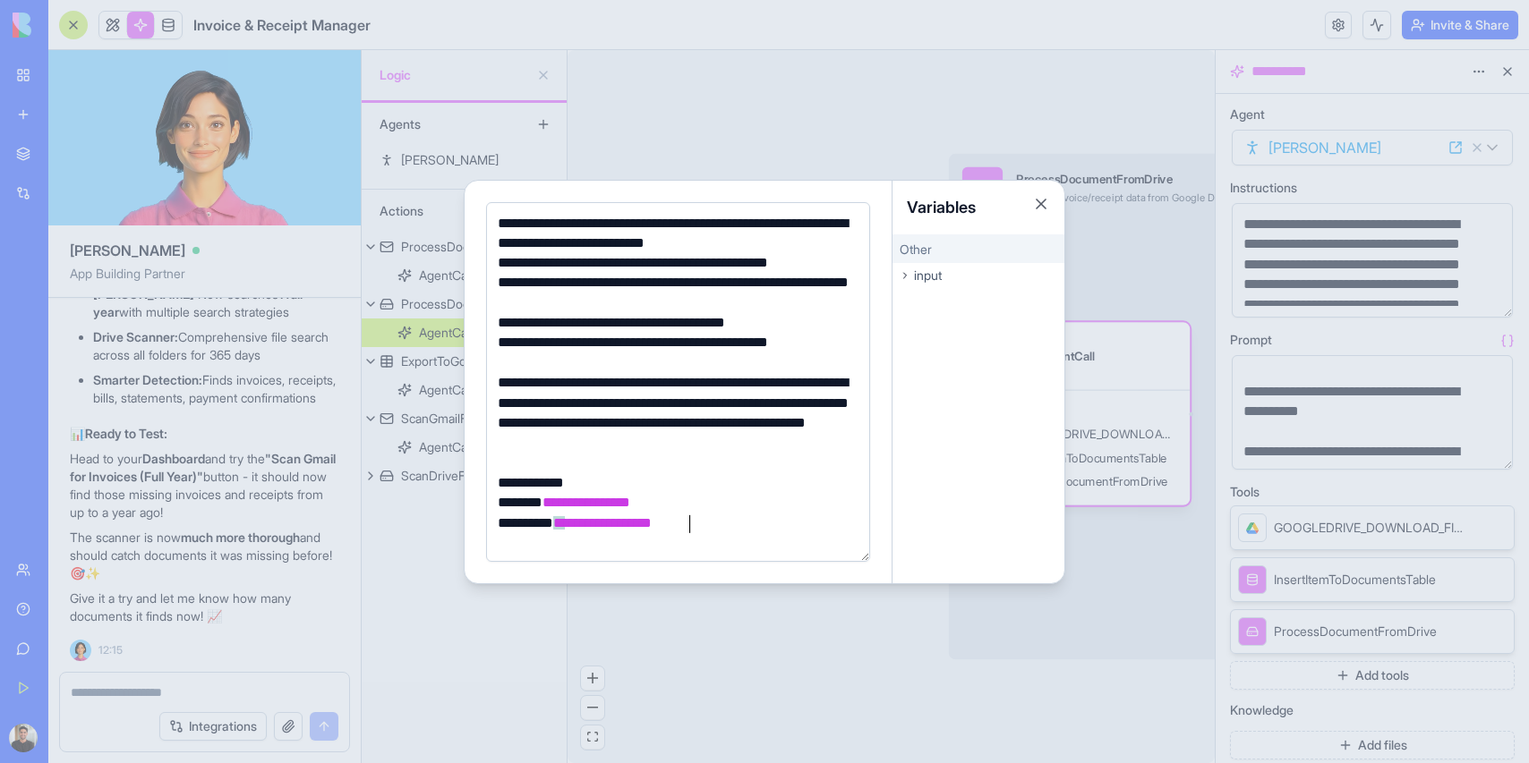
click at [1044, 198] on button "Close" at bounding box center [1041, 204] width 18 height 18
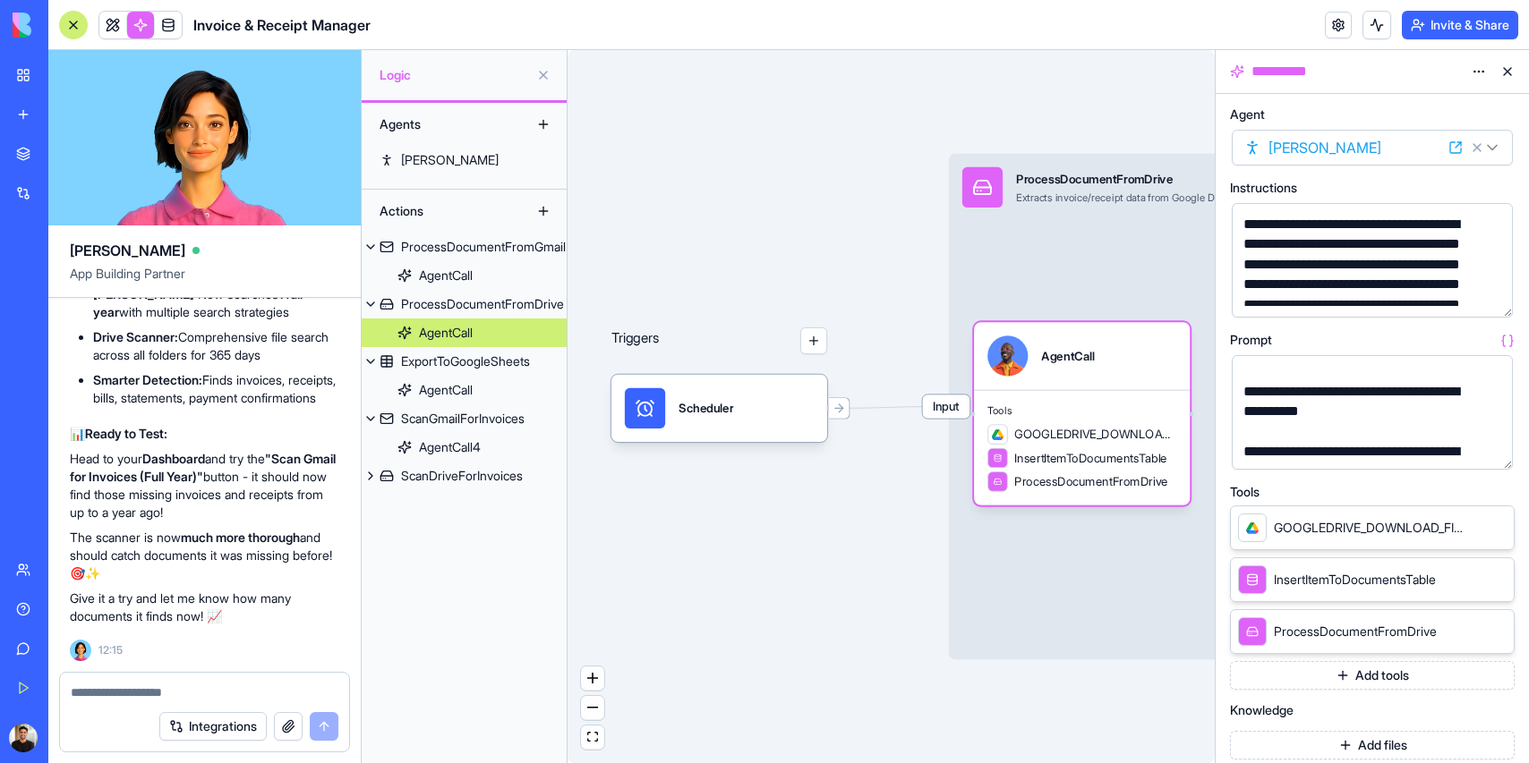
click at [1489, 454] on button "button" at bounding box center [1494, 452] width 29 height 29
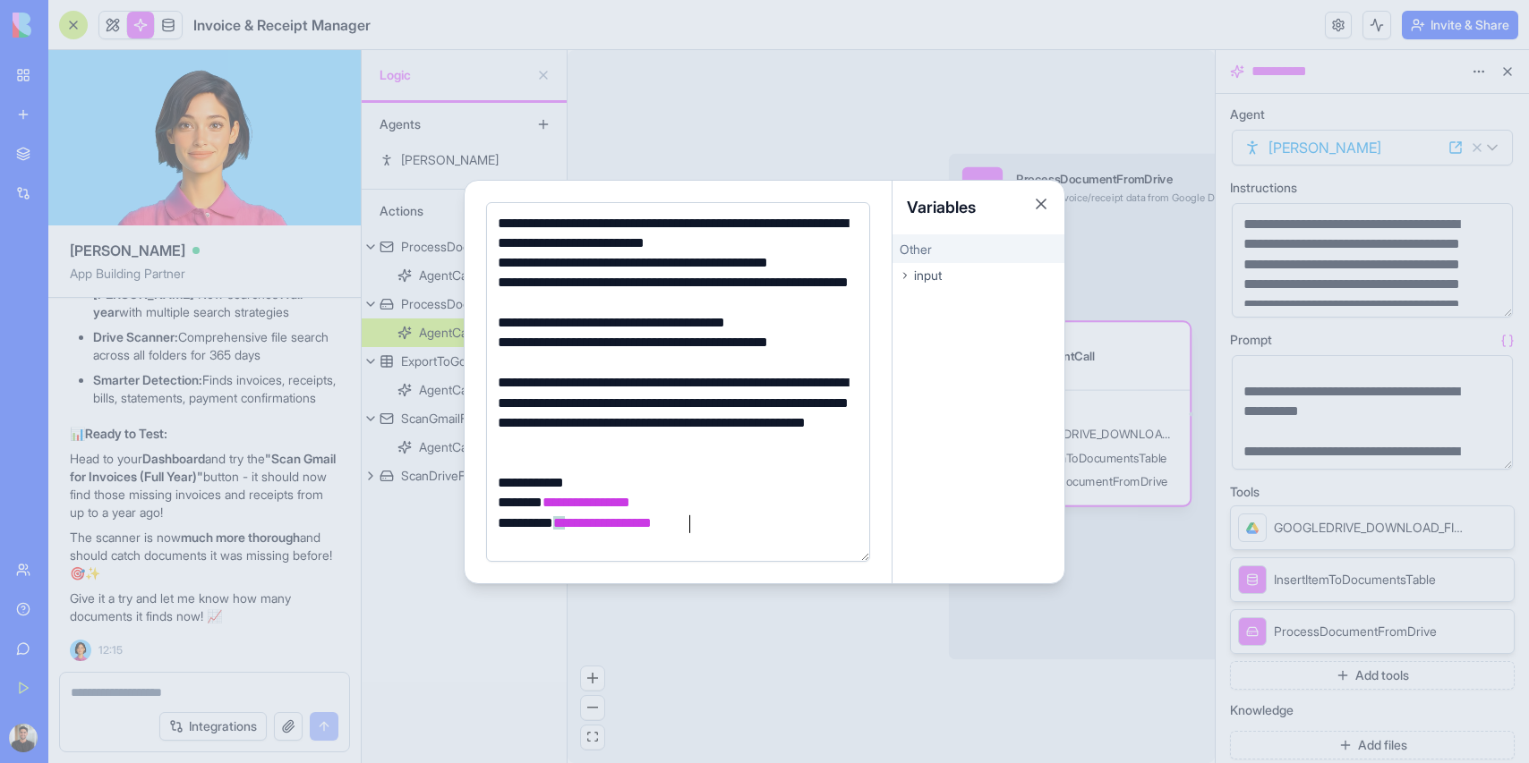
click at [842, 92] on div at bounding box center [764, 381] width 1529 height 763
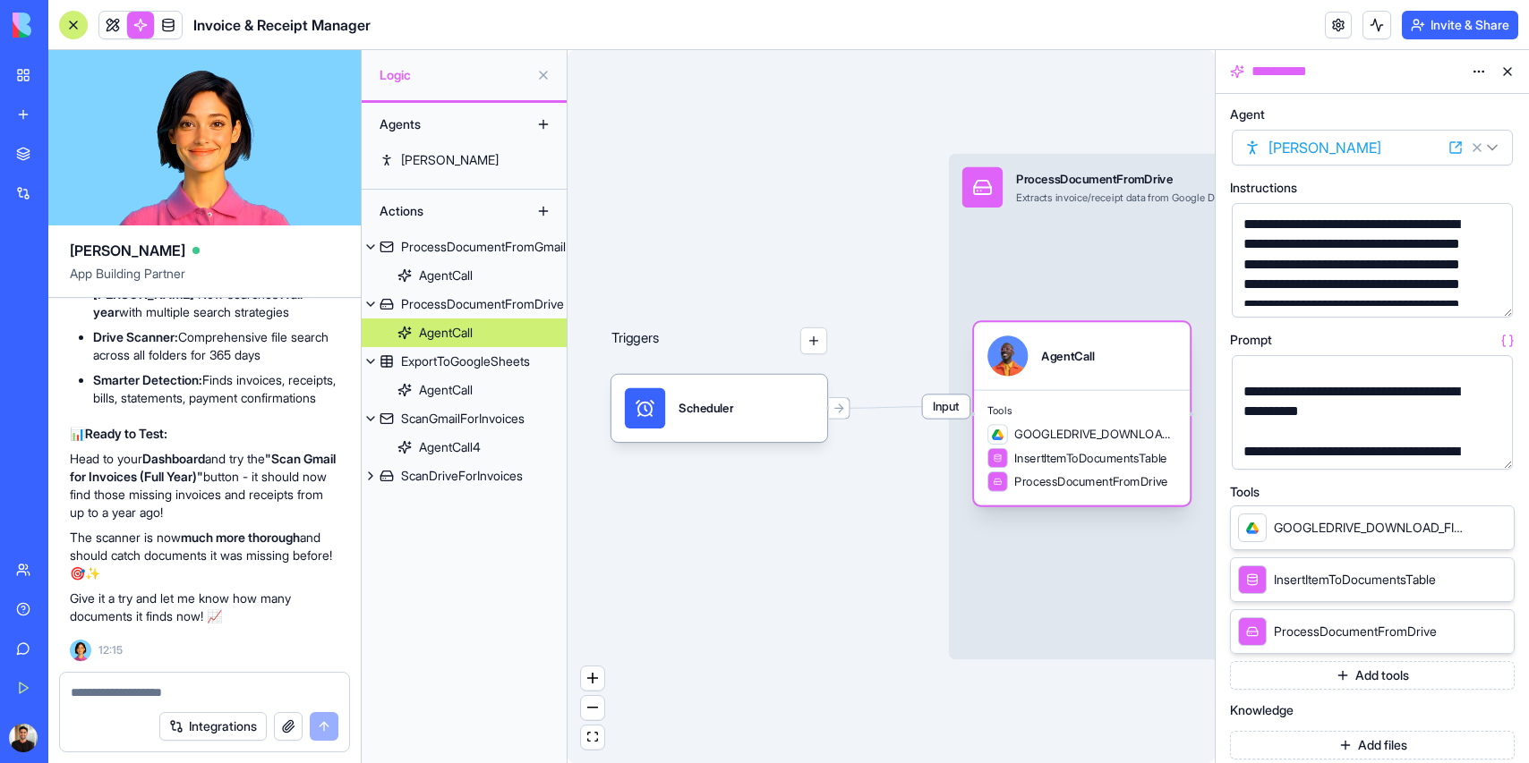
click at [1103, 430] on span "GOOGLEDRIVE_DOWNLOAD_FILE" at bounding box center [1095, 434] width 162 height 17
click at [1481, 70] on html "BETA My Workspace New app Marketplace Integrations Recent Invoice & Receipt Man…" at bounding box center [764, 381] width 1529 height 763
click at [950, 71] on html "BETA My Workspace New app Marketplace Integrations Recent Invoice & Receipt Man…" at bounding box center [764, 381] width 1529 height 763
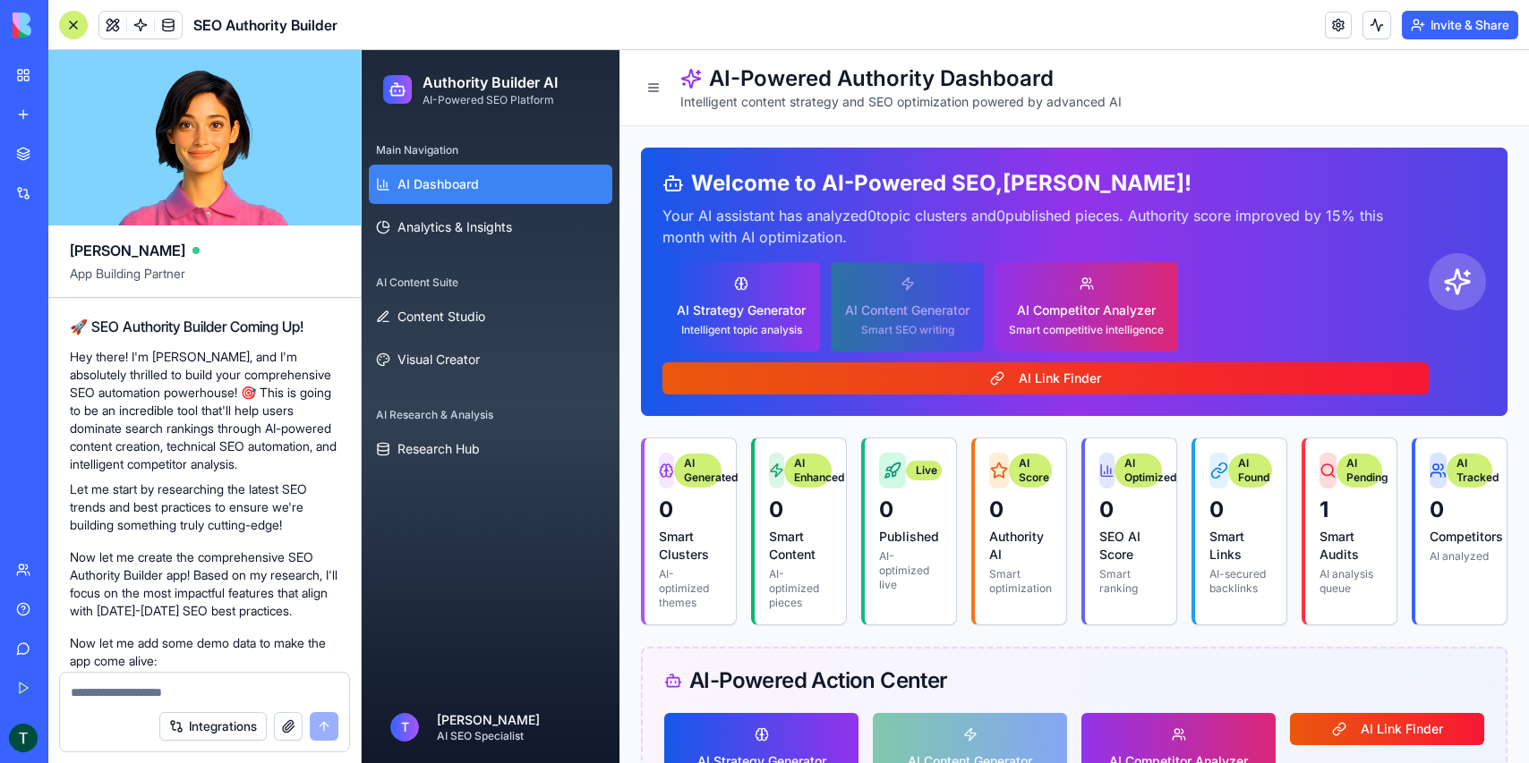
scroll to position [252, 0]
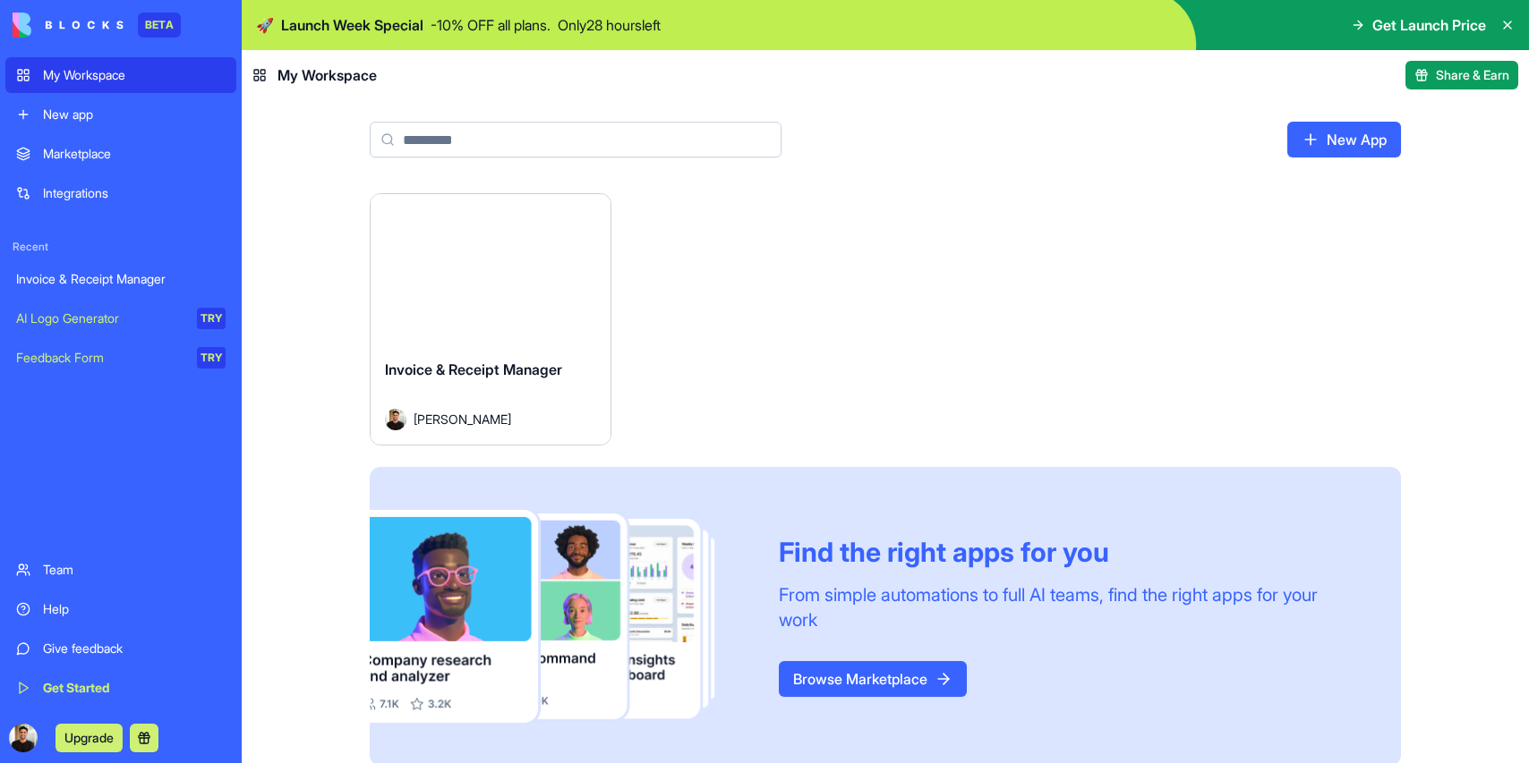
click at [599, 316] on div "Launch" at bounding box center [490, 269] width 240 height 150
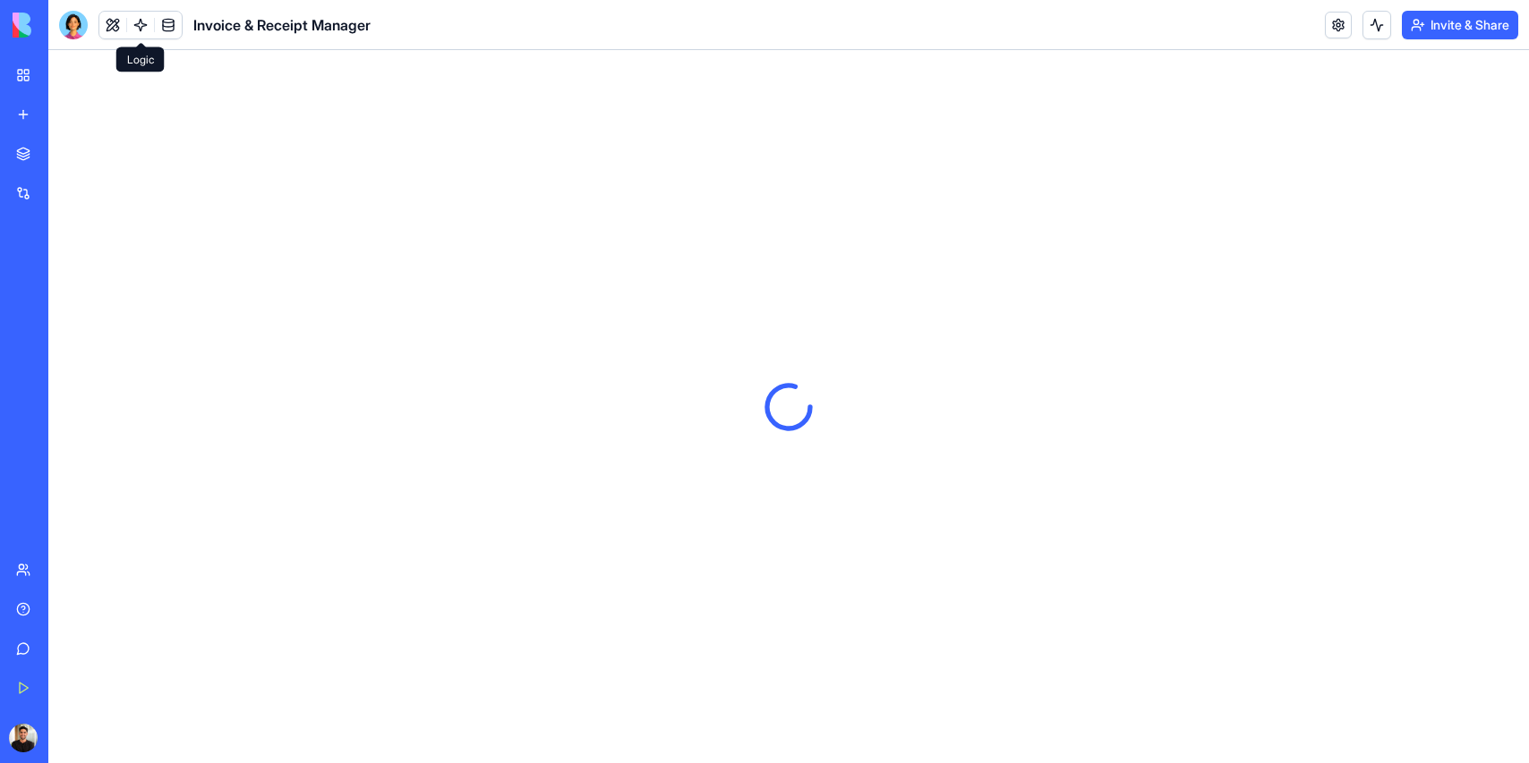
click at [149, 18] on link at bounding box center [140, 25] width 27 height 27
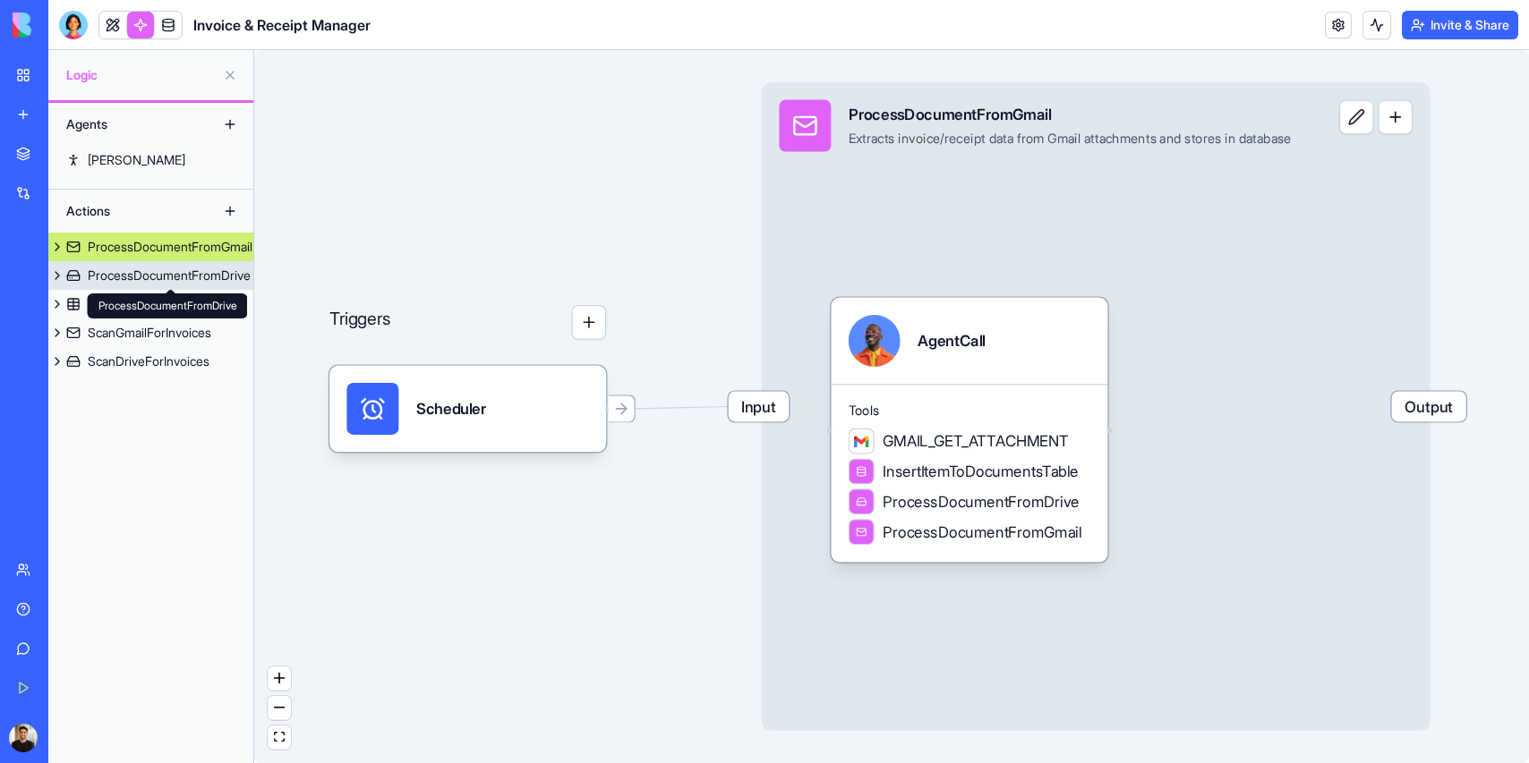
click at [123, 275] on div "ProcessDocumentFromDrive" at bounding box center [169, 276] width 163 height 18
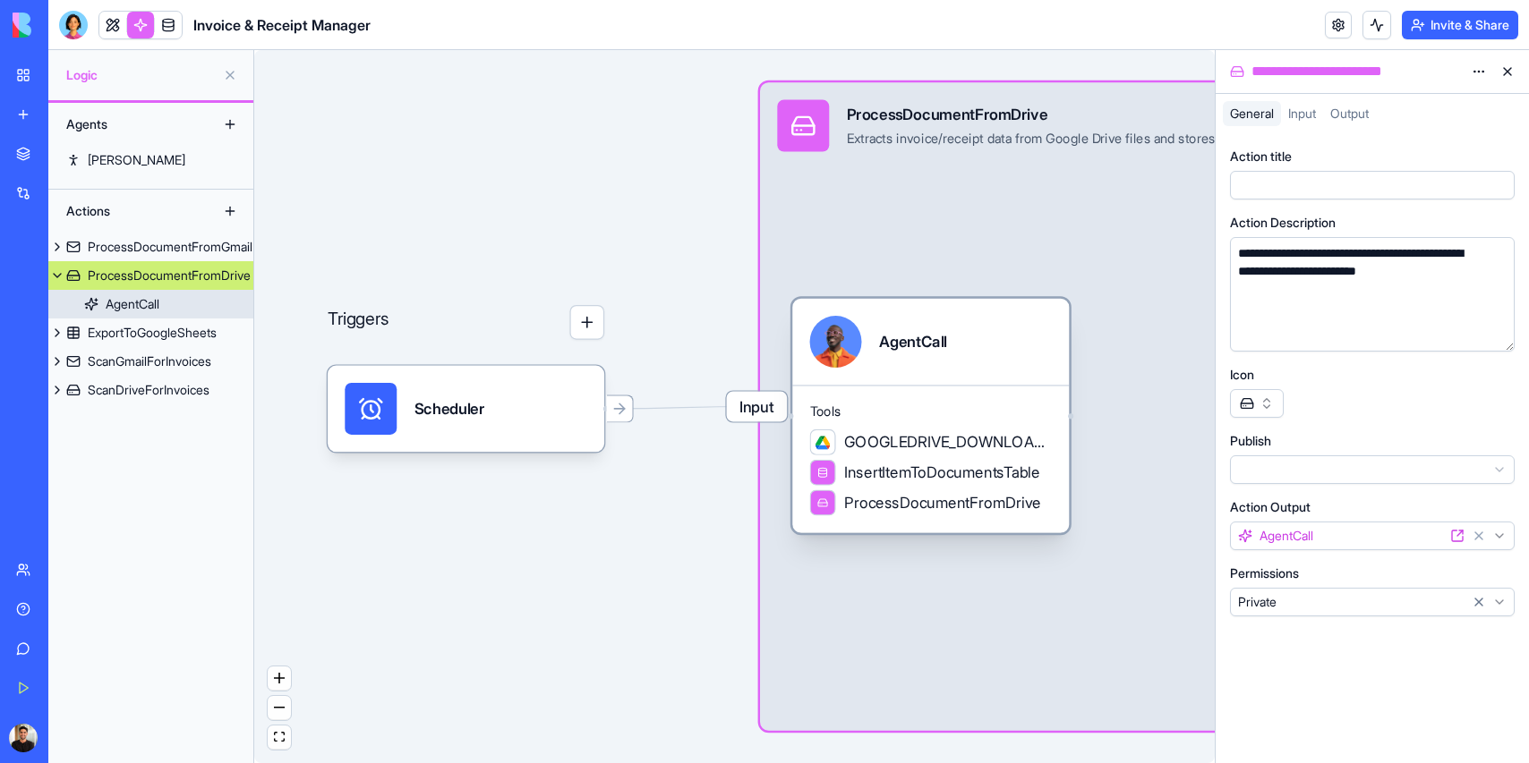
click at [1005, 342] on div "AgentCall" at bounding box center [931, 342] width 242 height 52
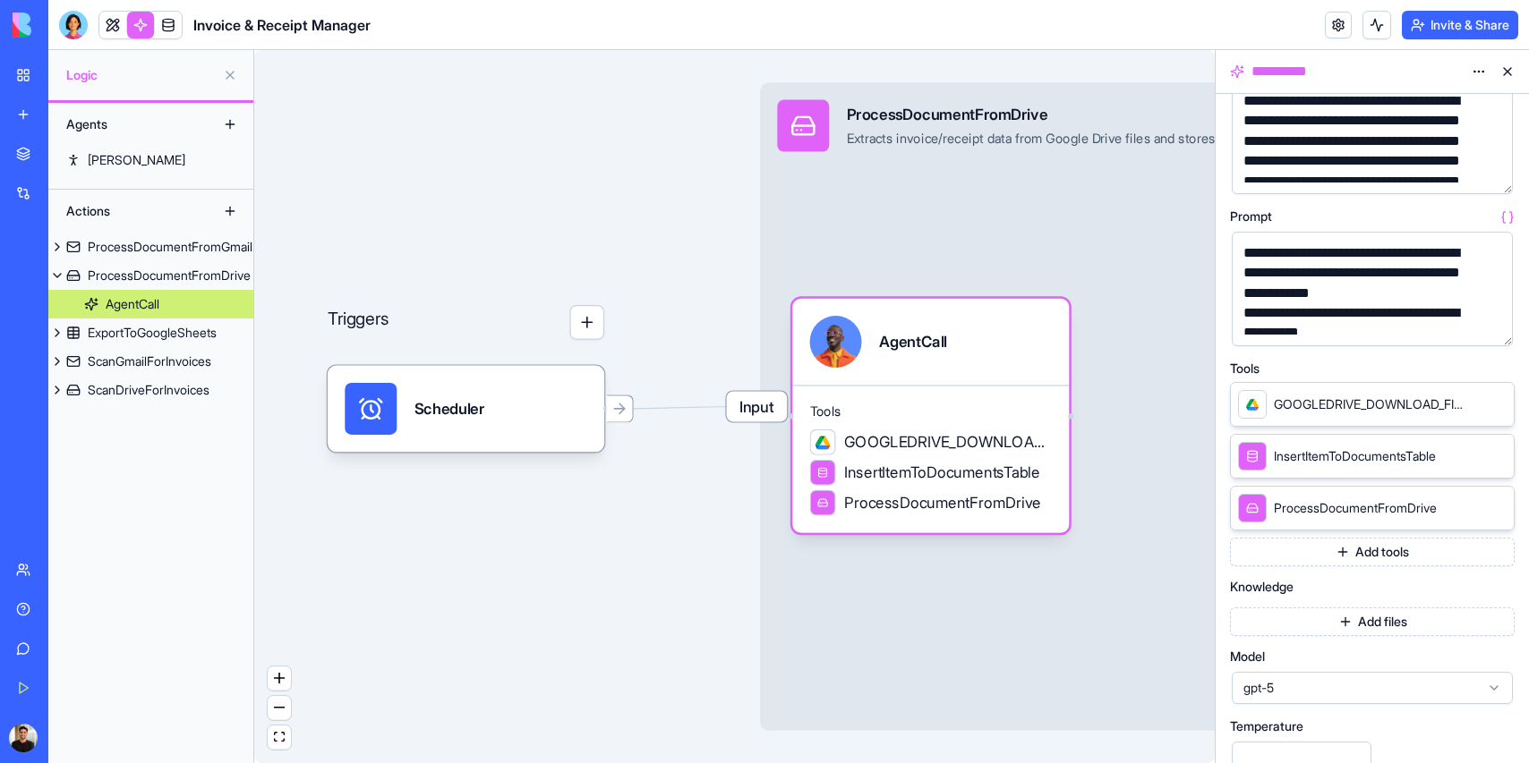
scroll to position [131, 0]
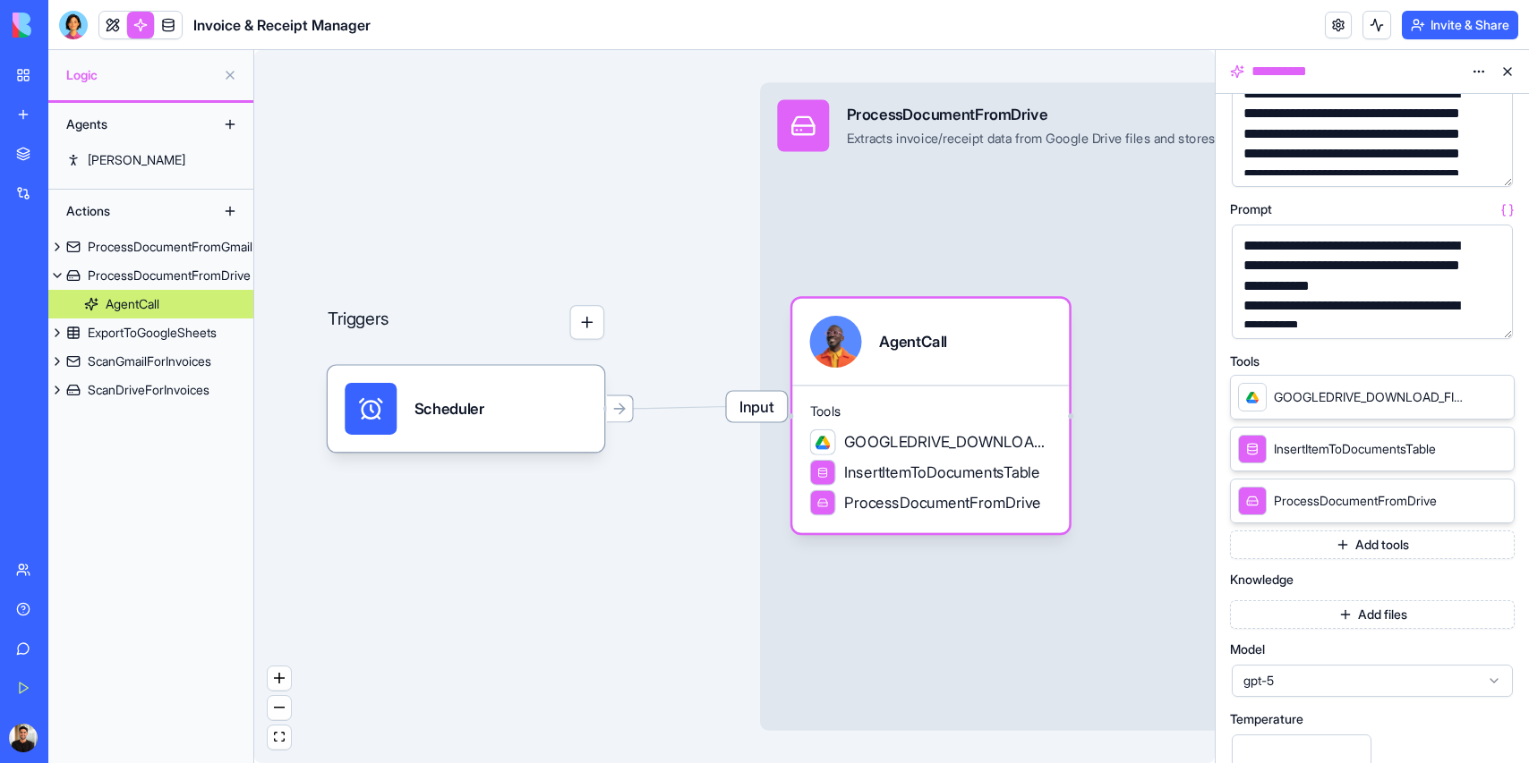
click at [1492, 499] on icon at bounding box center [1495, 500] width 14 height 14
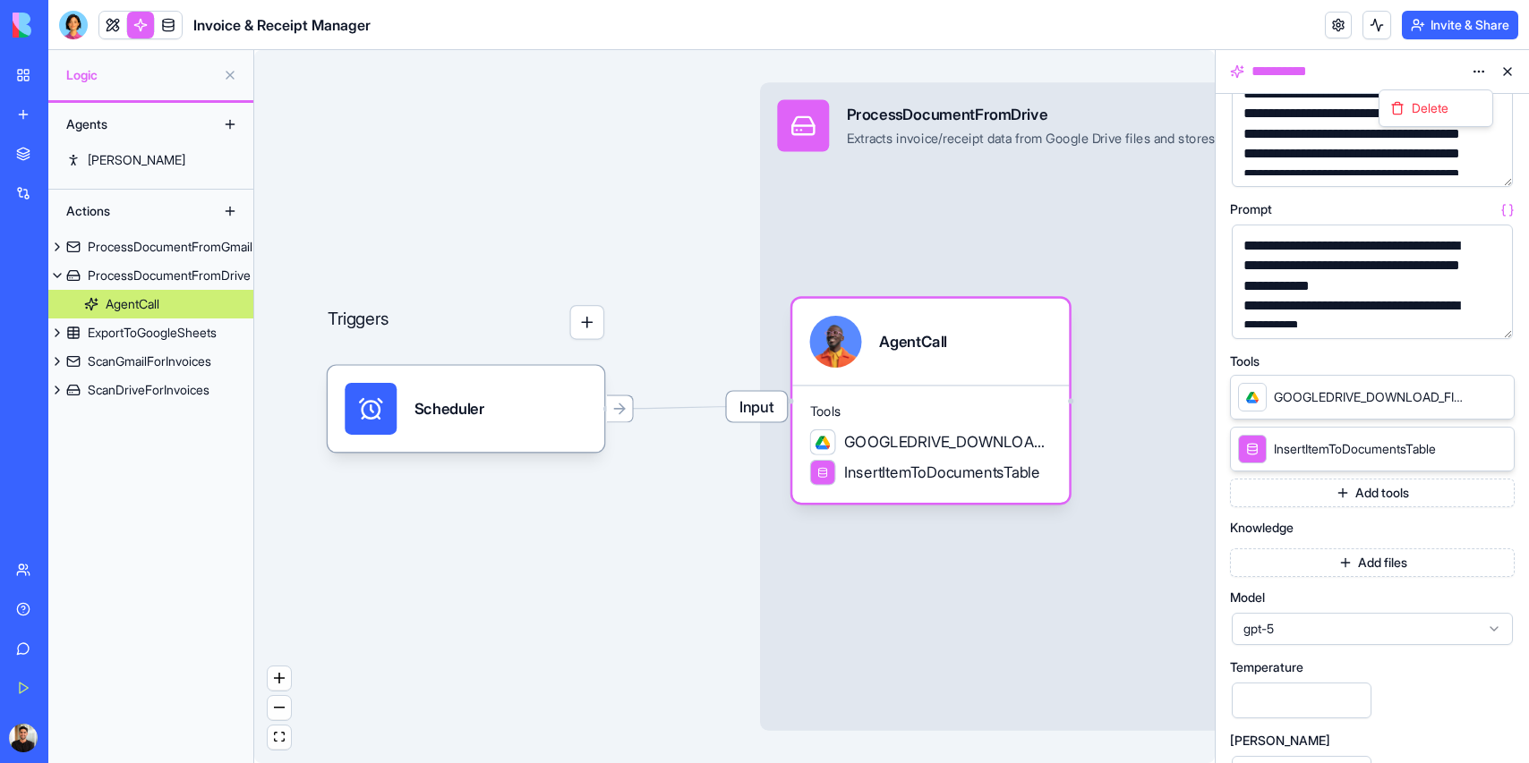
click at [1472, 74] on html "**********" at bounding box center [764, 381] width 1529 height 763
click at [1448, 68] on html "**********" at bounding box center [764, 381] width 1529 height 763
click at [1482, 78] on html "**********" at bounding box center [764, 381] width 1529 height 763
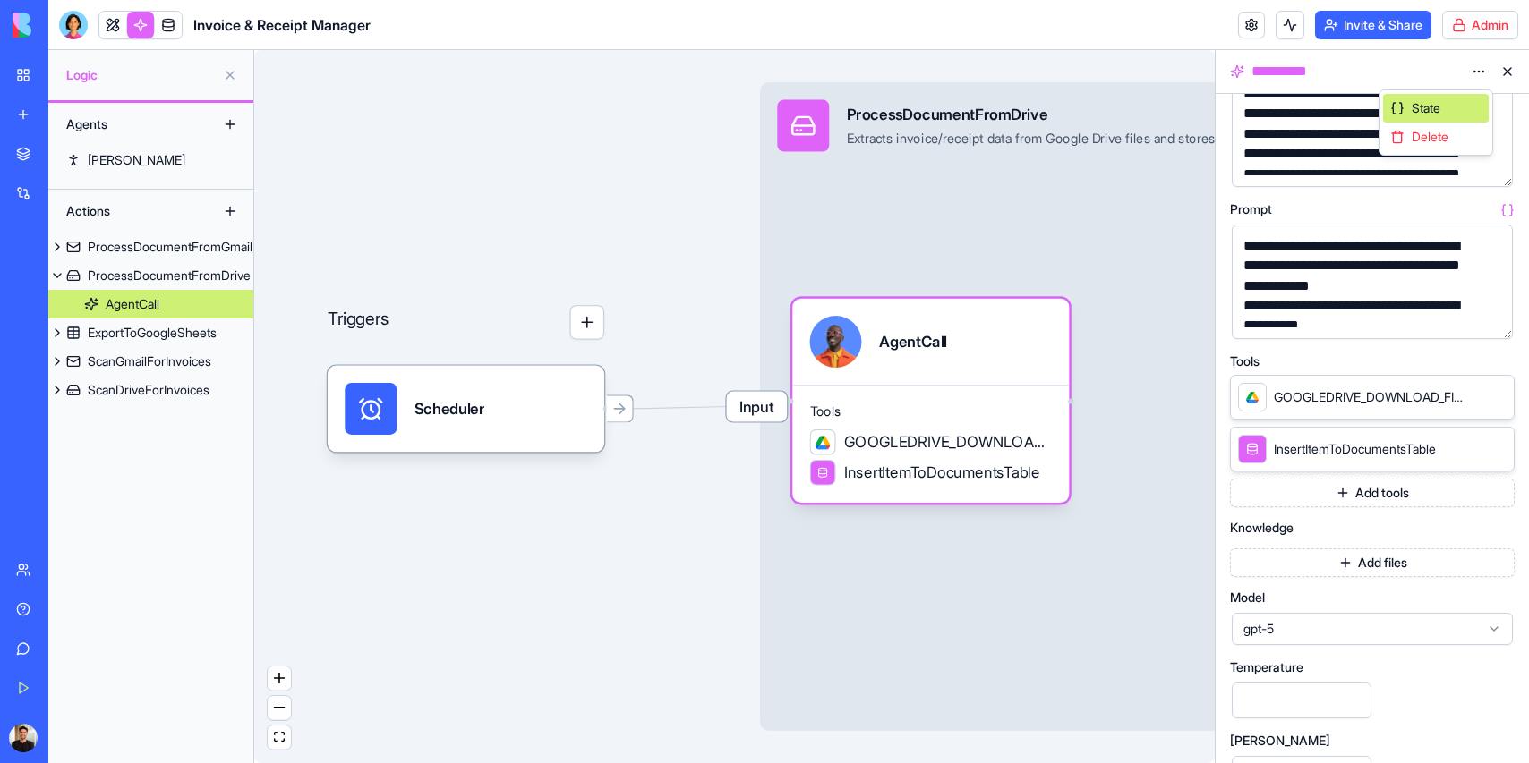
click at [1466, 95] on div "State" at bounding box center [1436, 108] width 106 height 29
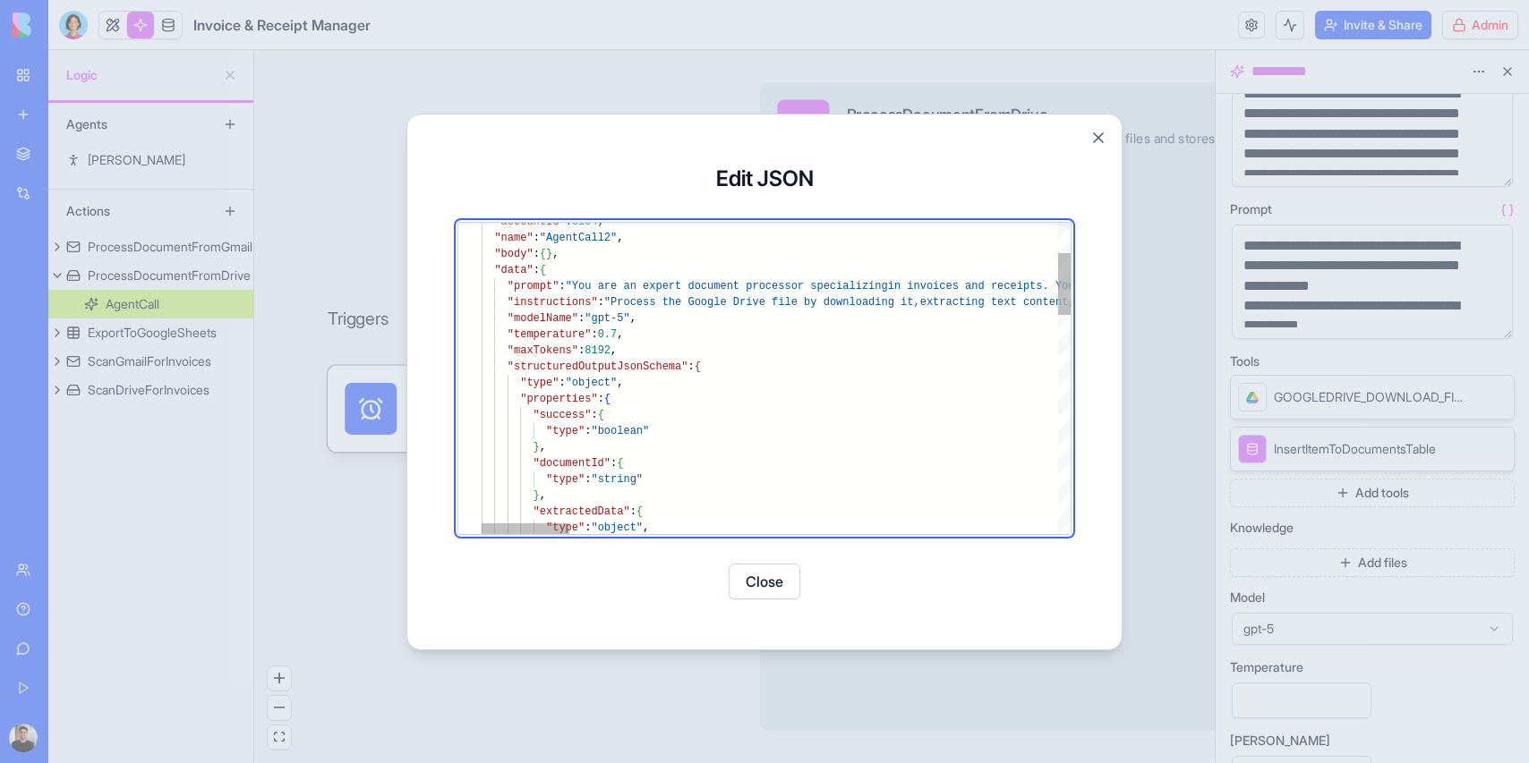
scroll to position [32, 149]
type textarea "**********"
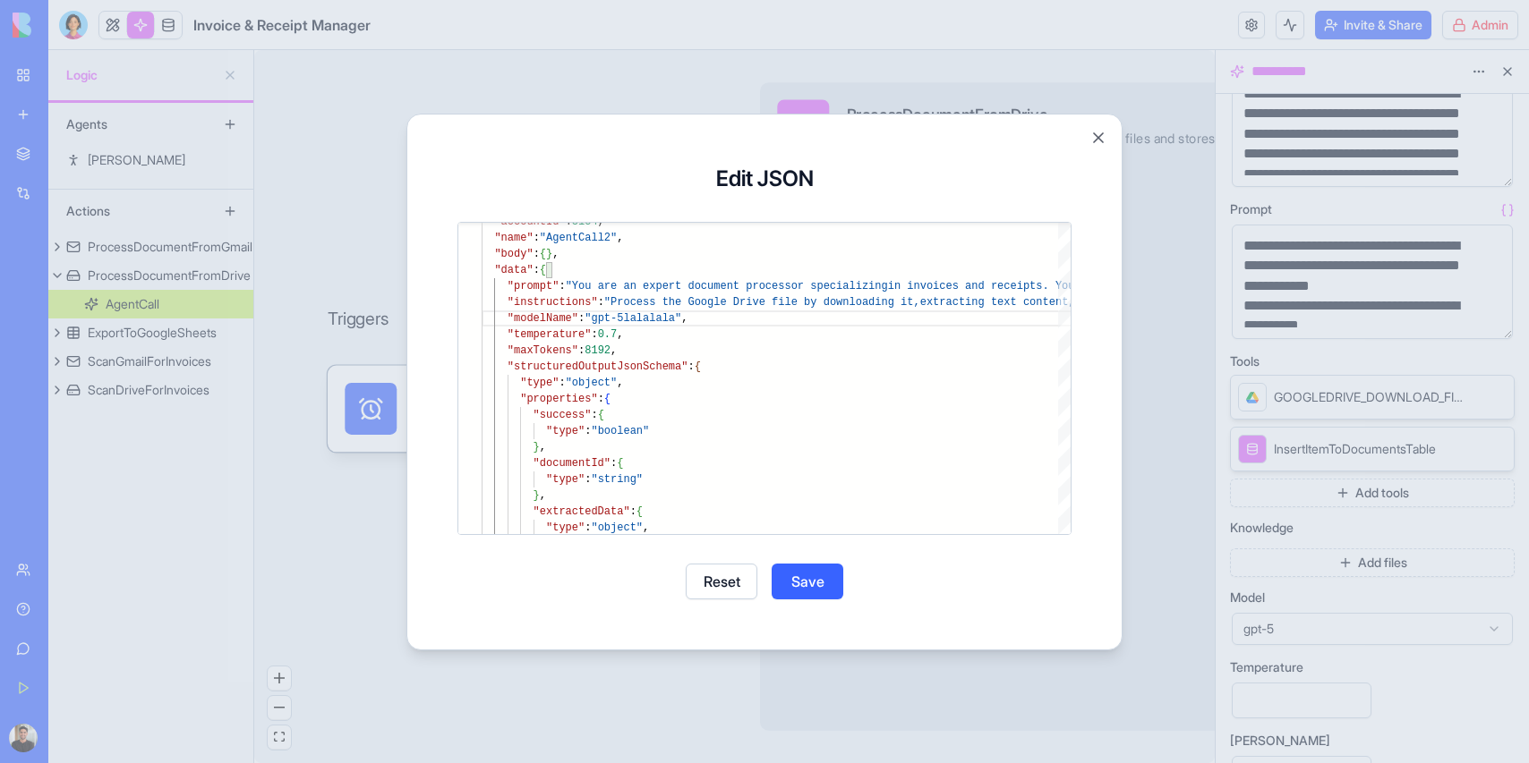
click at [779, 566] on button "Save" at bounding box center [807, 582] width 72 height 36
click at [775, 583] on button "Close" at bounding box center [764, 582] width 72 height 36
